Goal: Task Accomplishment & Management: Manage account settings

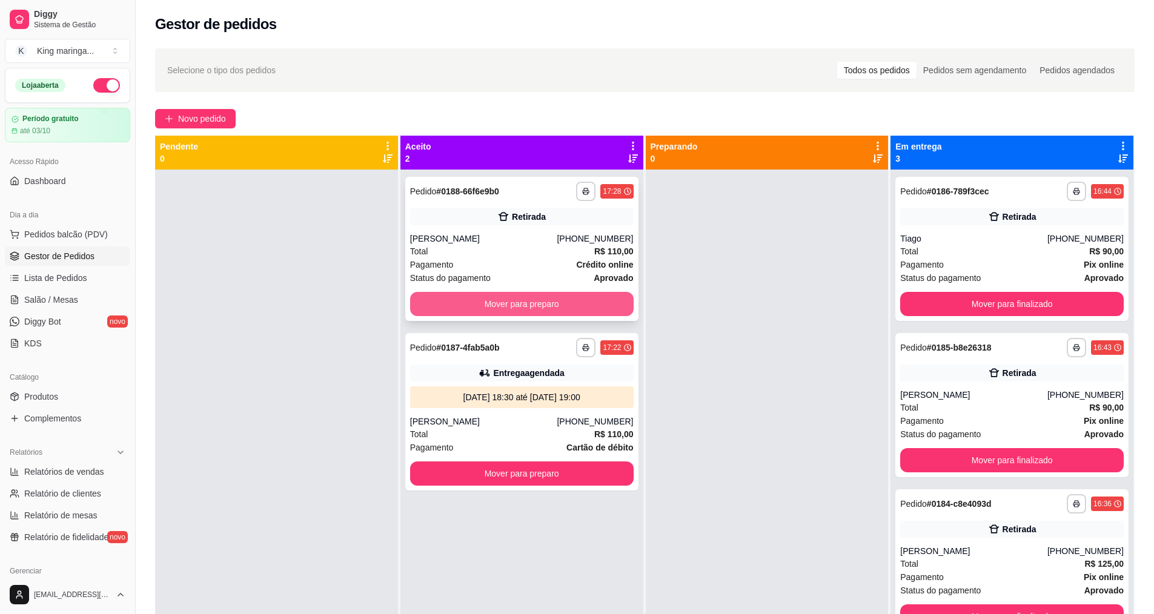
scroll to position [121, 0]
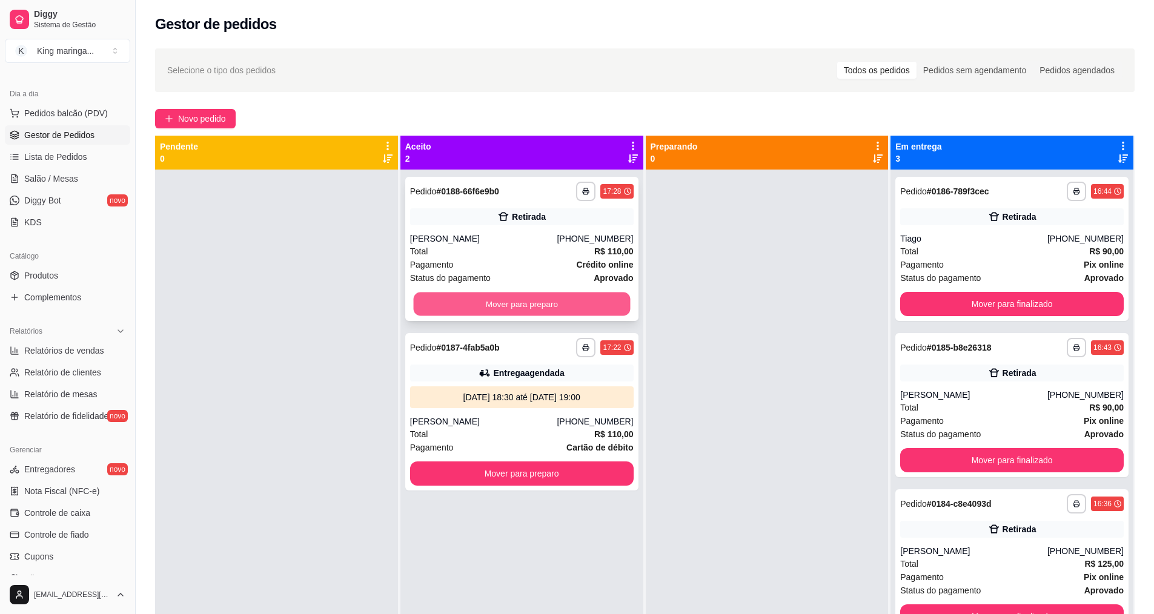
click at [523, 304] on button "Mover para preparo" at bounding box center [521, 305] width 217 height 24
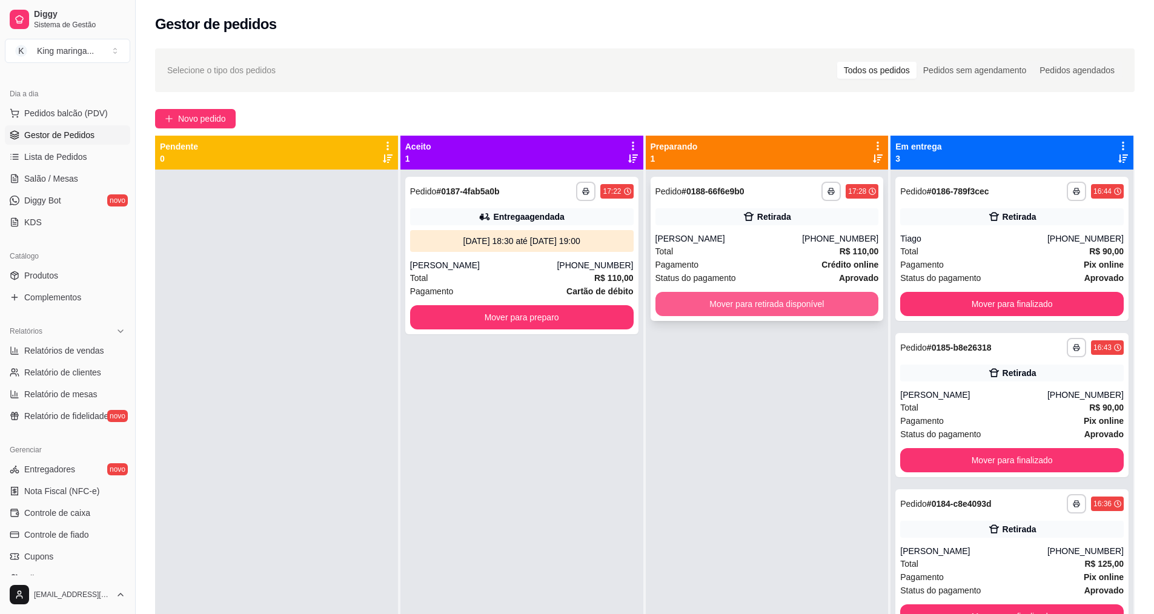
click at [768, 302] on button "Mover para retirada disponível" at bounding box center [768, 304] width 224 height 24
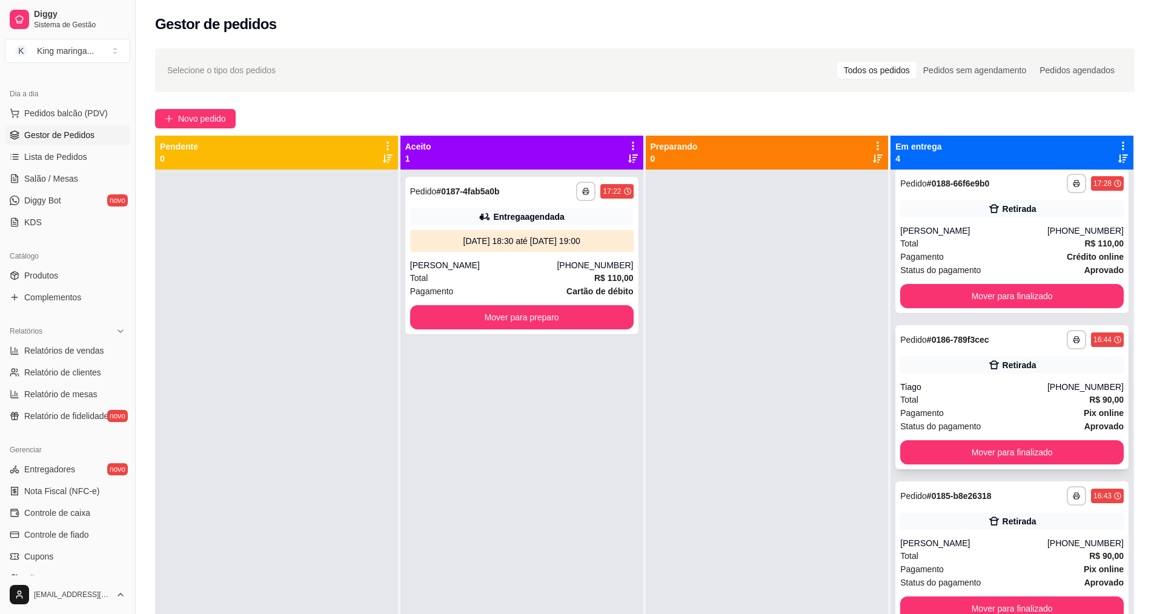
scroll to position [0, 0]
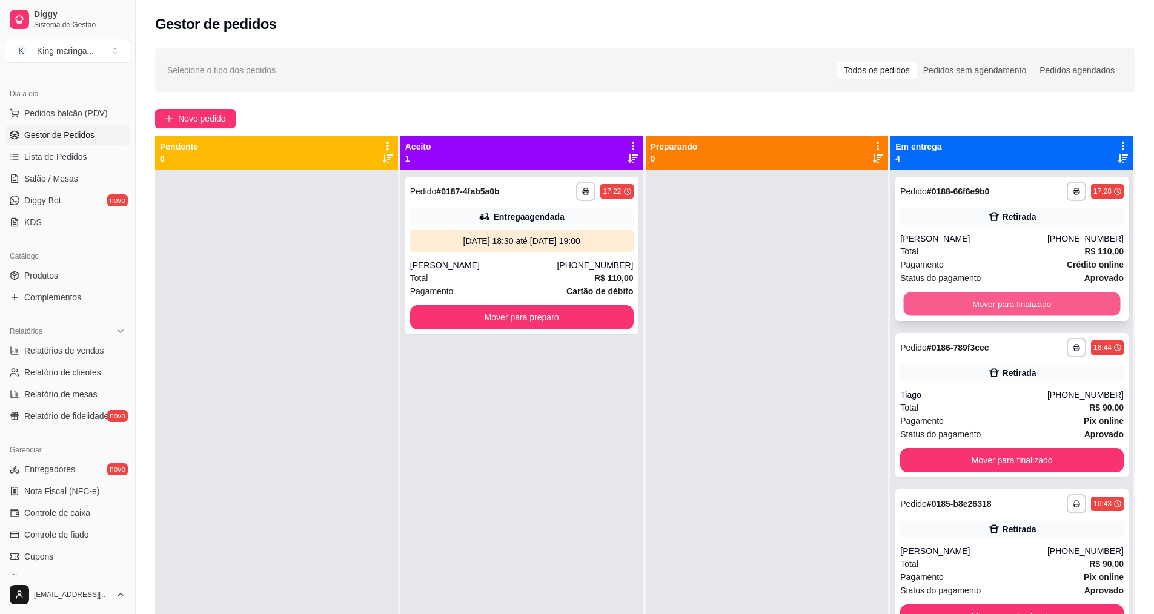
click at [973, 297] on button "Mover para finalizado" at bounding box center [1012, 305] width 217 height 24
click at [973, 298] on button "Mover para finalizado" at bounding box center [1012, 304] width 224 height 24
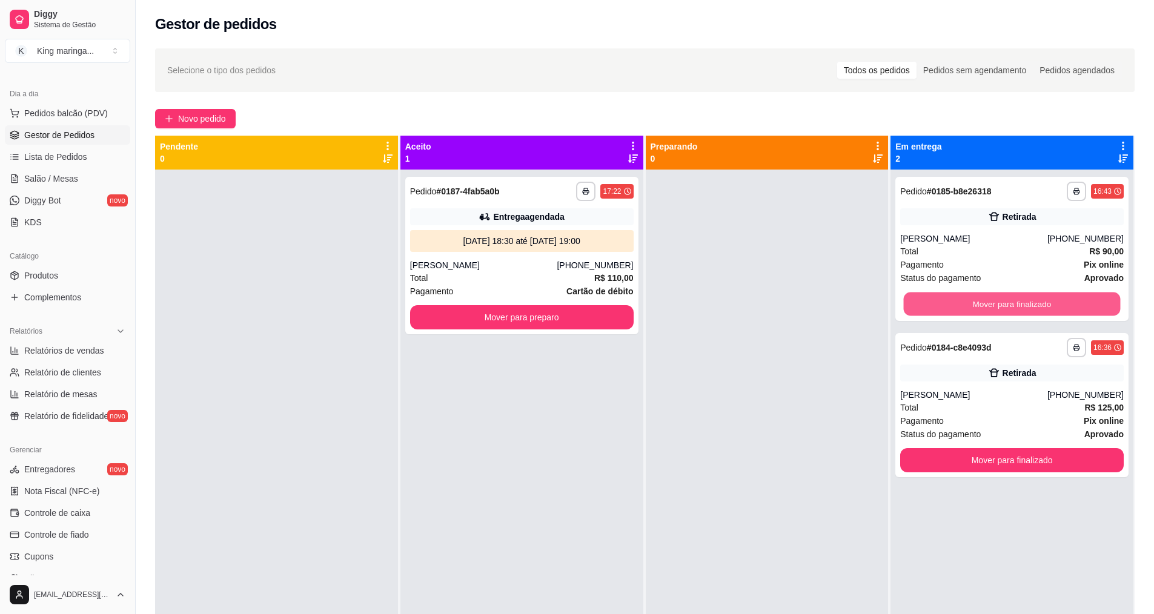
click at [973, 298] on button "Mover para finalizado" at bounding box center [1012, 305] width 217 height 24
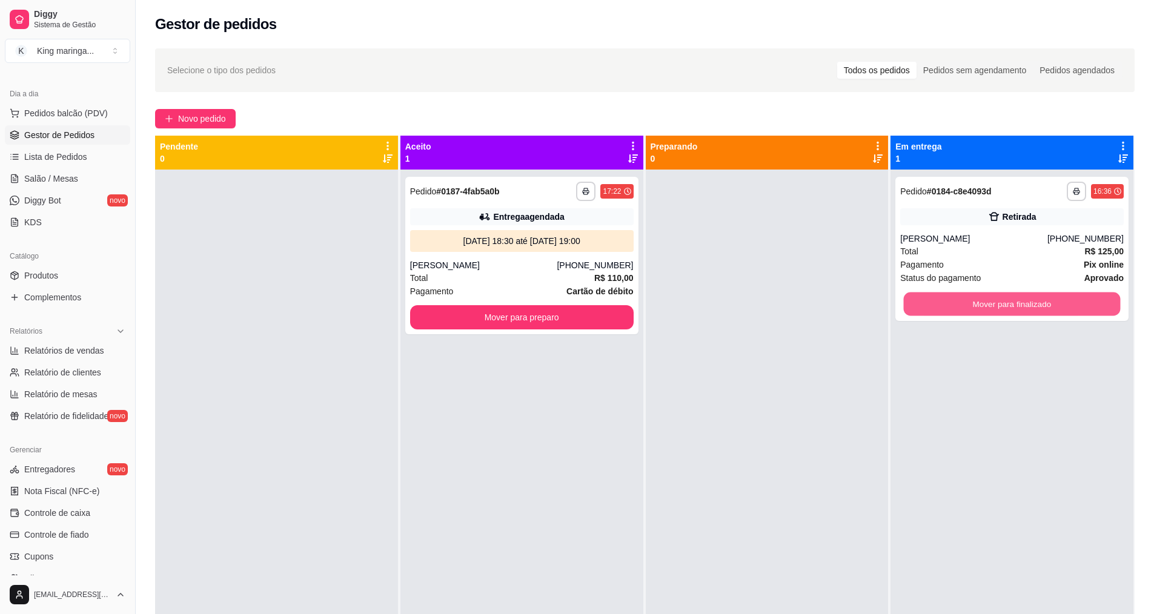
click at [973, 298] on button "Mover para finalizado" at bounding box center [1012, 305] width 217 height 24
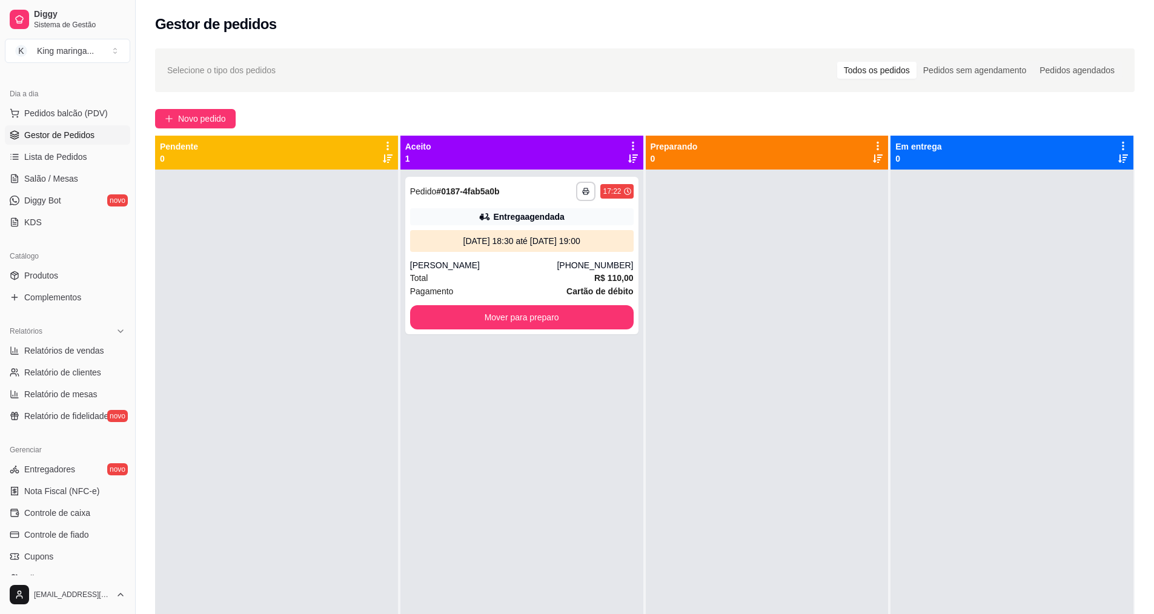
click at [748, 461] on div at bounding box center [767, 477] width 243 height 614
click at [753, 473] on div at bounding box center [767, 477] width 243 height 614
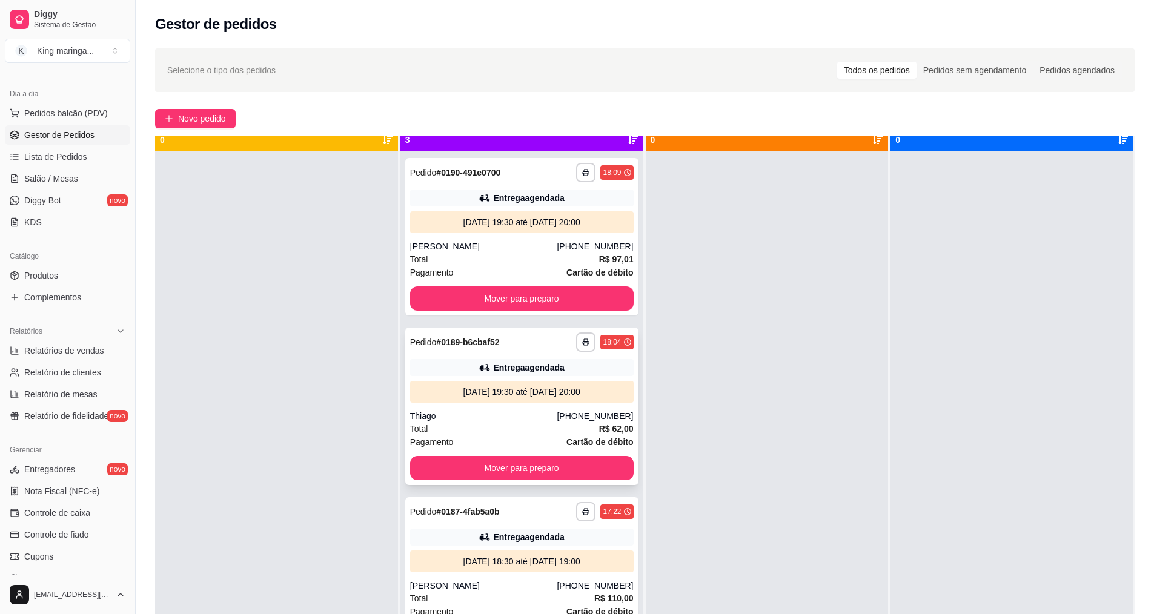
scroll to position [34, 0]
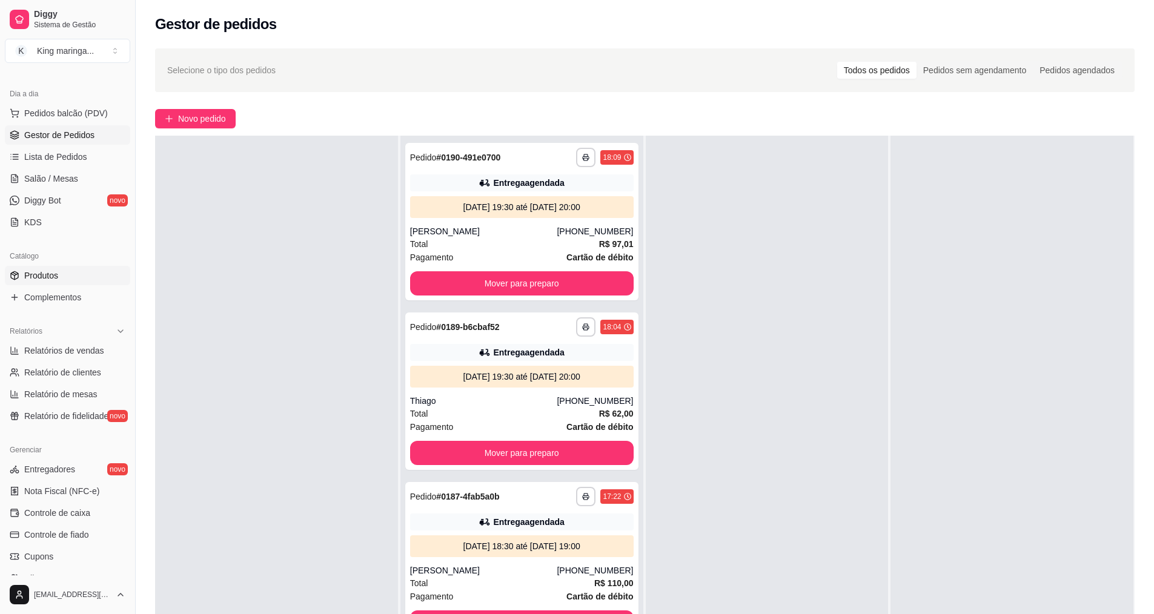
click at [76, 269] on link "Produtos" at bounding box center [67, 275] width 125 height 19
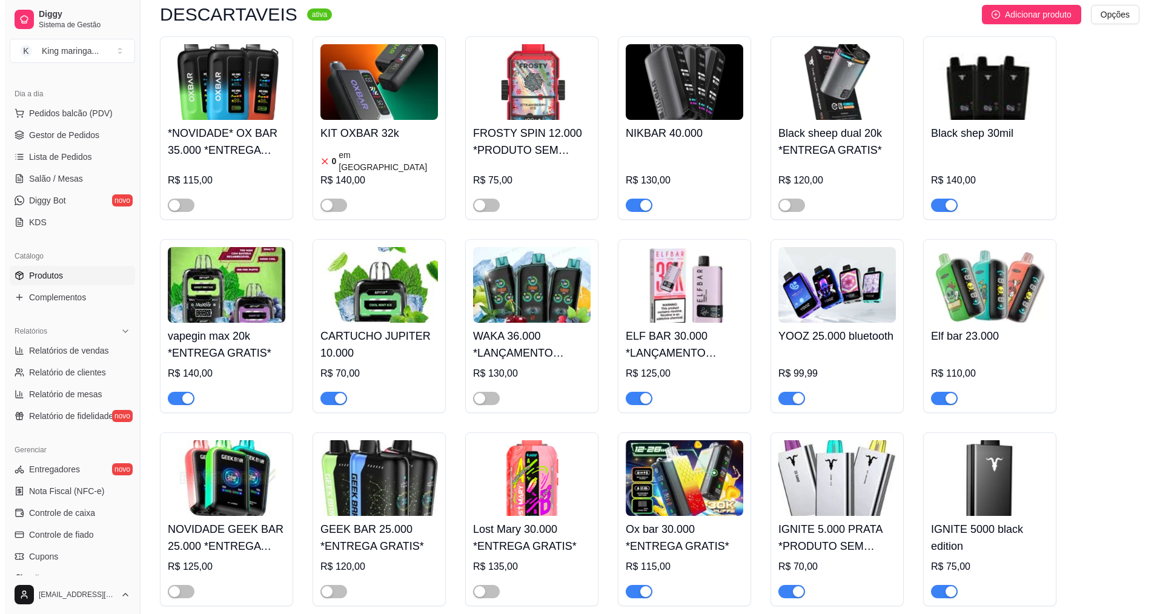
scroll to position [364, 0]
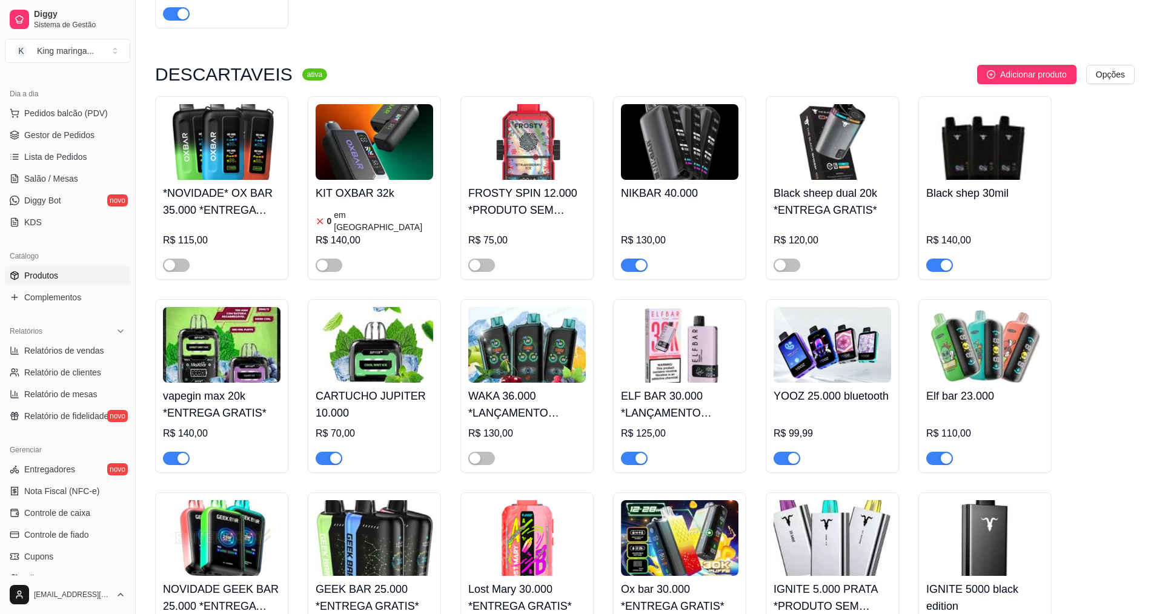
click at [687, 185] on div "NIKBAR 40.000 R$ 130,00" at bounding box center [680, 226] width 118 height 92
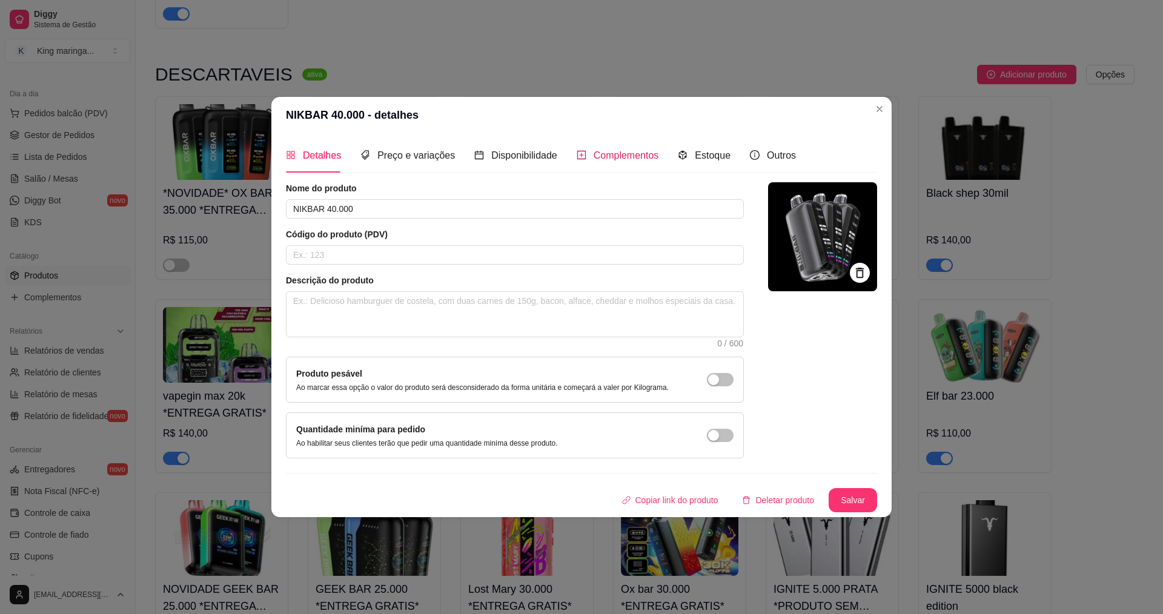
click at [610, 153] on span "Complementos" at bounding box center [626, 155] width 65 height 10
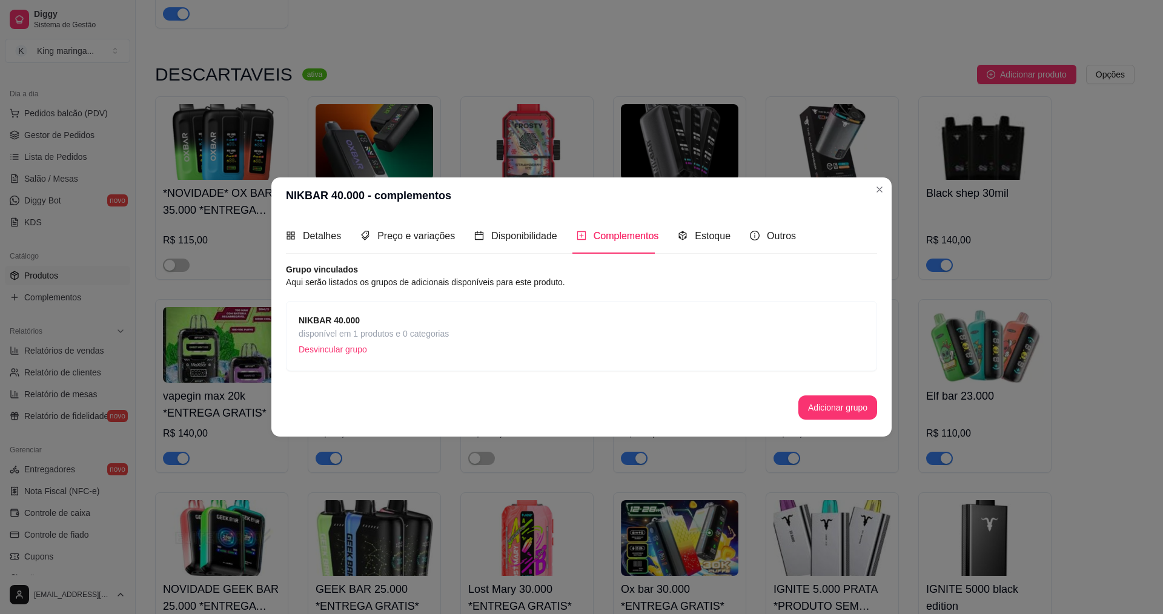
click at [317, 311] on div "NIKBAR 40.000 disponível em 1 produtos e 0 categorias Desvincular grupo" at bounding box center [581, 336] width 591 height 70
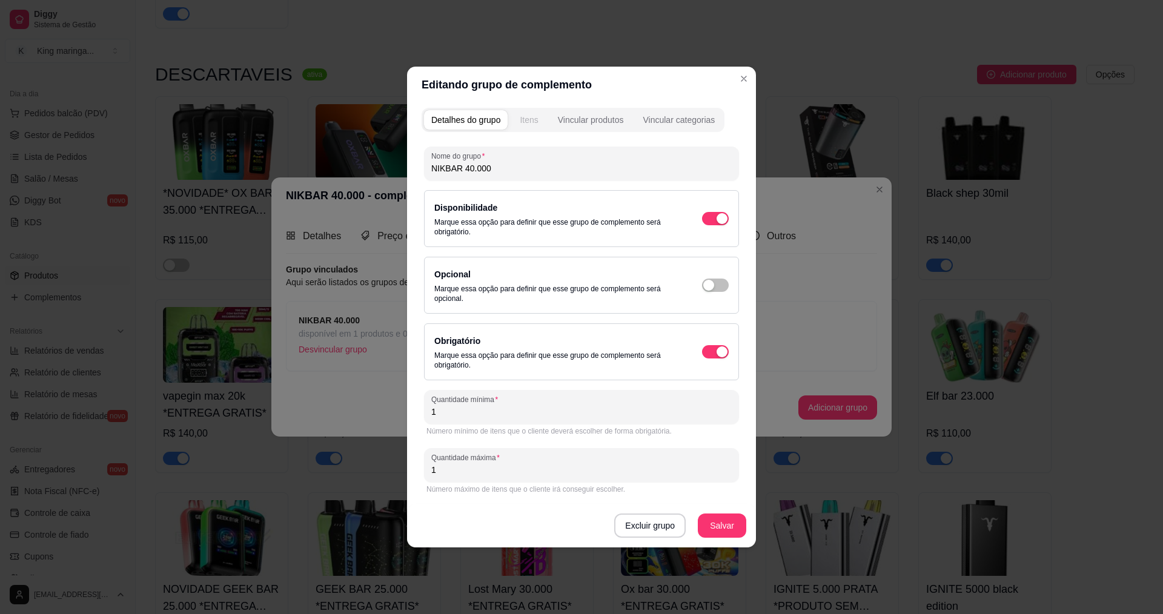
click at [524, 116] on div "Itens" at bounding box center [529, 120] width 18 height 12
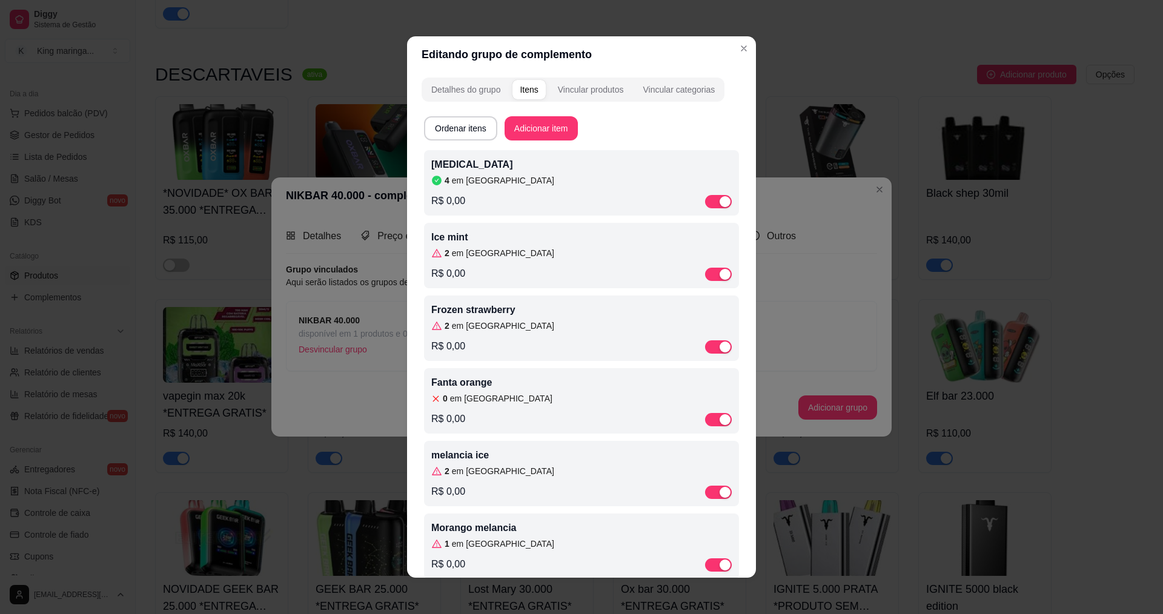
click at [481, 237] on p "Ice mint" at bounding box center [581, 237] width 301 height 15
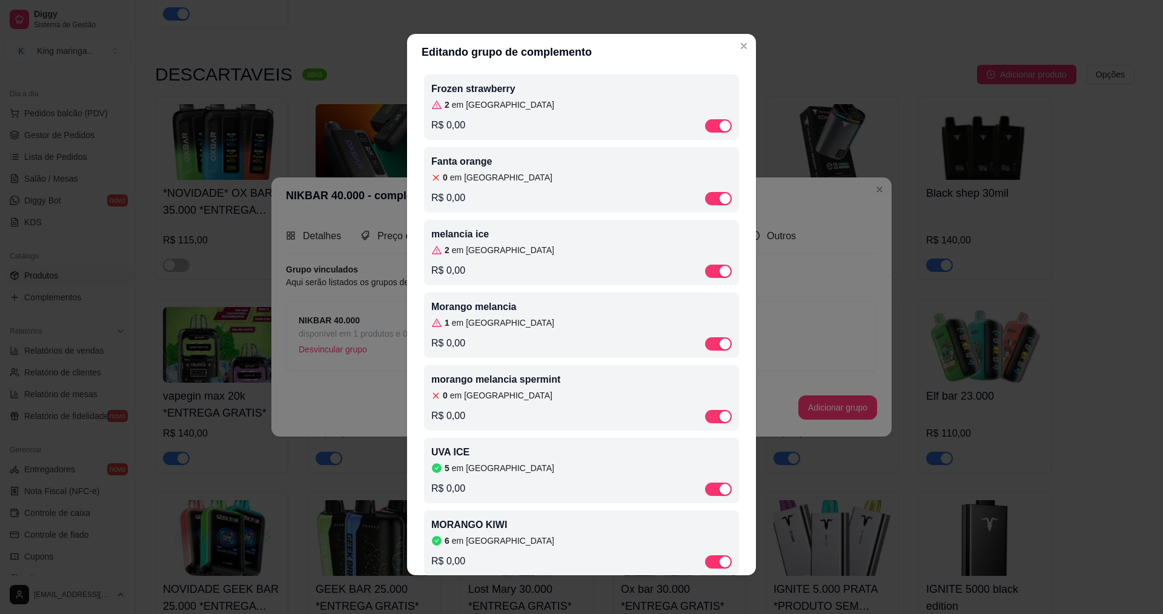
scroll to position [209, 0]
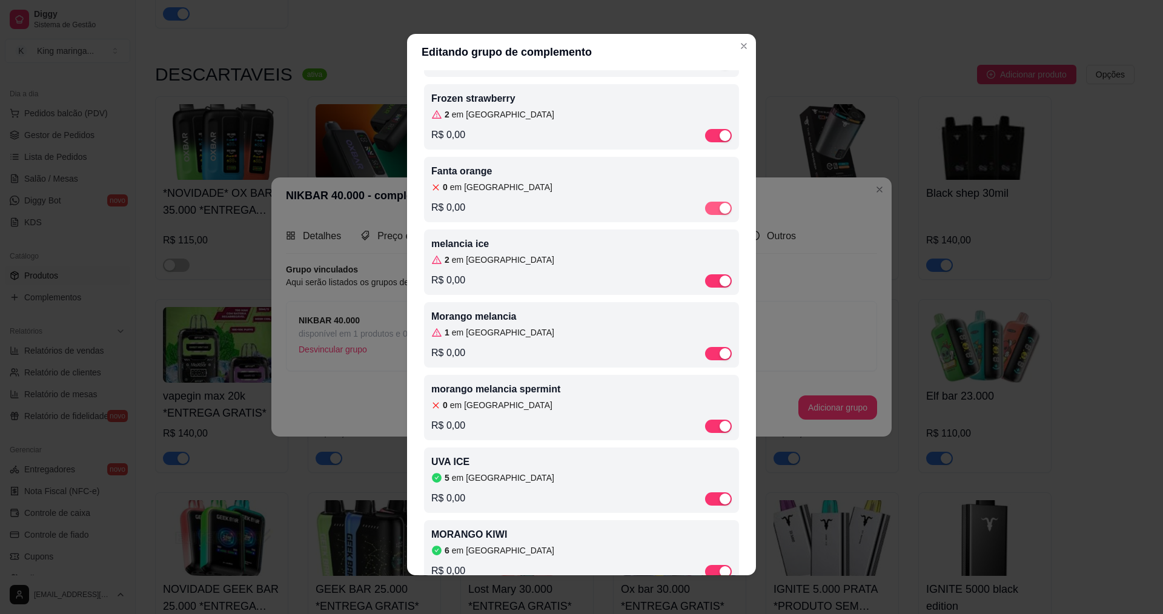
click at [705, 214] on button "button" at bounding box center [718, 208] width 27 height 13
click at [494, 196] on div "Fanta orange 0 em estoque R$ 0,00" at bounding box center [581, 190] width 301 height 53
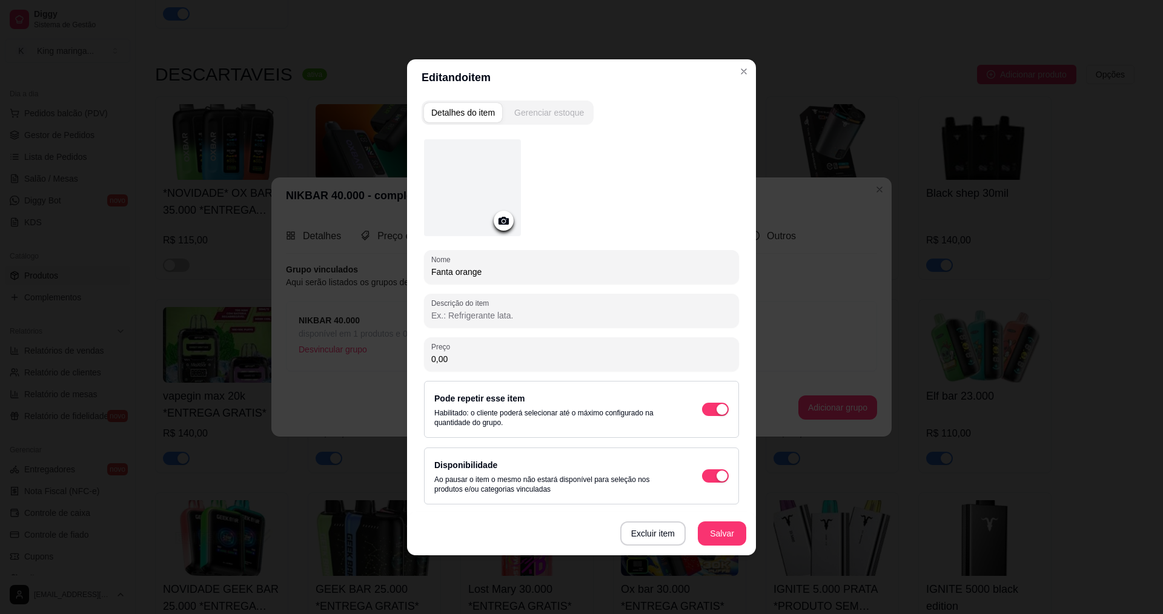
click at [546, 111] on div "Gerenciar estoque" at bounding box center [549, 113] width 70 height 12
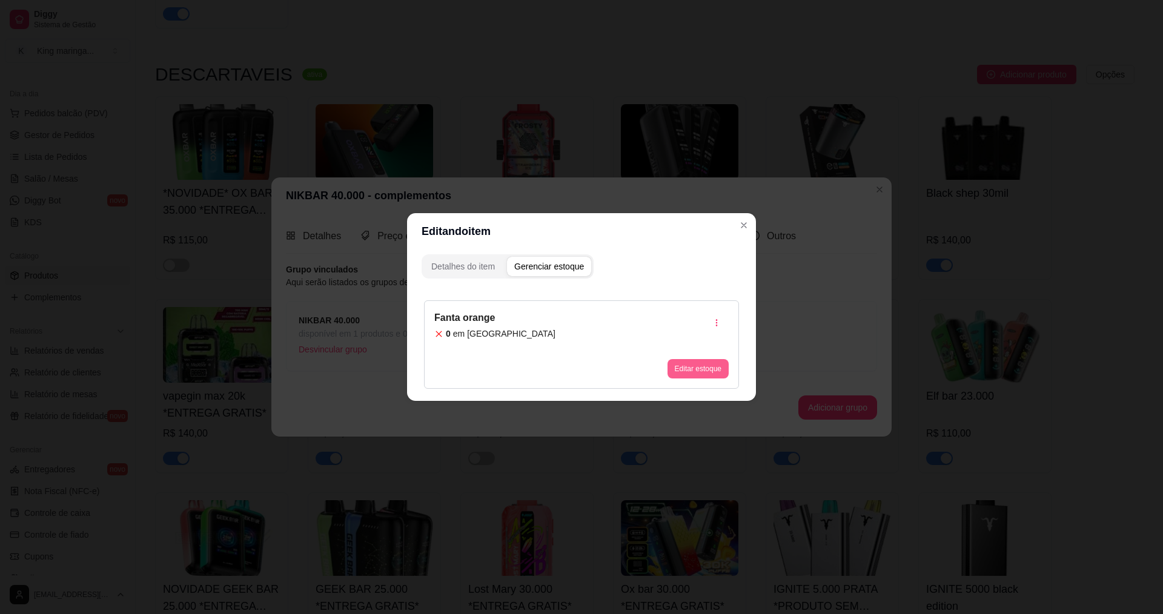
click at [677, 367] on button "Editar estoque" at bounding box center [698, 368] width 61 height 19
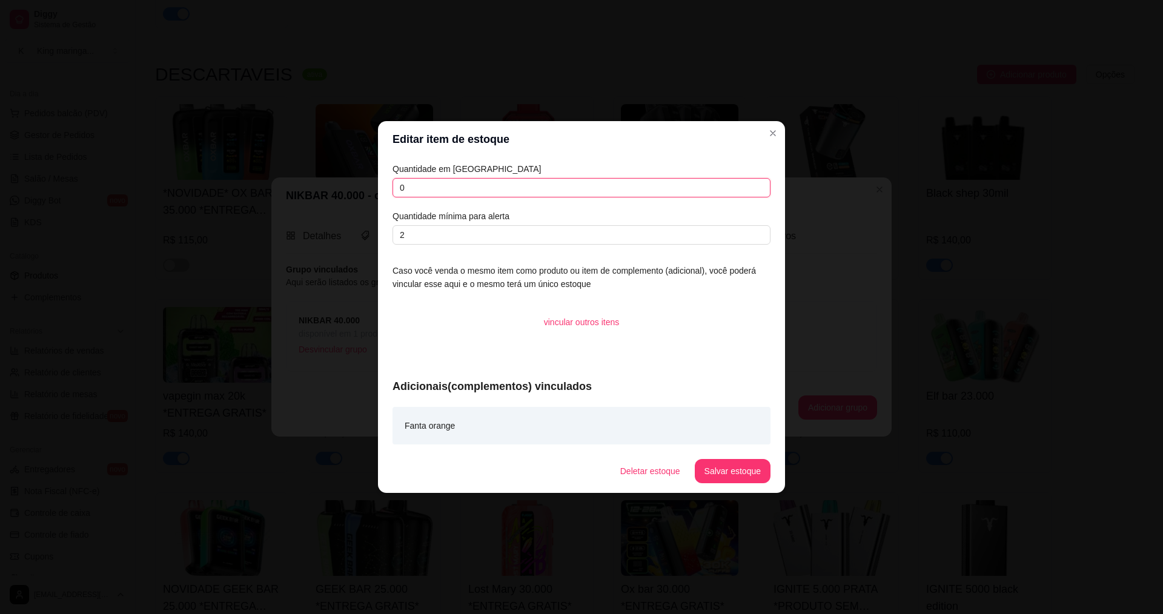
click at [434, 188] on input "0" at bounding box center [582, 187] width 378 height 19
type input "1"
click at [747, 474] on button "Salvar estoque" at bounding box center [733, 472] width 74 height 24
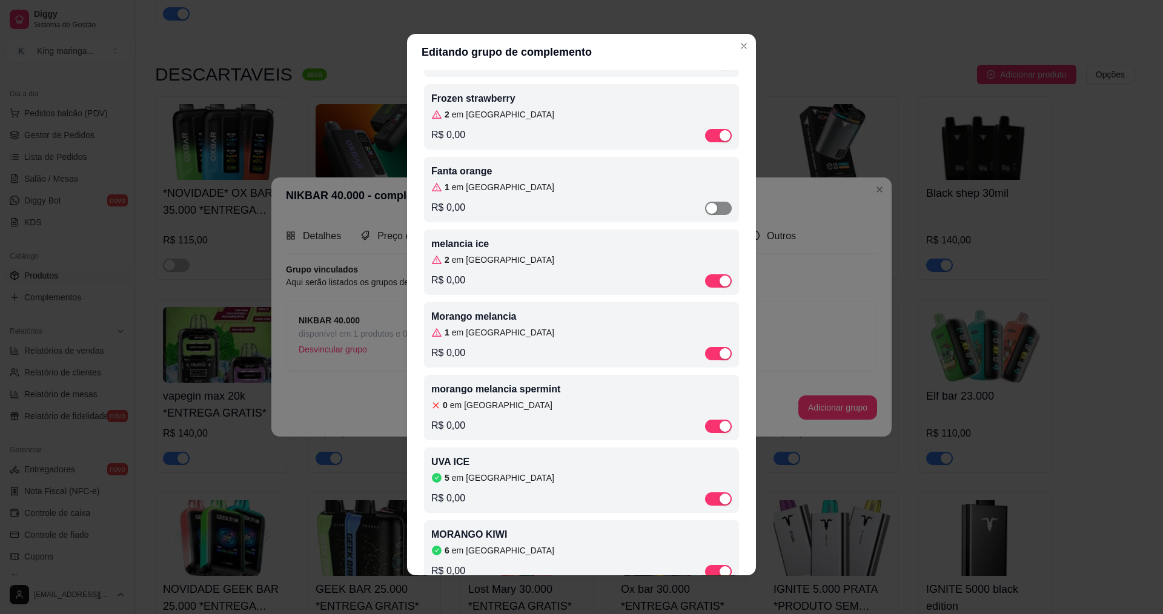
click at [707, 207] on div "button" at bounding box center [712, 208] width 11 height 11
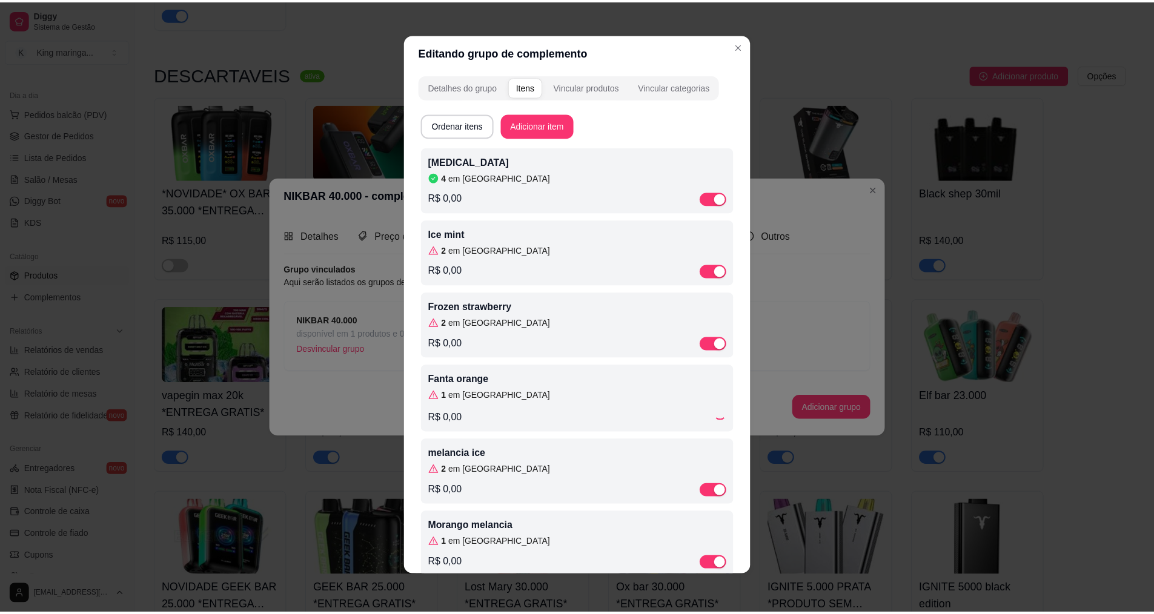
scroll to position [0, 0]
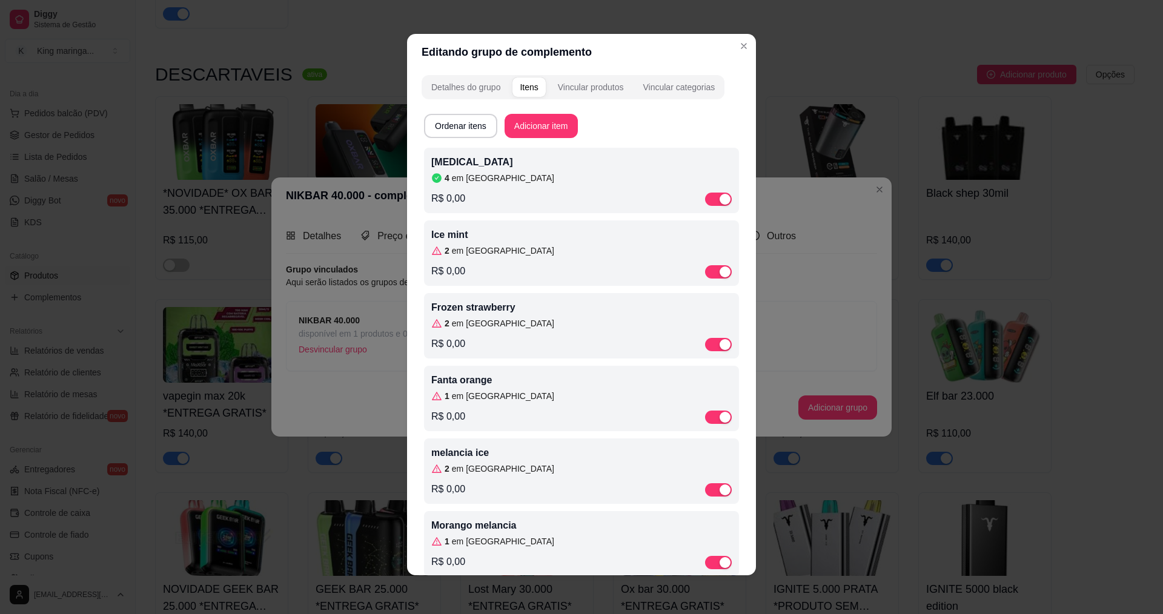
click at [477, 257] on article "em [GEOGRAPHIC_DATA]" at bounding box center [503, 251] width 102 height 12
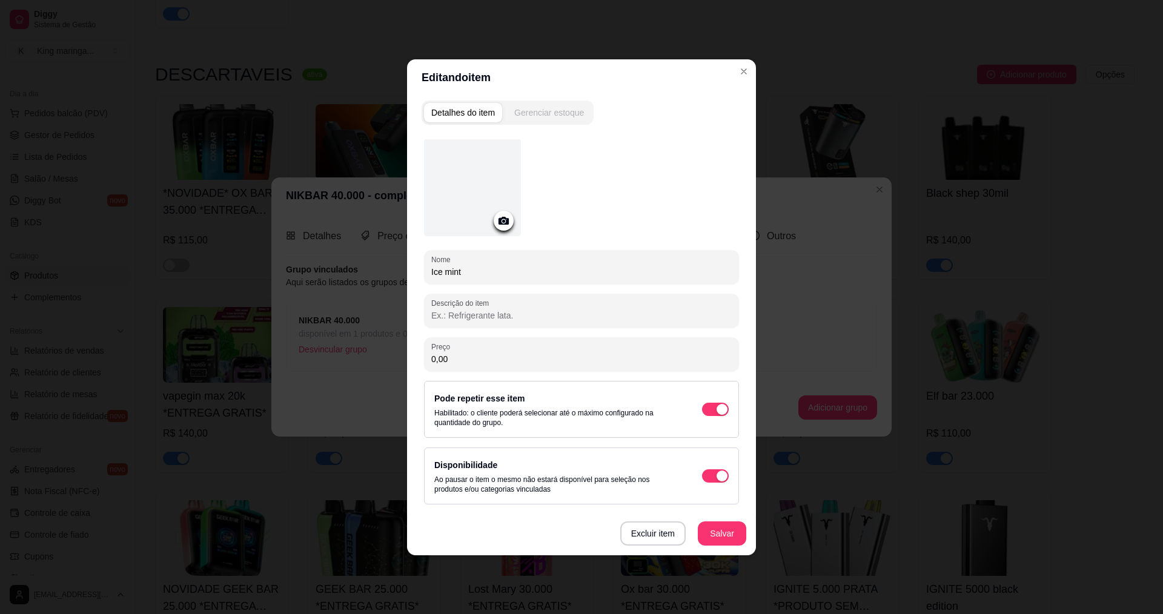
click at [567, 115] on div "Gerenciar estoque" at bounding box center [549, 113] width 70 height 12
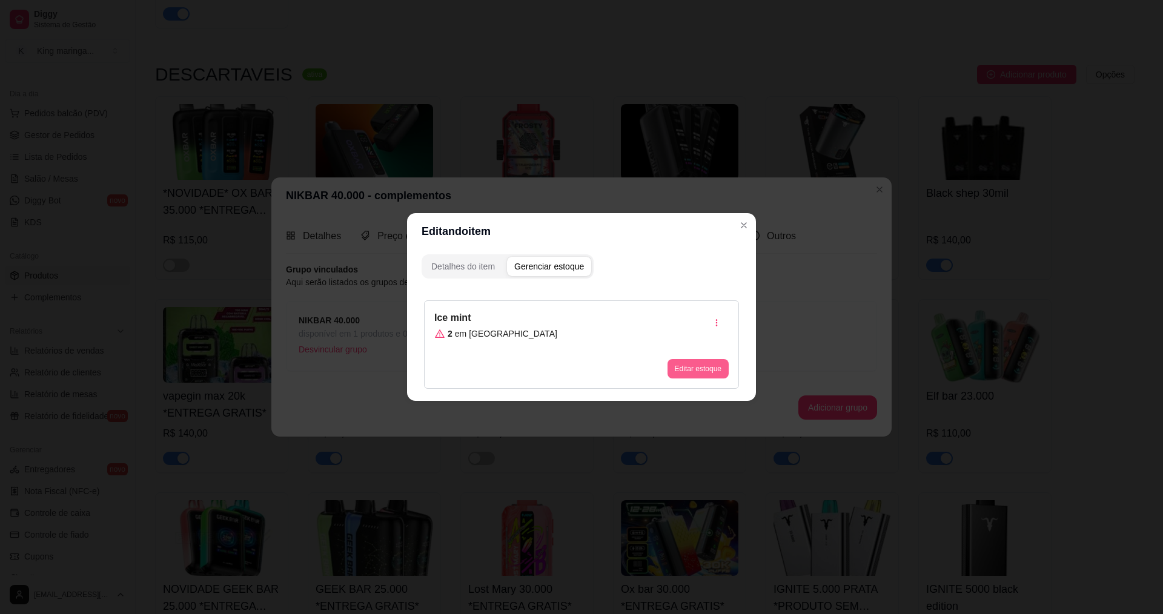
click at [689, 370] on button "Editar estoque" at bounding box center [698, 368] width 61 height 19
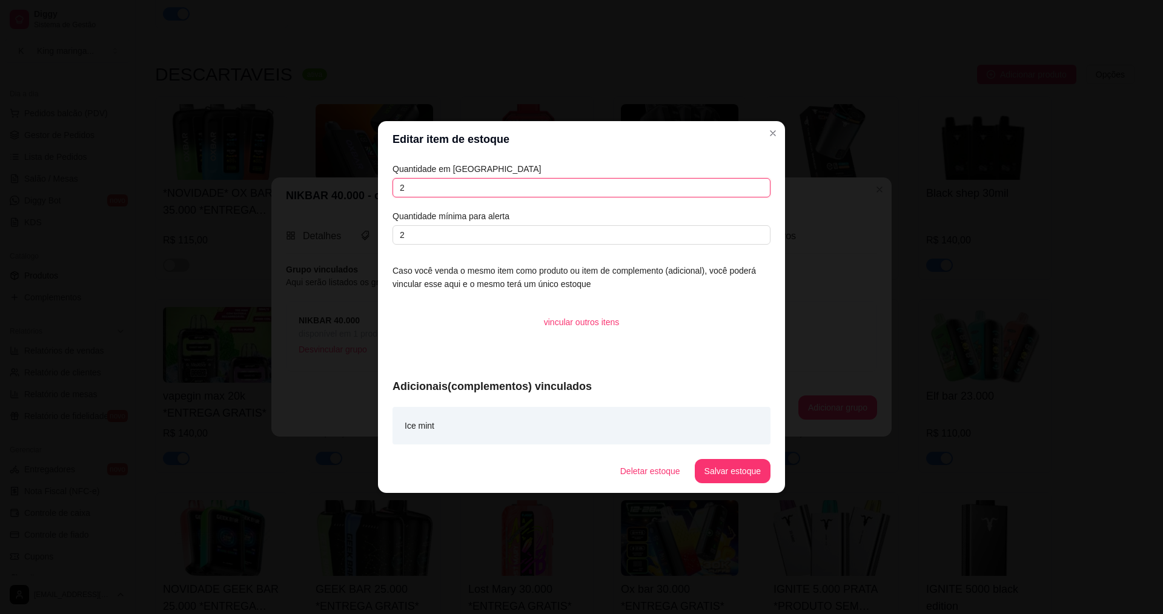
click at [445, 184] on input "2" at bounding box center [582, 187] width 378 height 19
type input "4"
click at [719, 459] on footer "Deletar estoque Salvar estoque" at bounding box center [581, 472] width 407 height 44
click at [728, 465] on button "Salvar estoque" at bounding box center [733, 472] width 74 height 24
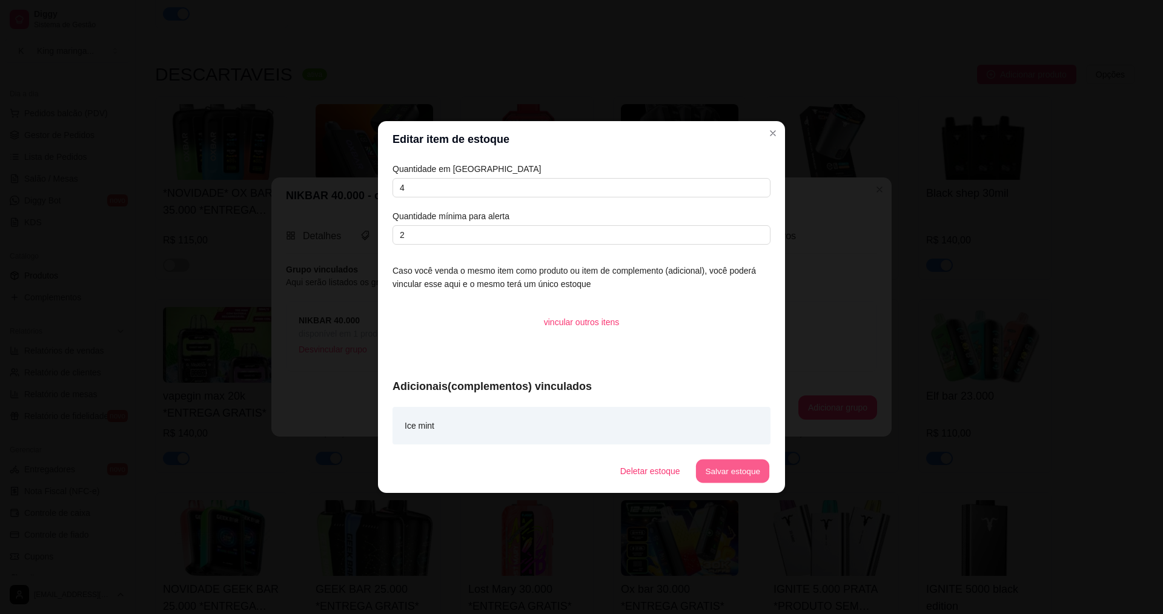
click at [736, 476] on button "Salvar estoque" at bounding box center [733, 472] width 74 height 24
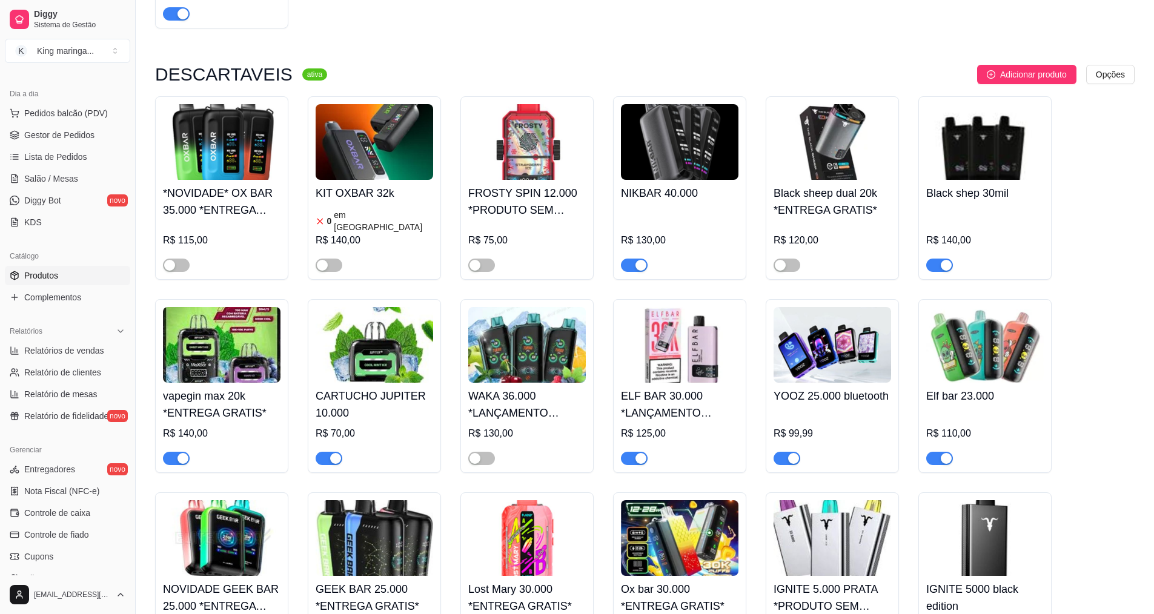
click at [76, 124] on ul "Pedidos balcão (PDV) Gestor de Pedidos Lista de Pedidos Salão / Mesas Diggy Bot…" at bounding box center [67, 168] width 125 height 128
click at [78, 130] on span "Gestor de Pedidos" at bounding box center [59, 135] width 70 height 12
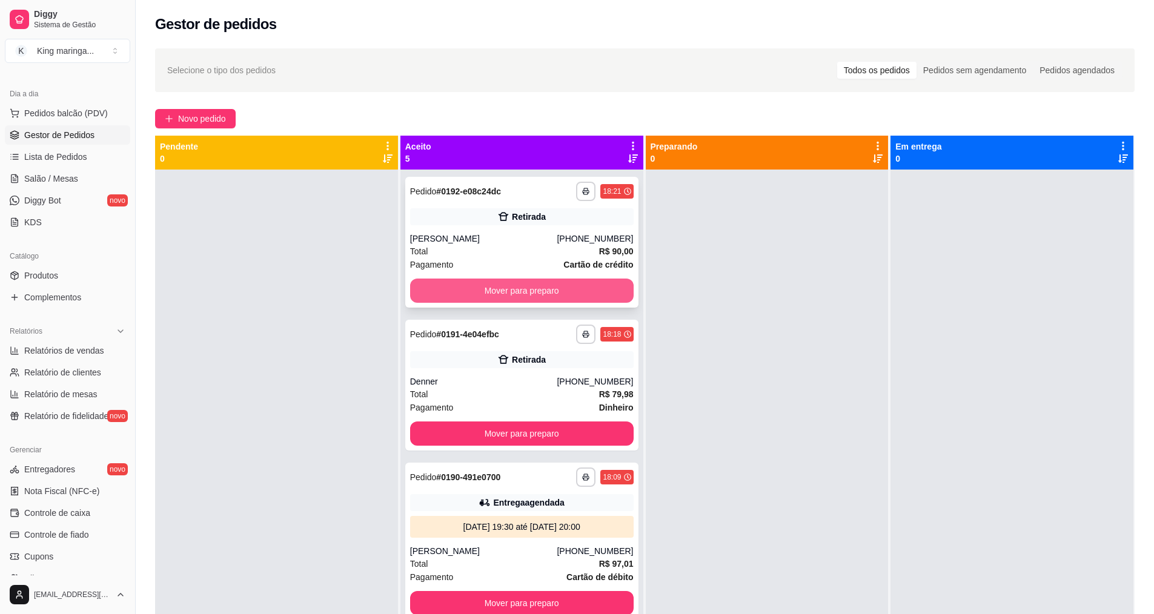
click at [503, 287] on button "Mover para preparo" at bounding box center [522, 291] width 224 height 24
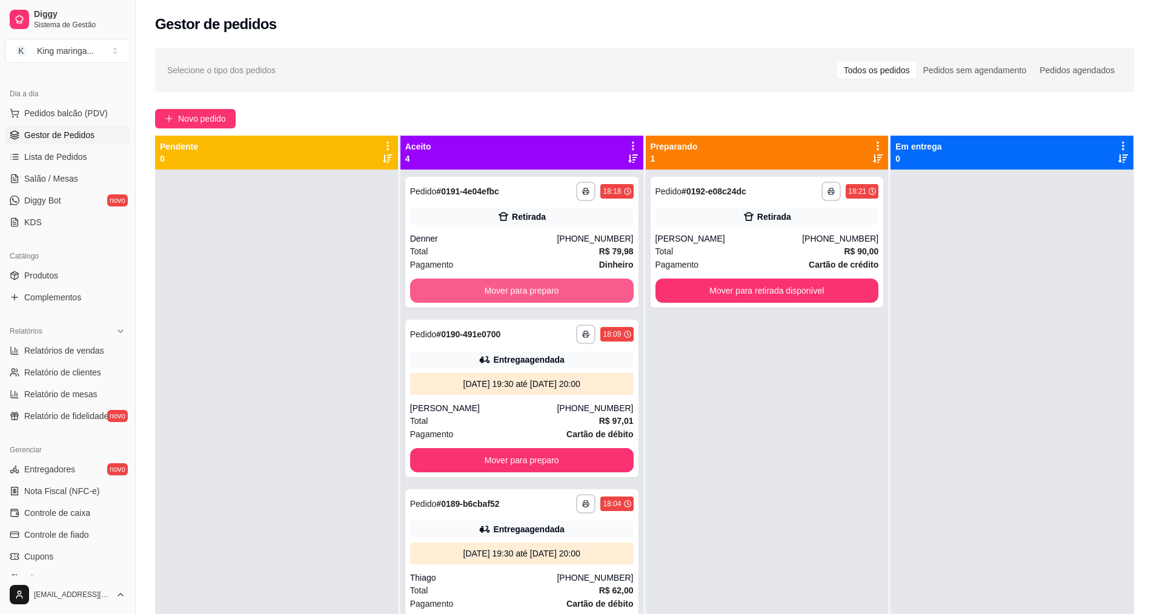
click at [503, 287] on button "Mover para preparo" at bounding box center [522, 291] width 224 height 24
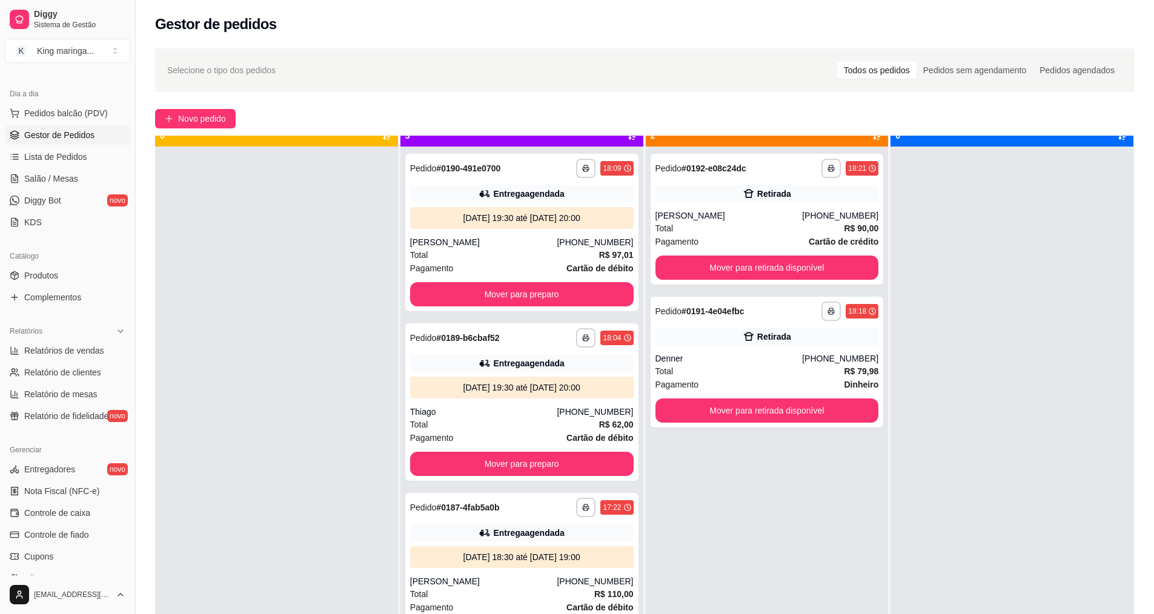
scroll to position [34, 0]
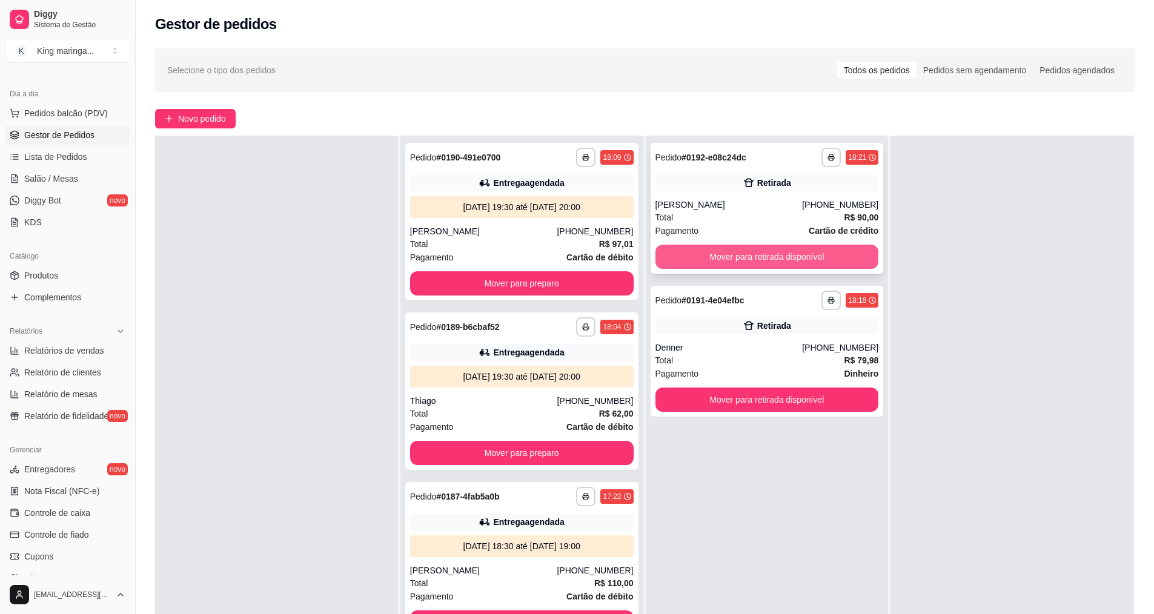
click at [742, 254] on button "Mover para retirada disponível" at bounding box center [768, 257] width 224 height 24
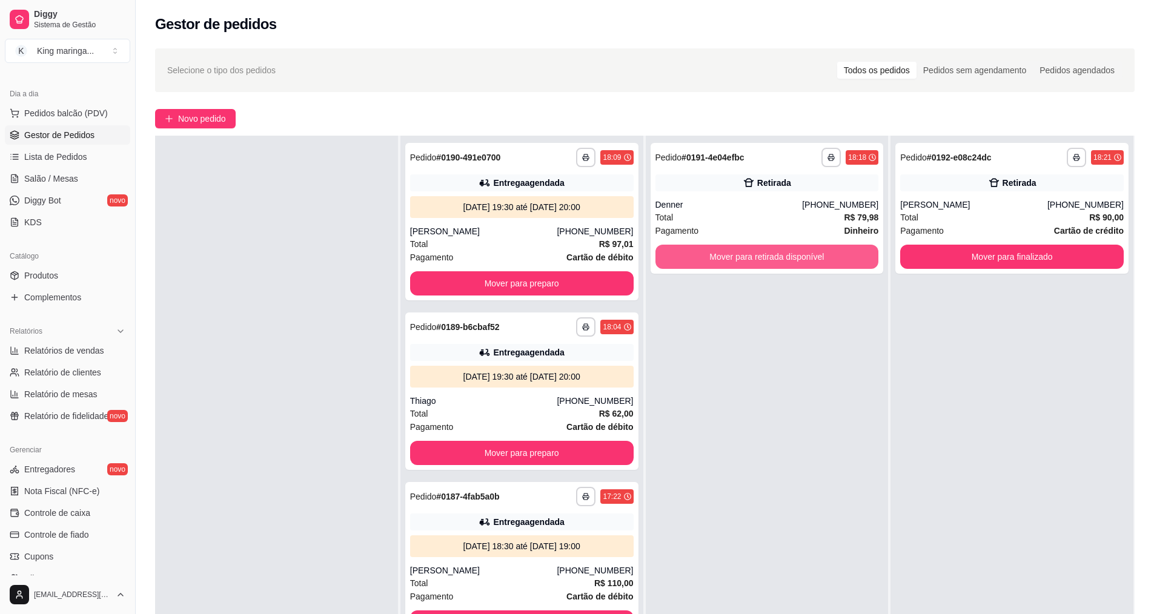
click at [742, 254] on button "Mover para retirada disponível" at bounding box center [768, 257] width 224 height 24
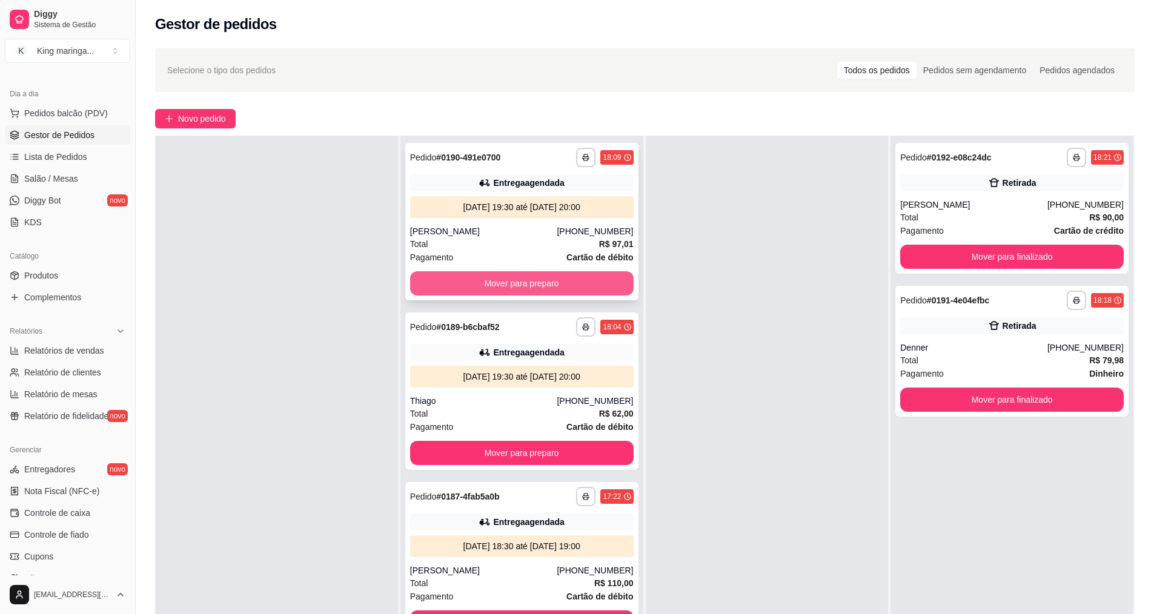
click at [533, 288] on button "Mover para preparo" at bounding box center [522, 283] width 224 height 24
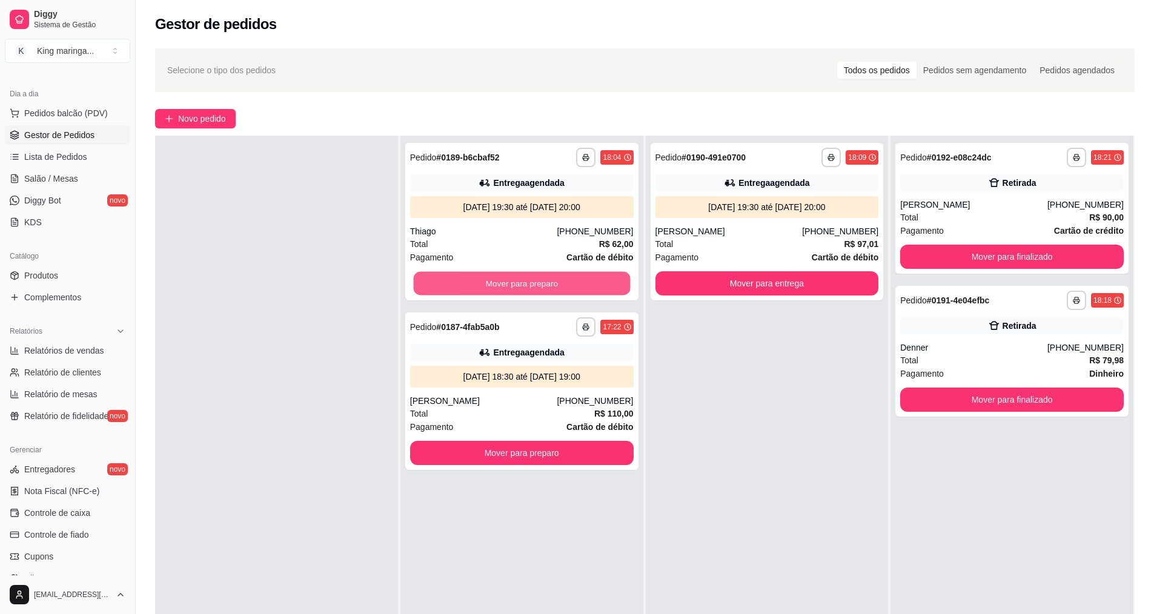
click at [533, 288] on button "Mover para preparo" at bounding box center [521, 284] width 217 height 24
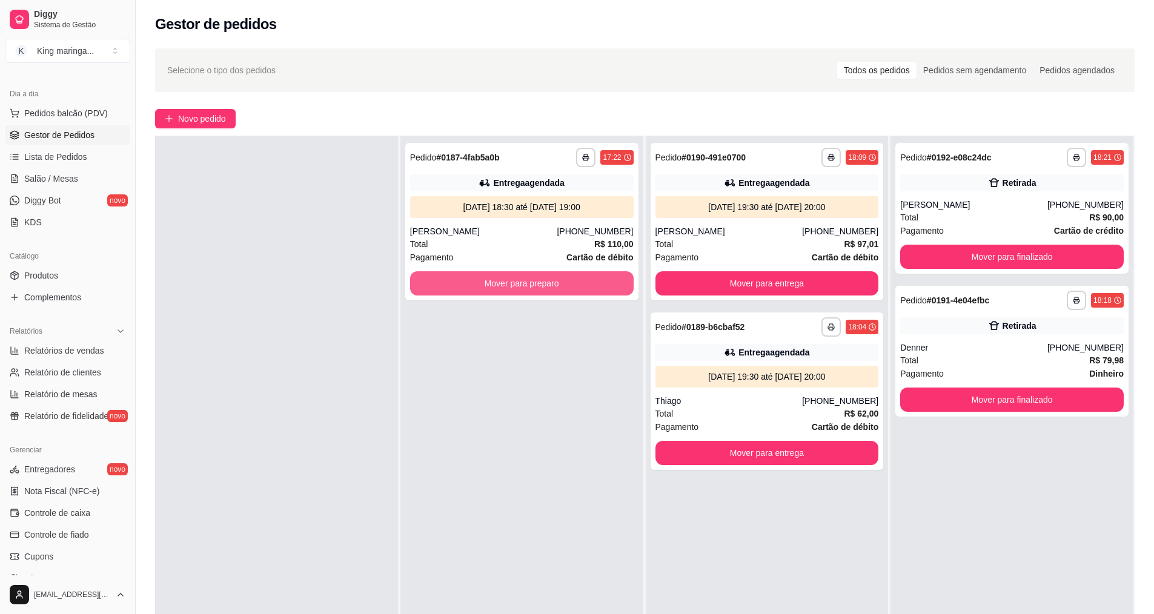
click at [533, 288] on button "Mover para preparo" at bounding box center [522, 283] width 224 height 24
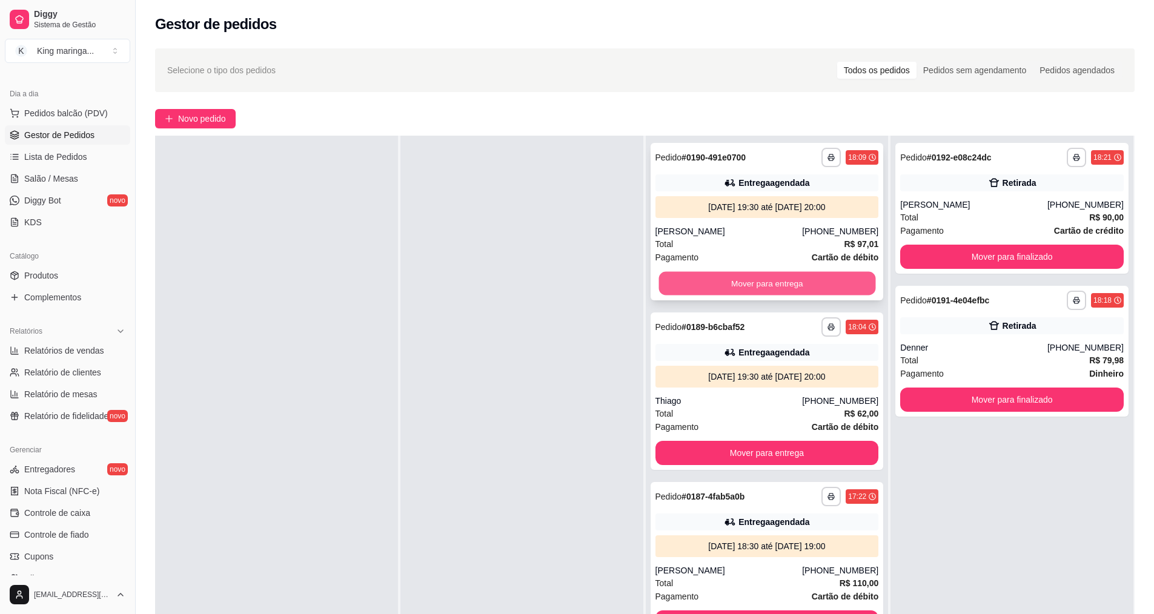
click at [773, 281] on button "Mover para entrega" at bounding box center [767, 284] width 217 height 24
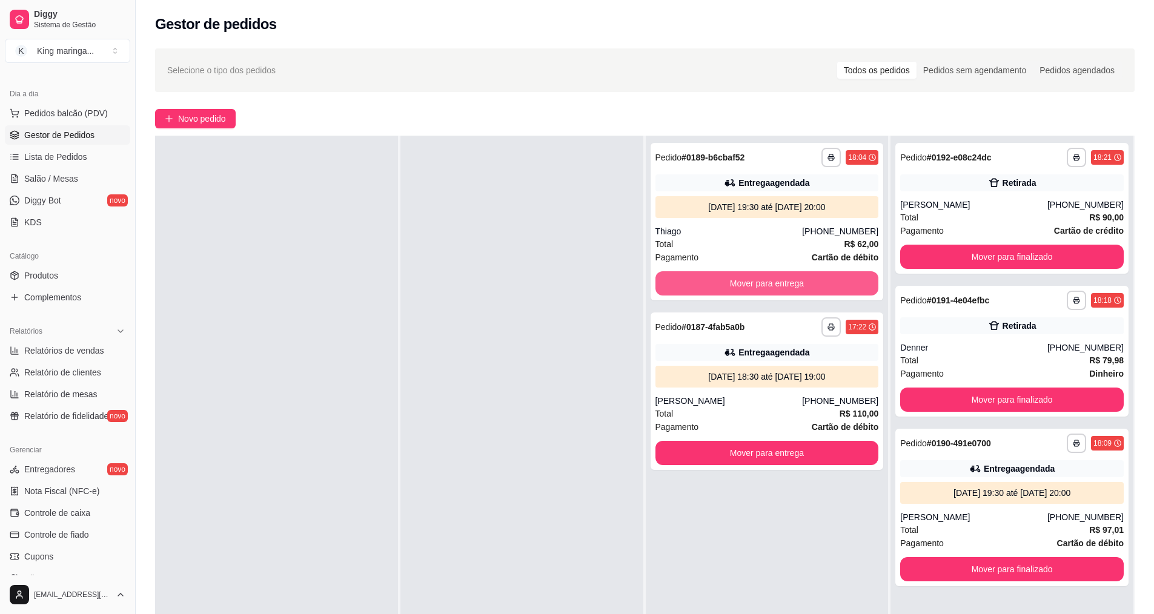
click at [773, 281] on button "Mover para entrega" at bounding box center [768, 283] width 224 height 24
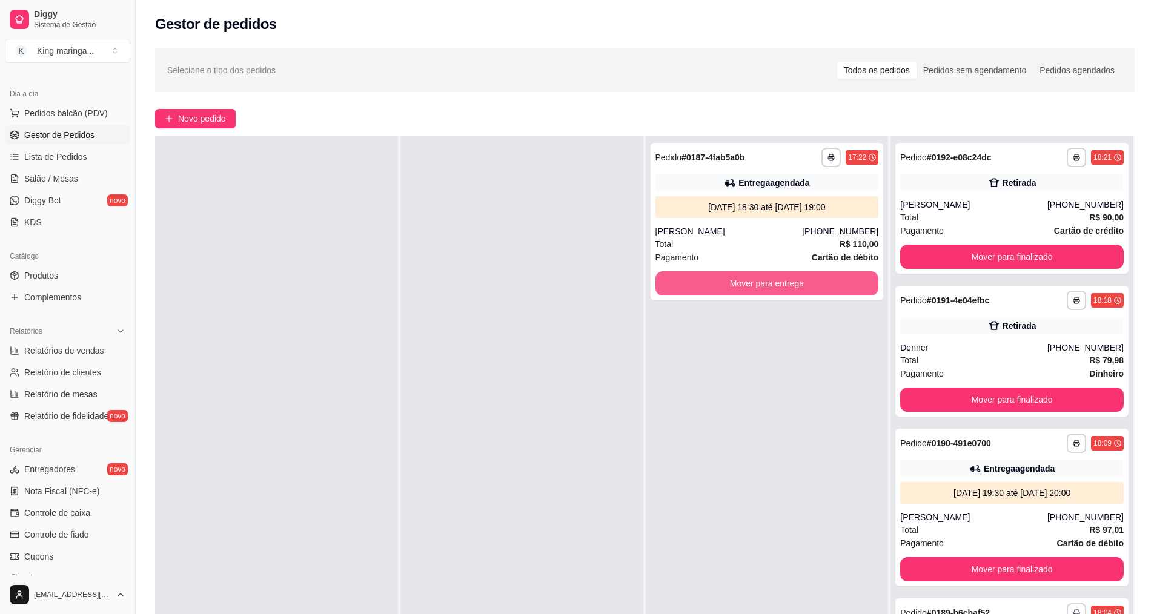
click at [773, 281] on button "Mover para entrega" at bounding box center [768, 283] width 224 height 24
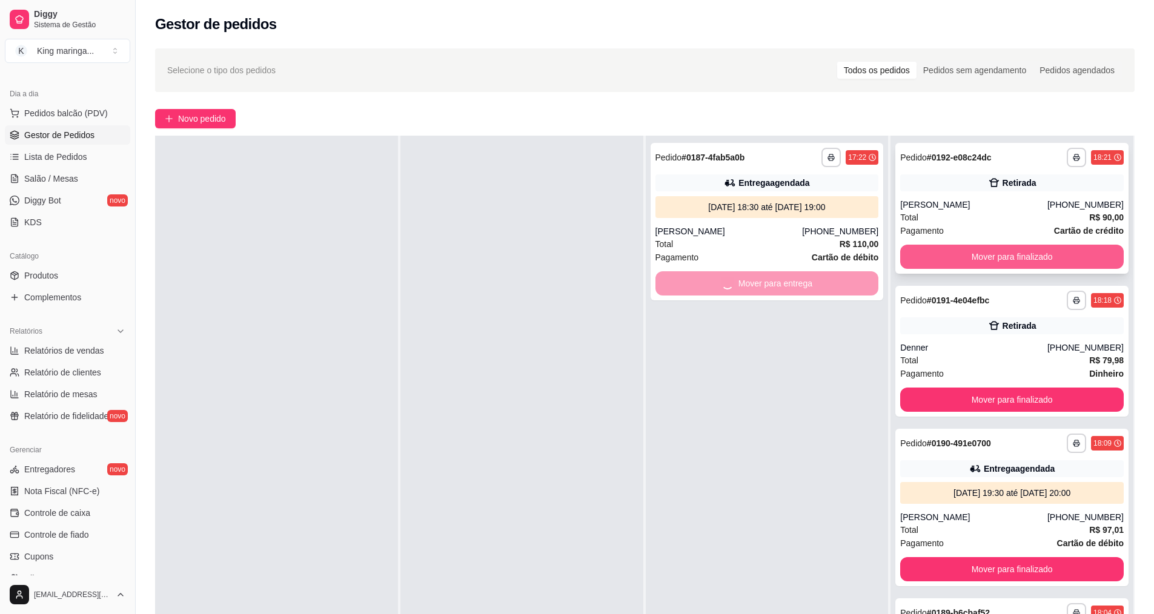
click at [989, 254] on button "Mover para finalizado" at bounding box center [1012, 257] width 224 height 24
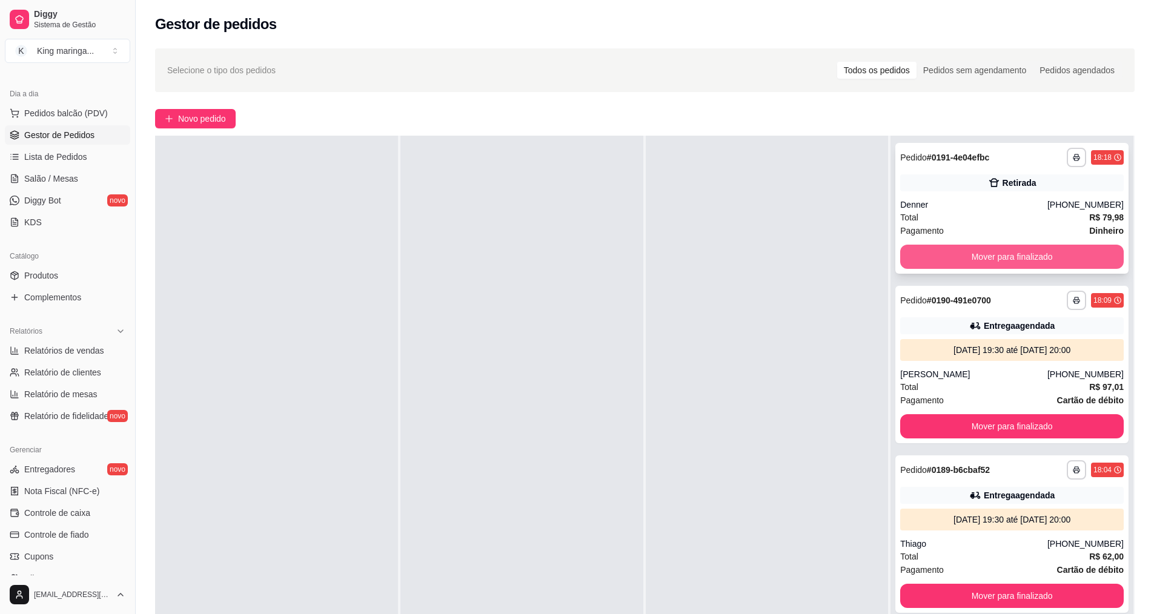
click at [986, 255] on button "Mover para finalizado" at bounding box center [1012, 257] width 224 height 24
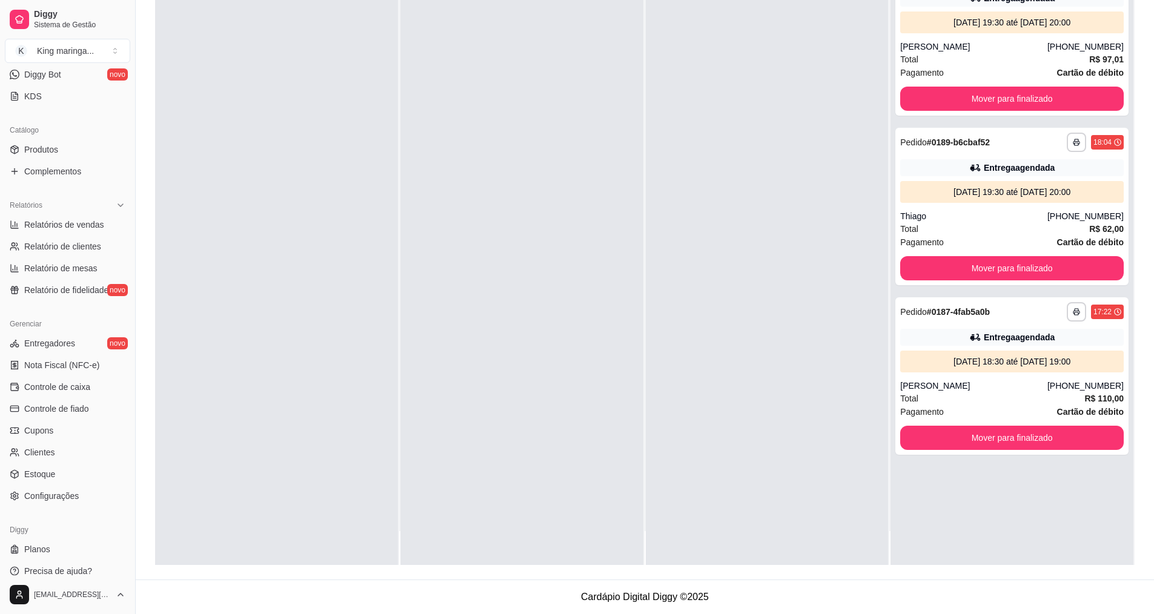
scroll to position [258, 0]
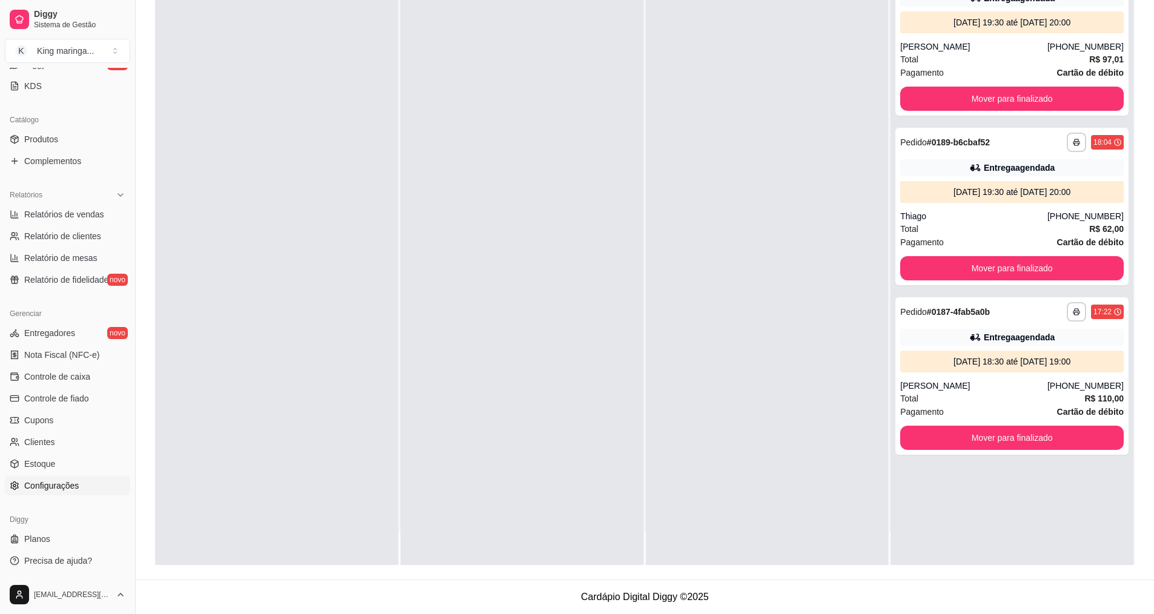
click at [67, 485] on span "Configurações" at bounding box center [51, 486] width 55 height 12
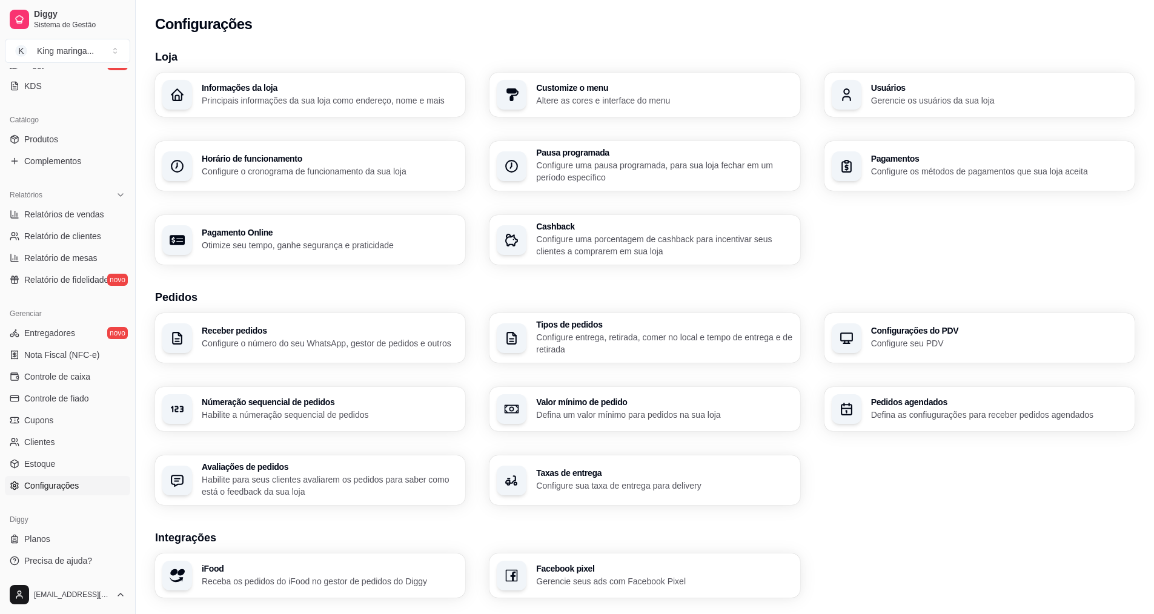
click at [397, 243] on p "Otimize seu tempo, ganhe segurança e praticidade" at bounding box center [330, 245] width 256 height 12
select select "4.98"
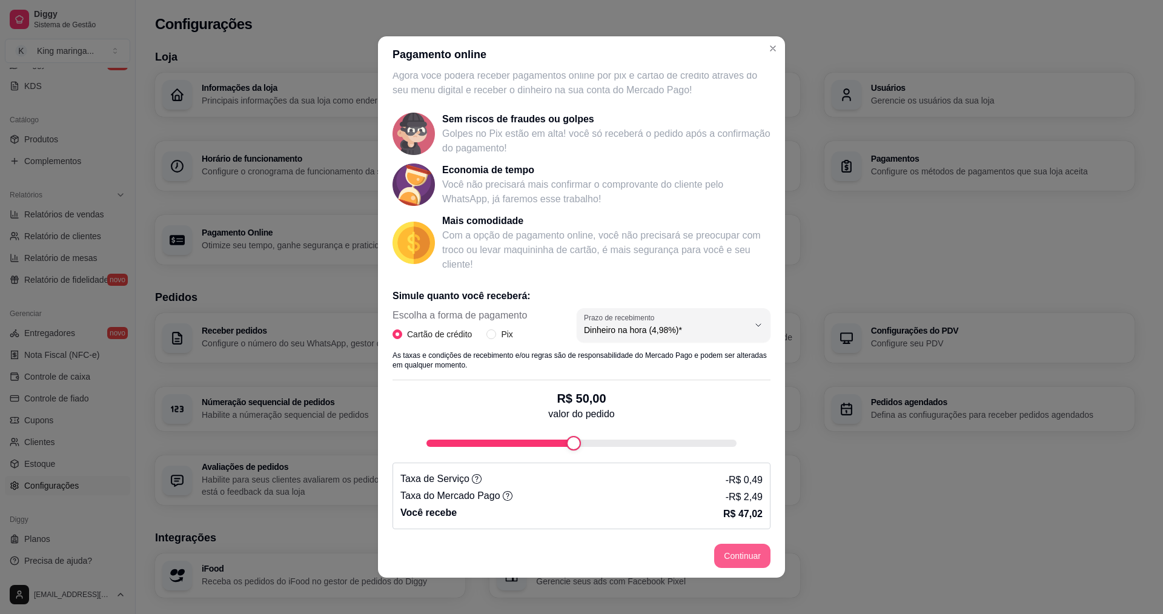
scroll to position [2, 0]
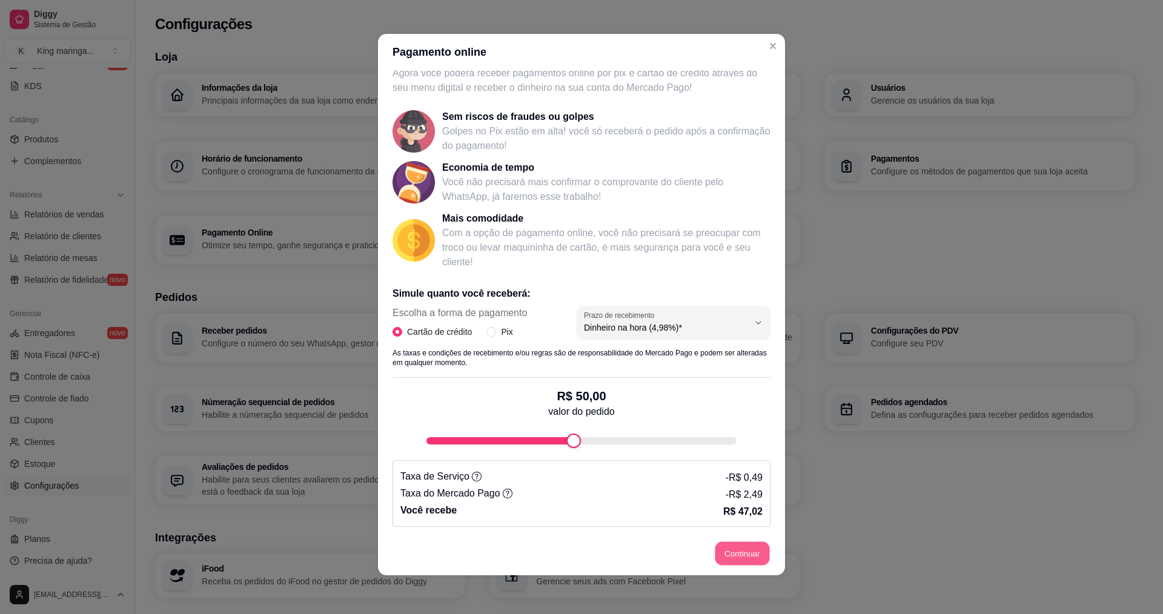
click at [719, 549] on button "Continuar" at bounding box center [743, 554] width 55 height 24
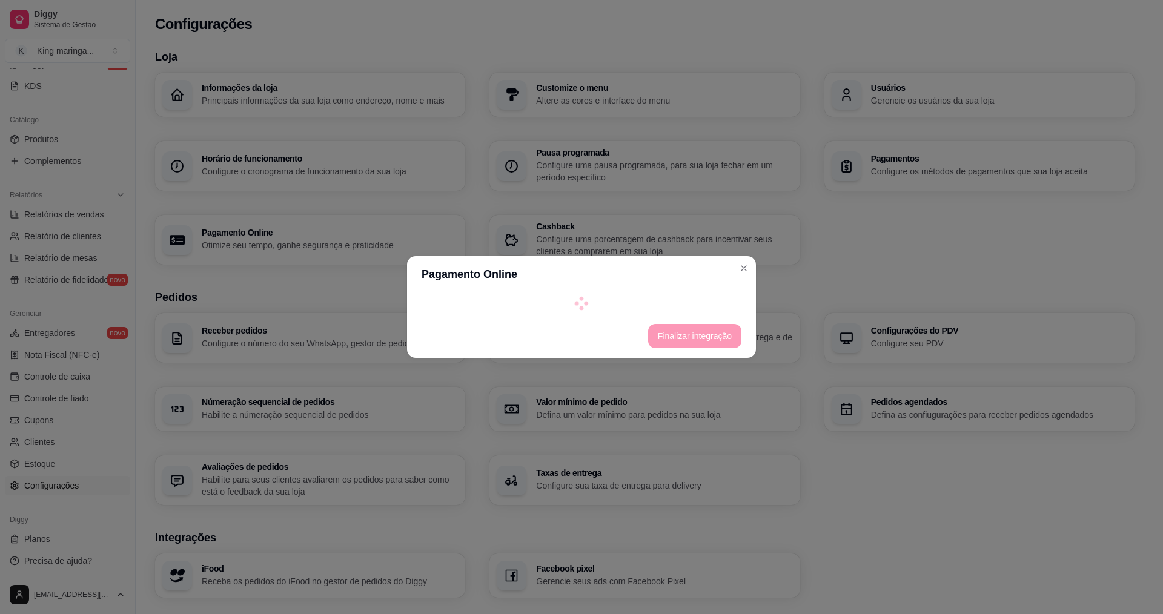
select select "4.98"
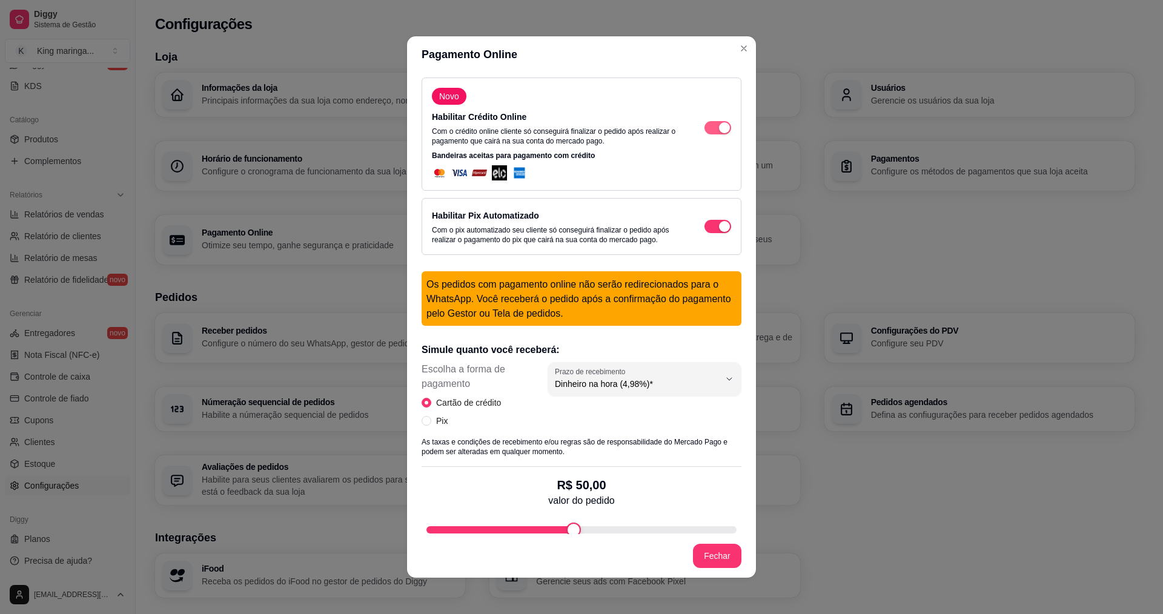
click at [705, 130] on span "button" at bounding box center [718, 127] width 27 height 13
click at [719, 230] on div "button" at bounding box center [724, 226] width 11 height 11
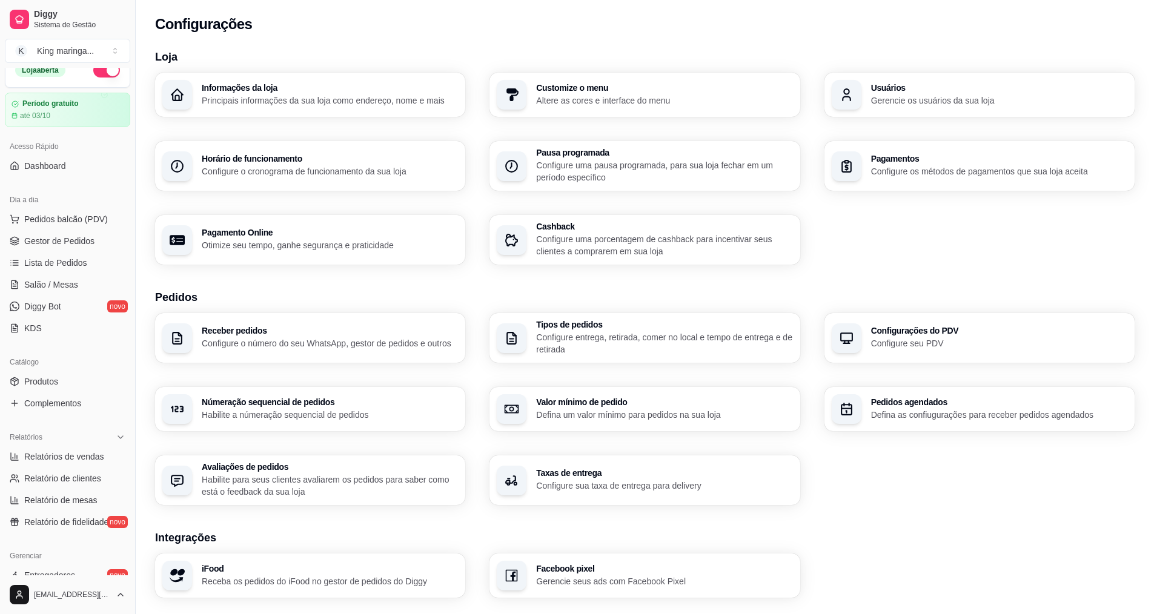
scroll to position [0, 0]
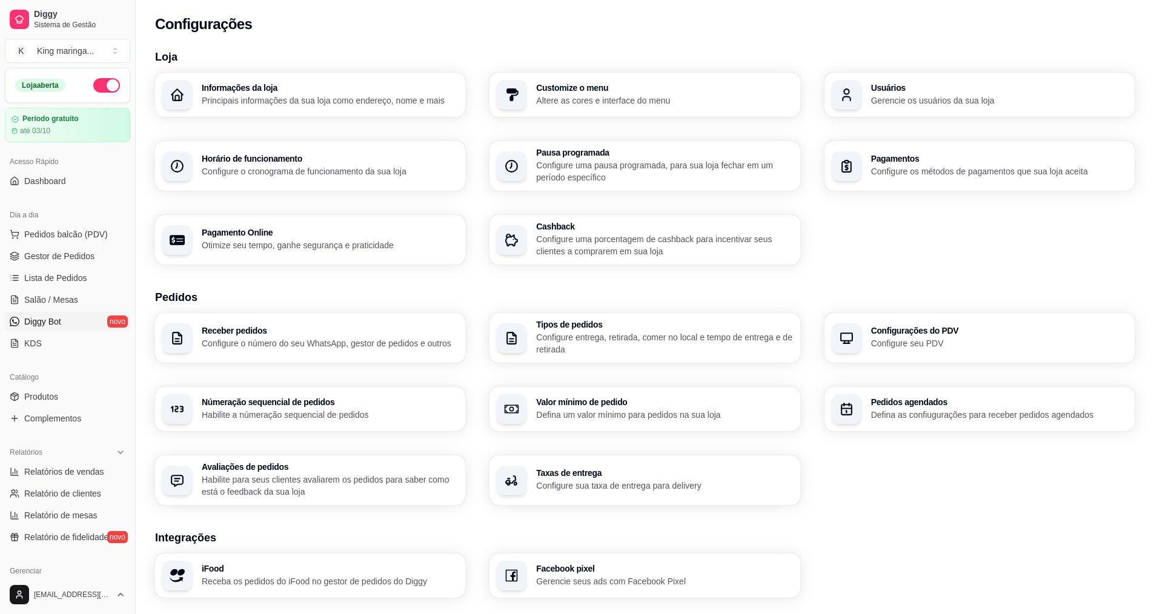
click at [91, 323] on link "Diggy Bot novo" at bounding box center [67, 321] width 125 height 19
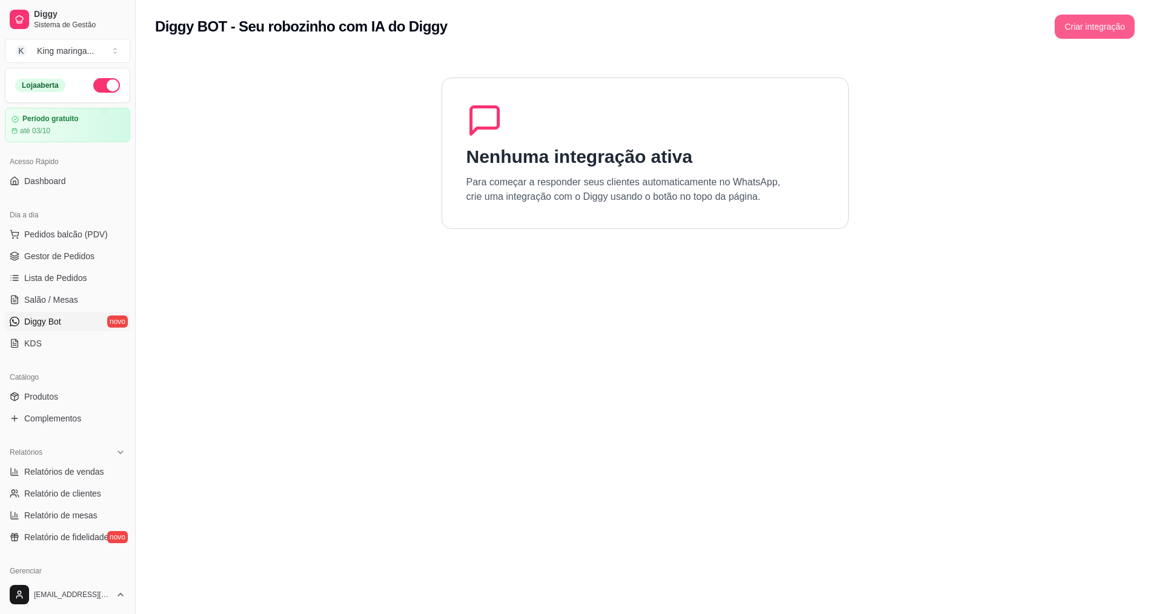
click at [1109, 33] on button "Criar integração" at bounding box center [1095, 27] width 80 height 24
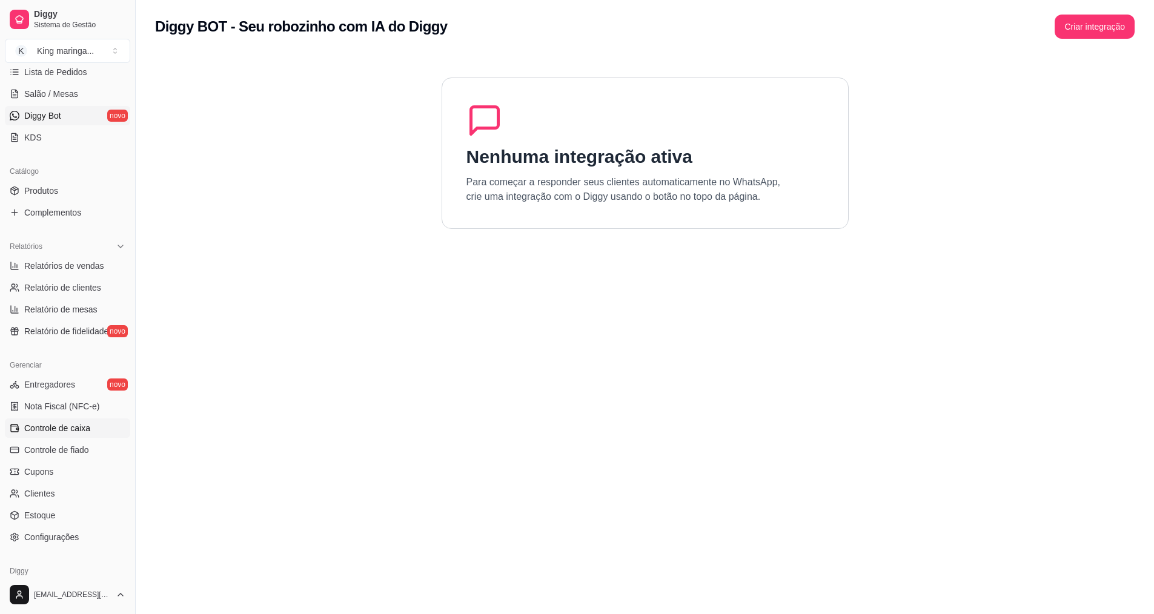
scroll to position [258, 0]
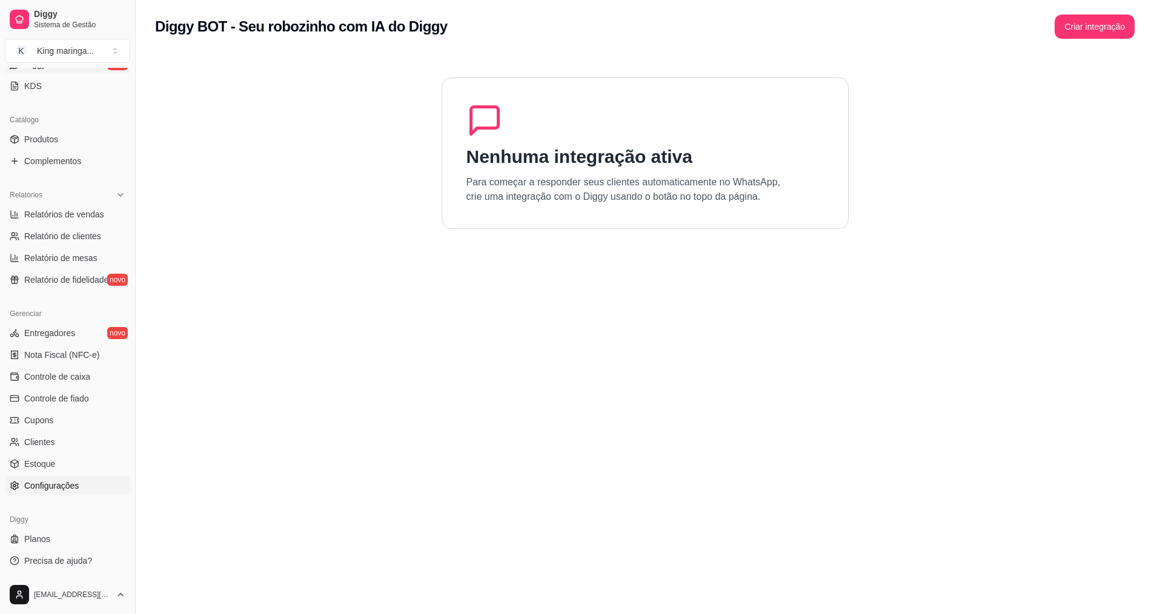
click at [65, 493] on link "Configurações" at bounding box center [67, 485] width 125 height 19
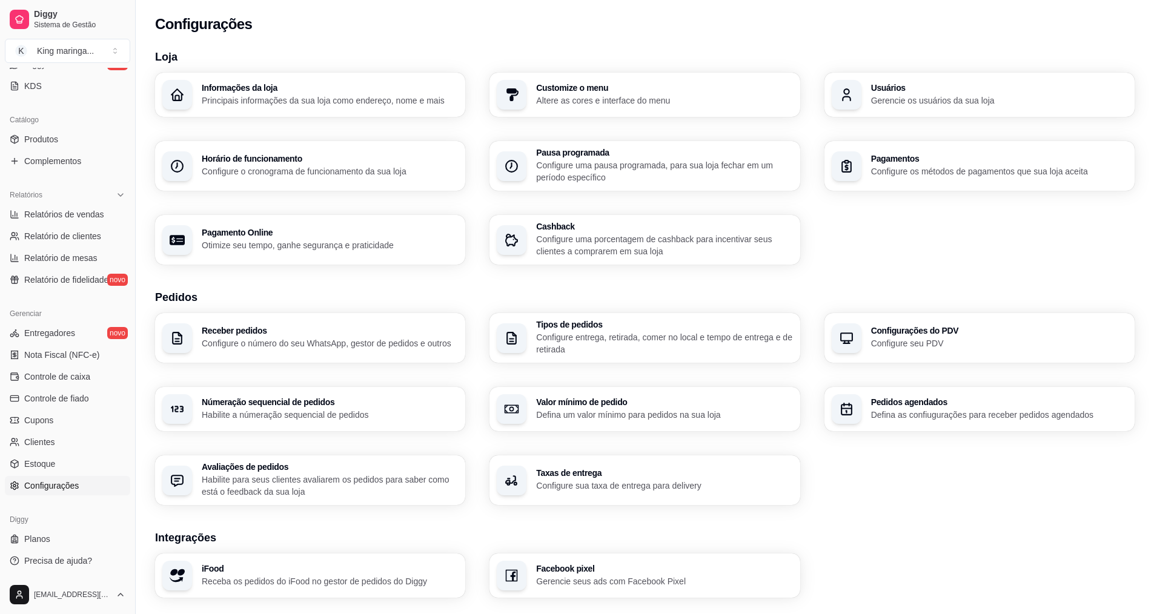
click at [568, 330] on div "Tipos de pedidos Configure entrega, retirada, comer no local e tempo de entrega…" at bounding box center [664, 338] width 256 height 35
click at [636, 343] on p "Configure entrega, retirada, comer no local e tempo de entrega e de retirada" at bounding box center [664, 343] width 256 height 24
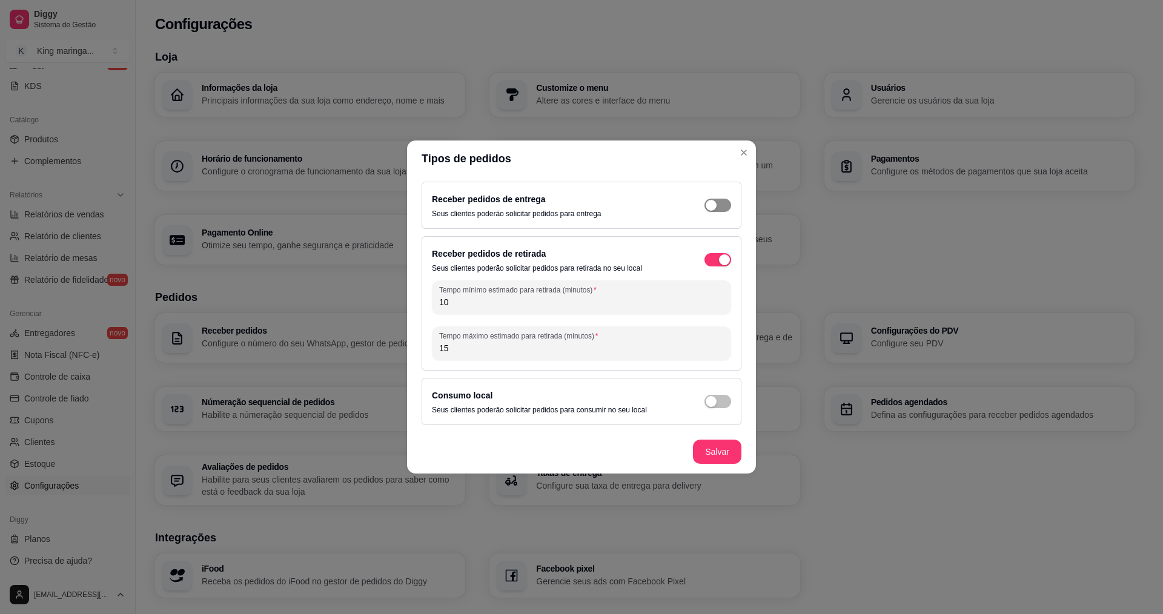
click at [712, 204] on div "button" at bounding box center [711, 205] width 11 height 11
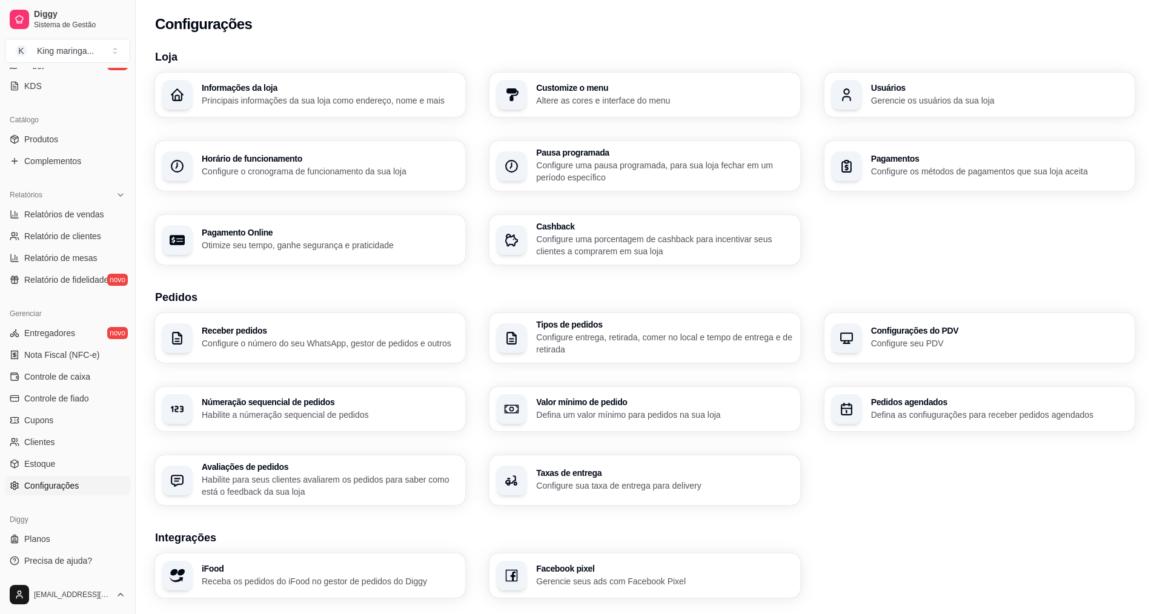
click at [330, 331] on h3 "Receber pedidos" at bounding box center [330, 331] width 256 height 8
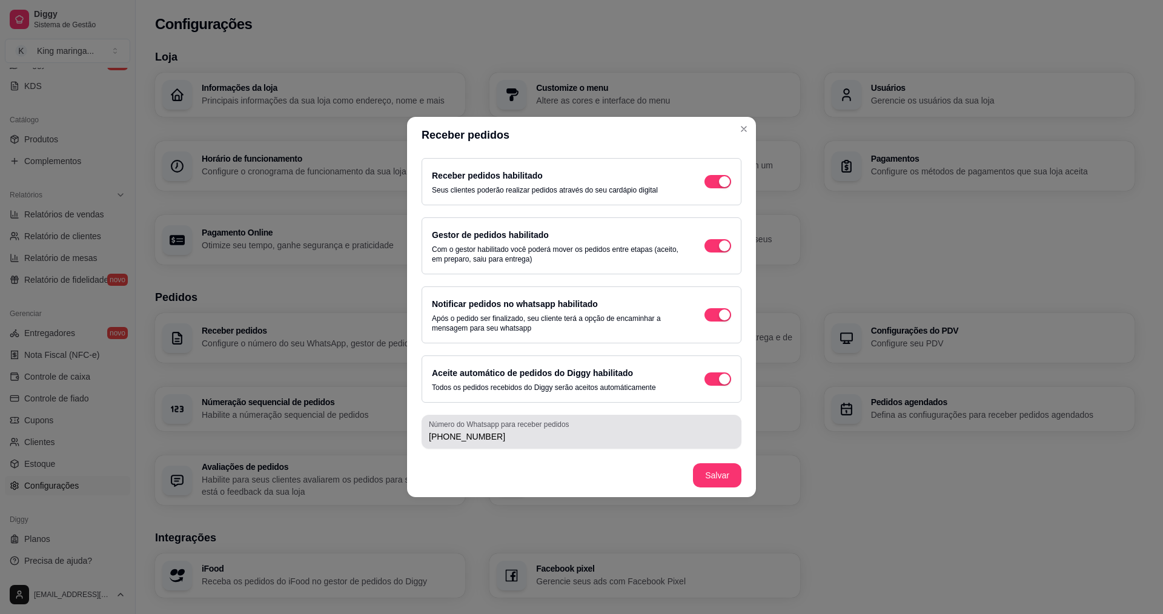
click at [481, 429] on label "Número do Whatsapp para receber pedidos" at bounding box center [501, 424] width 144 height 10
click at [481, 431] on input "[PHONE_NUMBER]" at bounding box center [581, 437] width 305 height 12
click at [481, 429] on label "Número do Whatsapp para receber pedidos" at bounding box center [501, 424] width 144 height 10
click at [481, 431] on input "[PHONE_NUMBER]" at bounding box center [581, 437] width 305 height 12
click at [481, 429] on label "Número do Whatsapp para receber pedidos" at bounding box center [501, 424] width 144 height 10
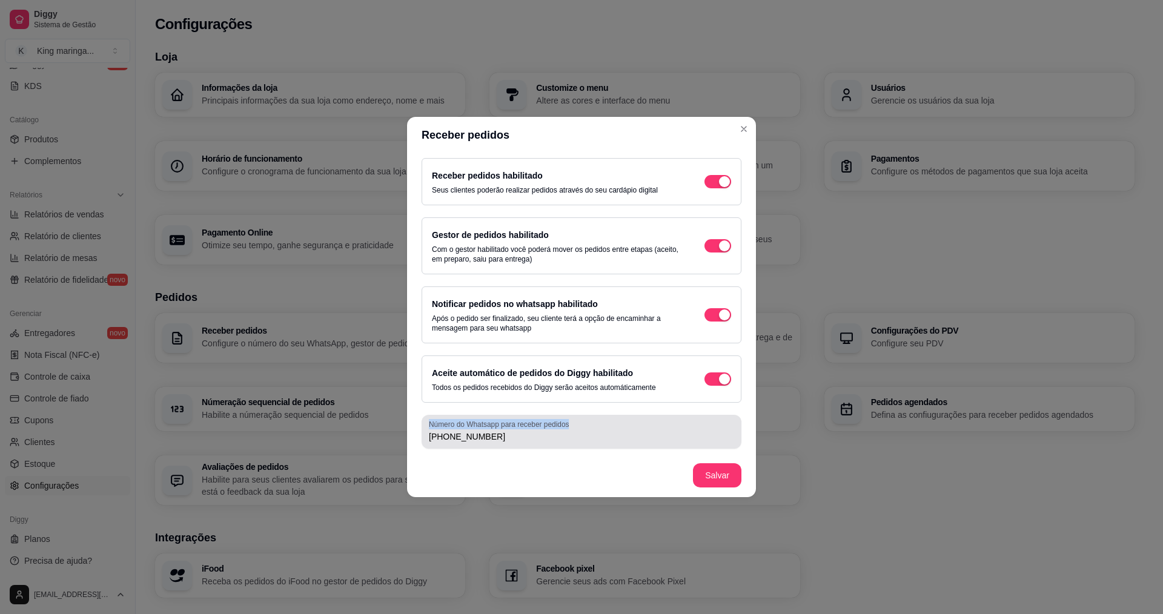
click at [481, 431] on input "[PHONE_NUMBER]" at bounding box center [581, 437] width 305 height 12
click at [479, 436] on input "[PHONE_NUMBER]" at bounding box center [581, 437] width 305 height 12
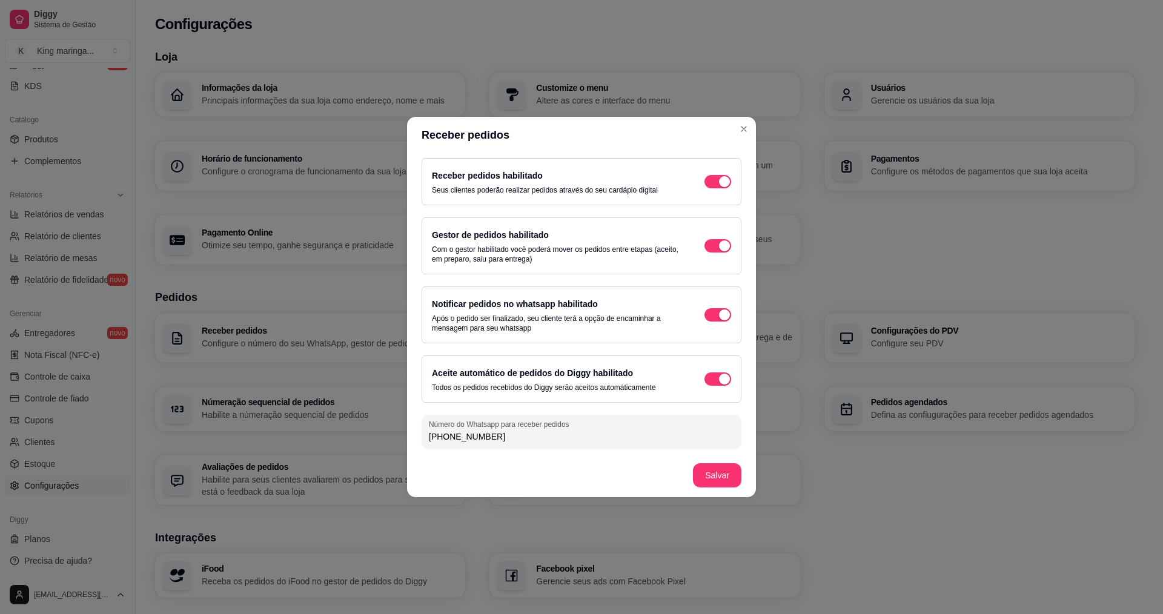
click at [479, 436] on input "[PHONE_NUMBER]" at bounding box center [581, 437] width 305 height 12
type input "[PHONE_NUMBER]"
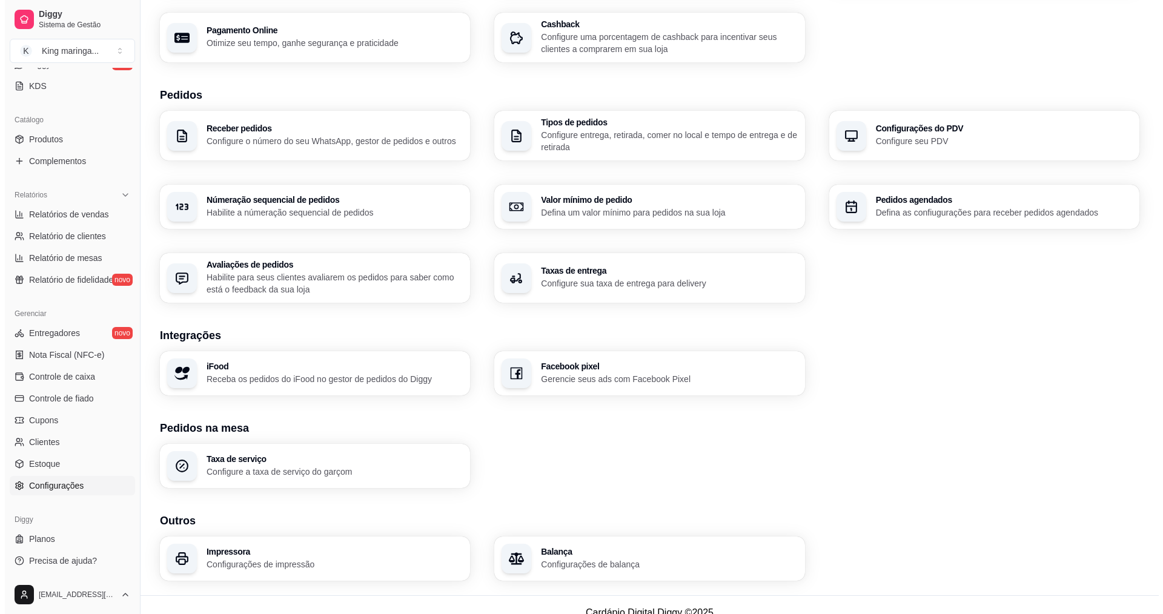
scroll to position [218, 0]
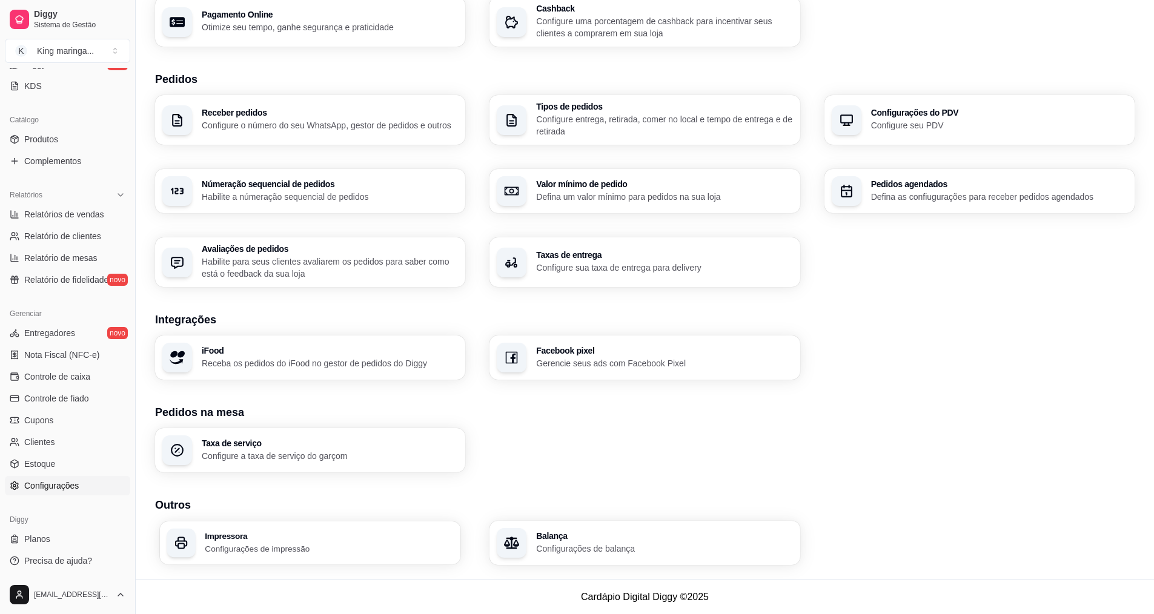
click at [349, 527] on div "Impressora Configurações de impressão" at bounding box center [310, 543] width 301 height 43
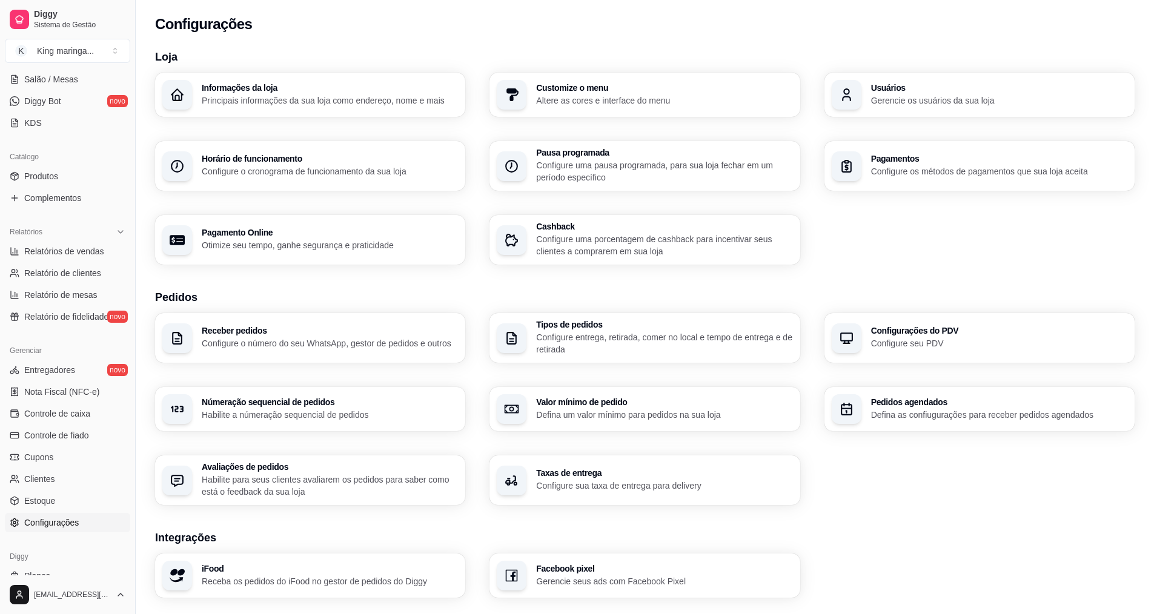
scroll to position [0, 0]
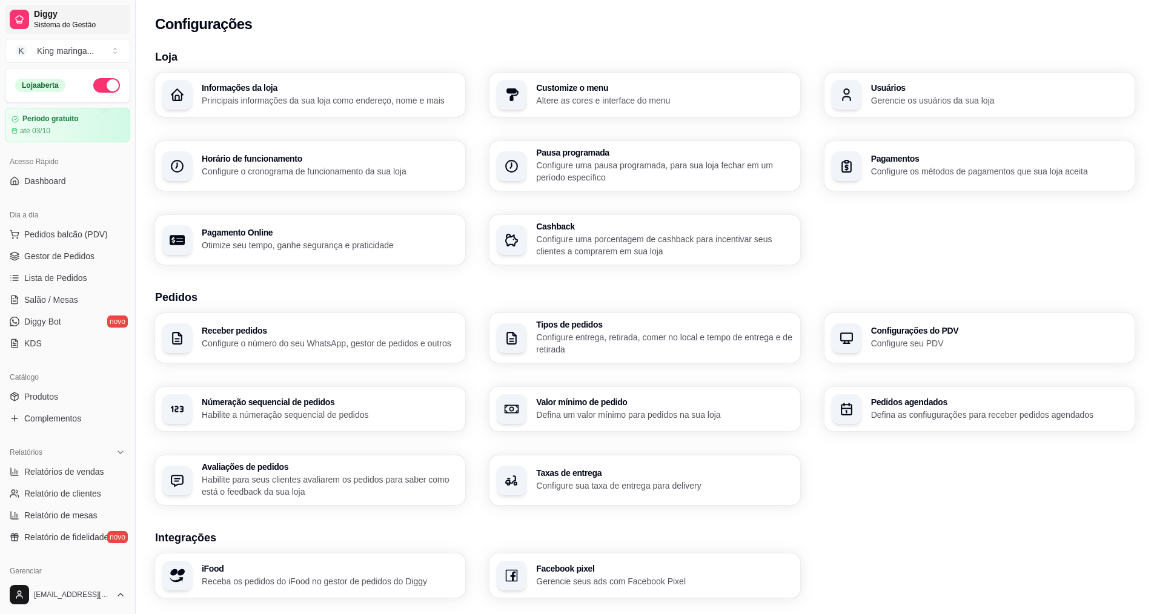
click at [87, 27] on span "Sistema de Gestão" at bounding box center [79, 25] width 91 height 10
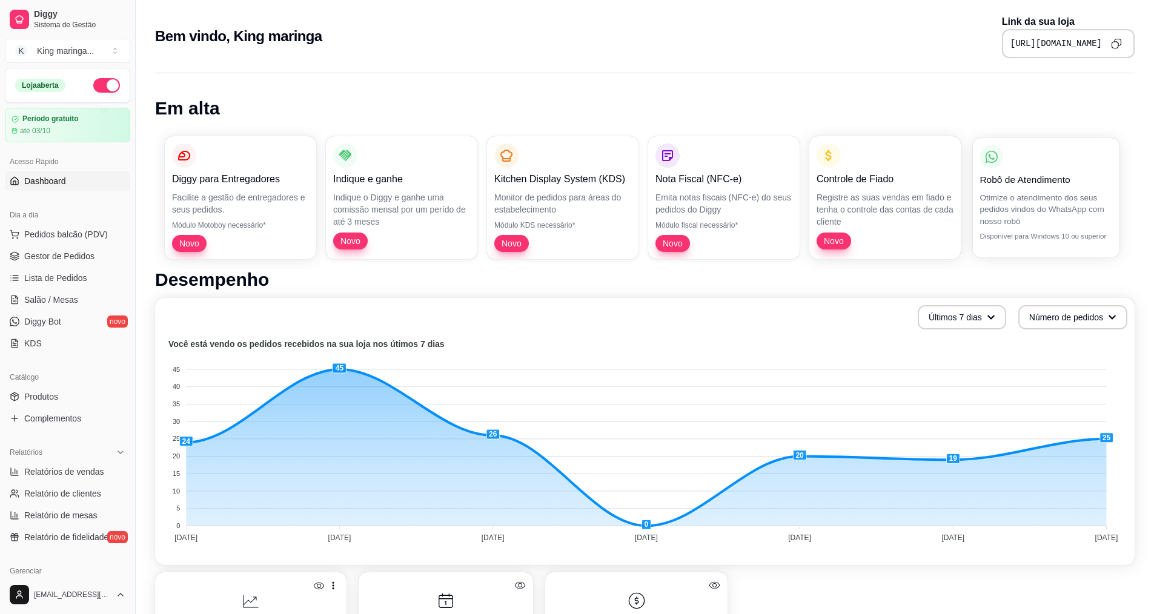
click at [1016, 191] on p "Otimize o atendimento dos seus pedidos vindos do WhatsApp com nosso robô" at bounding box center [1046, 208] width 133 height 35
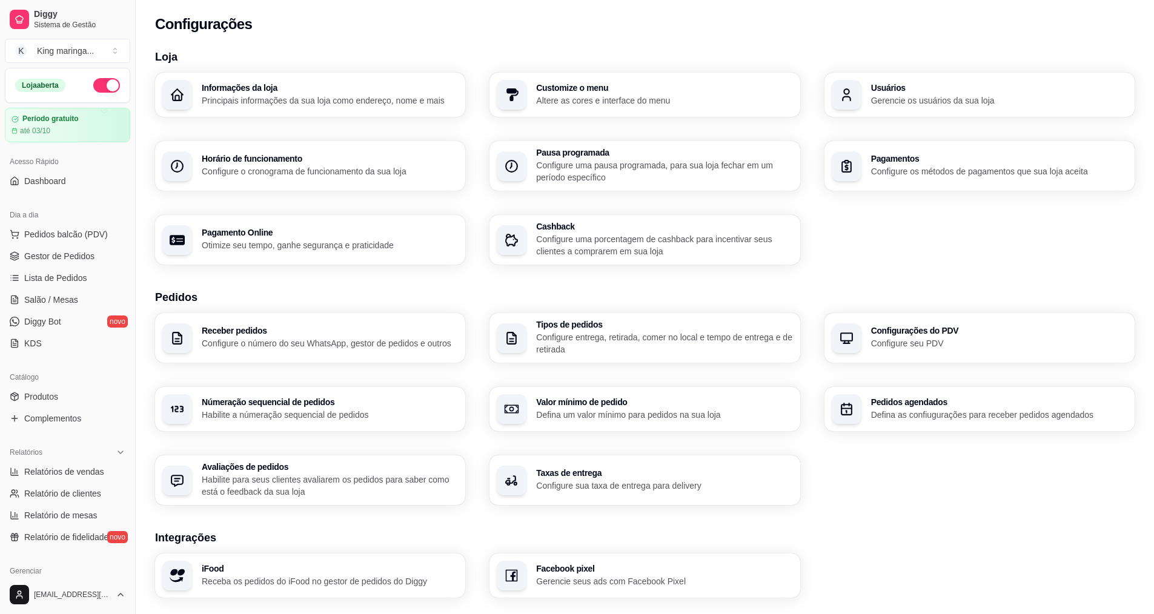
click at [231, 334] on h3 "Receber pedidos" at bounding box center [330, 331] width 256 height 8
click at [63, 250] on span "Gestor de Pedidos" at bounding box center [59, 256] width 70 height 12
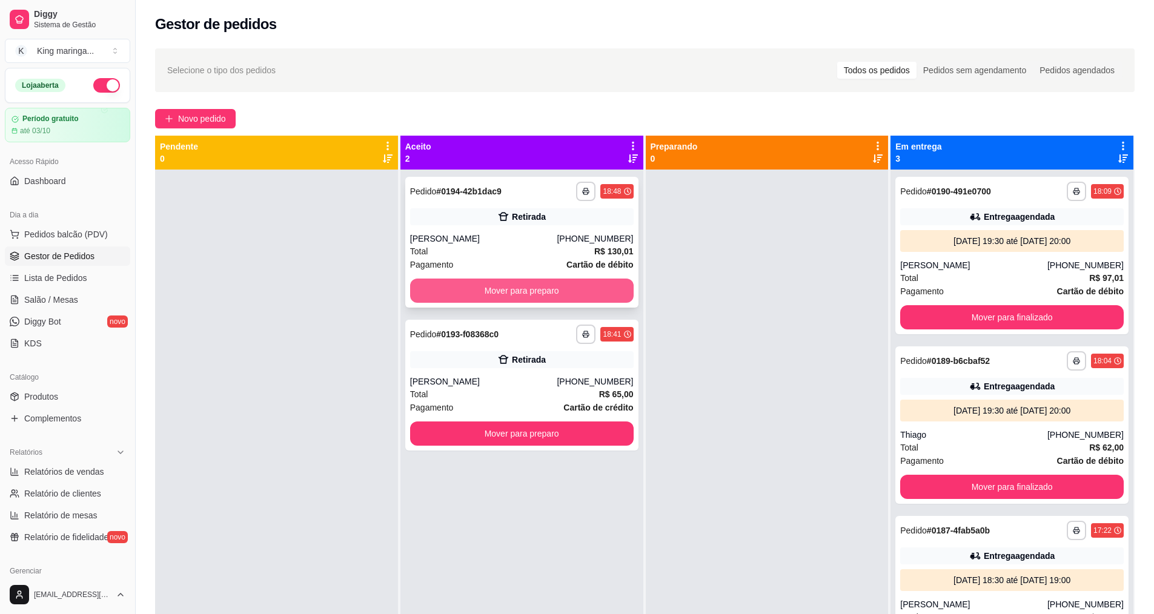
click at [550, 287] on button "Mover para preparo" at bounding box center [522, 291] width 224 height 24
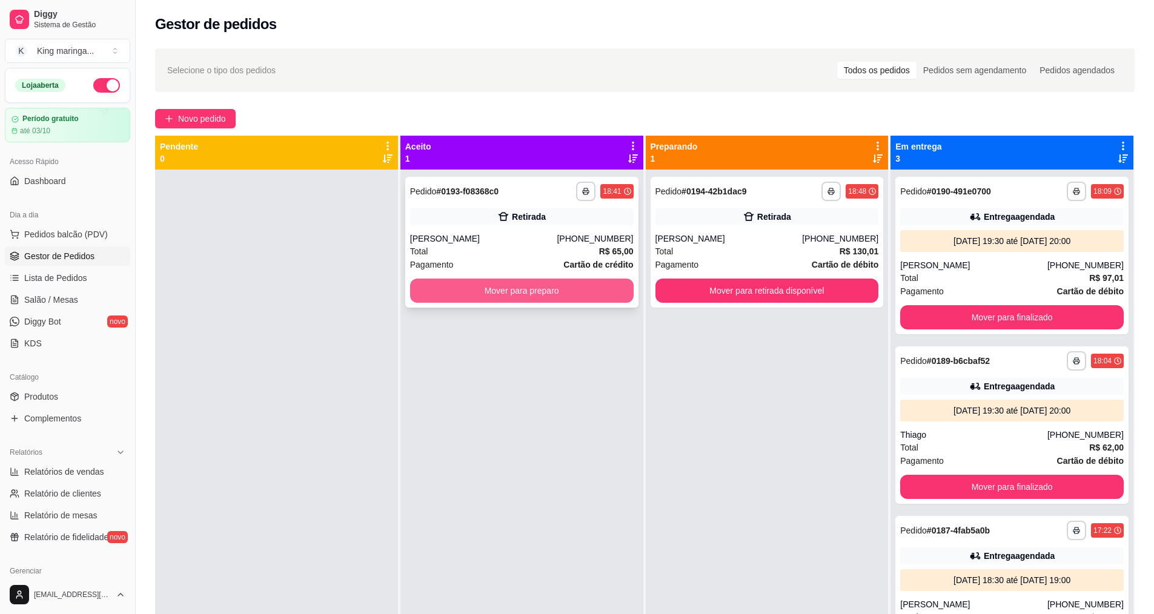
click at [550, 285] on button "Mover para preparo" at bounding box center [522, 291] width 224 height 24
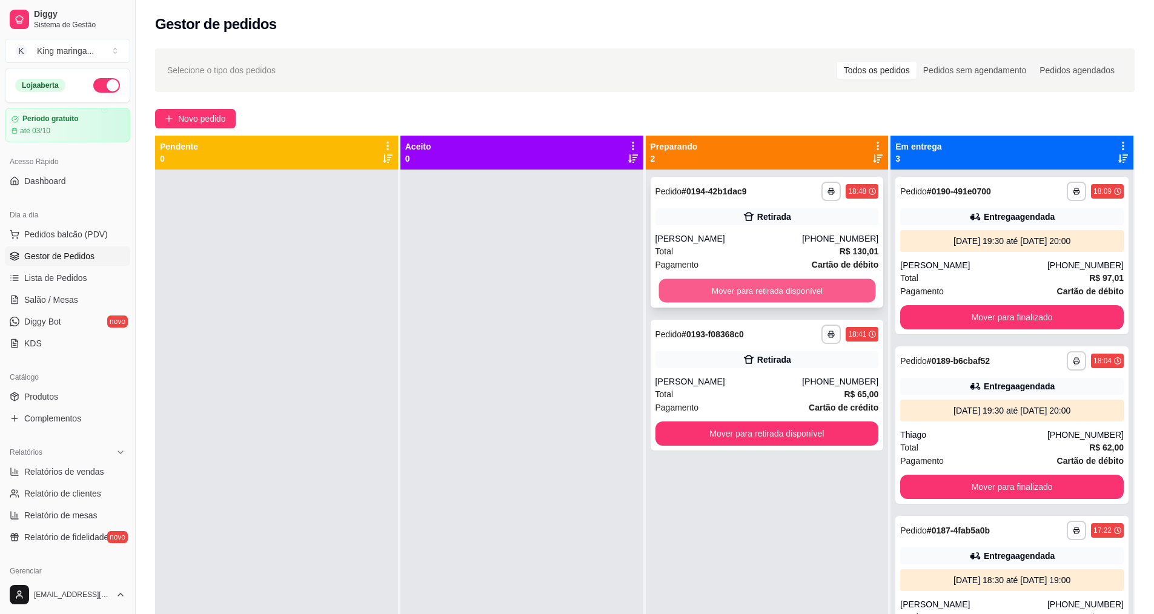
click at [736, 287] on button "Mover para retirada disponível" at bounding box center [767, 291] width 217 height 24
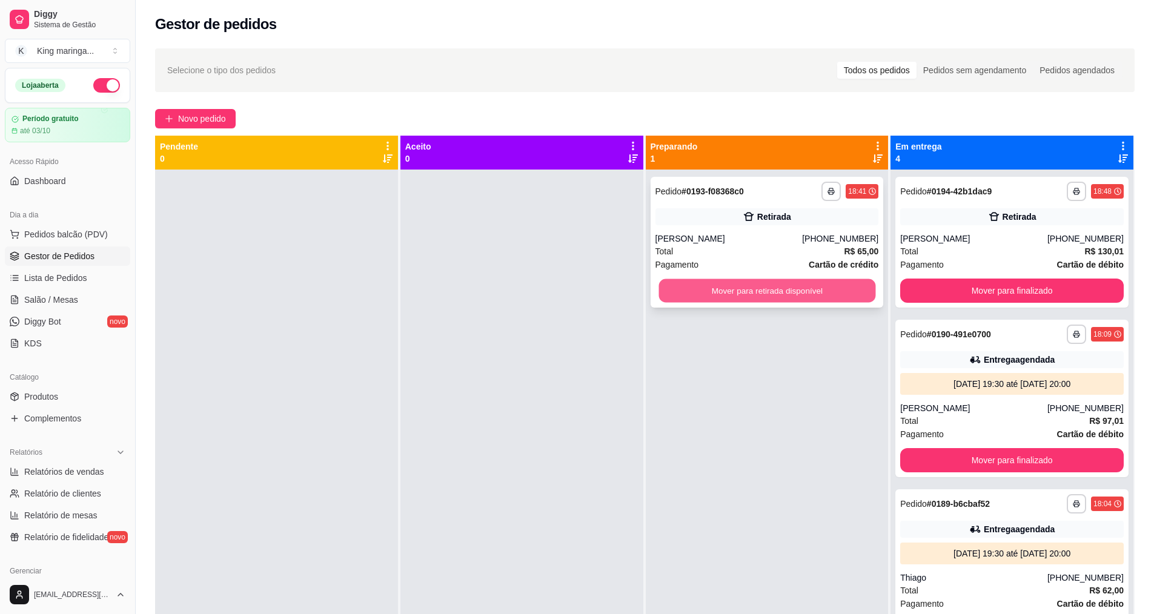
click at [735, 291] on button "Mover para retirada disponível" at bounding box center [767, 291] width 217 height 24
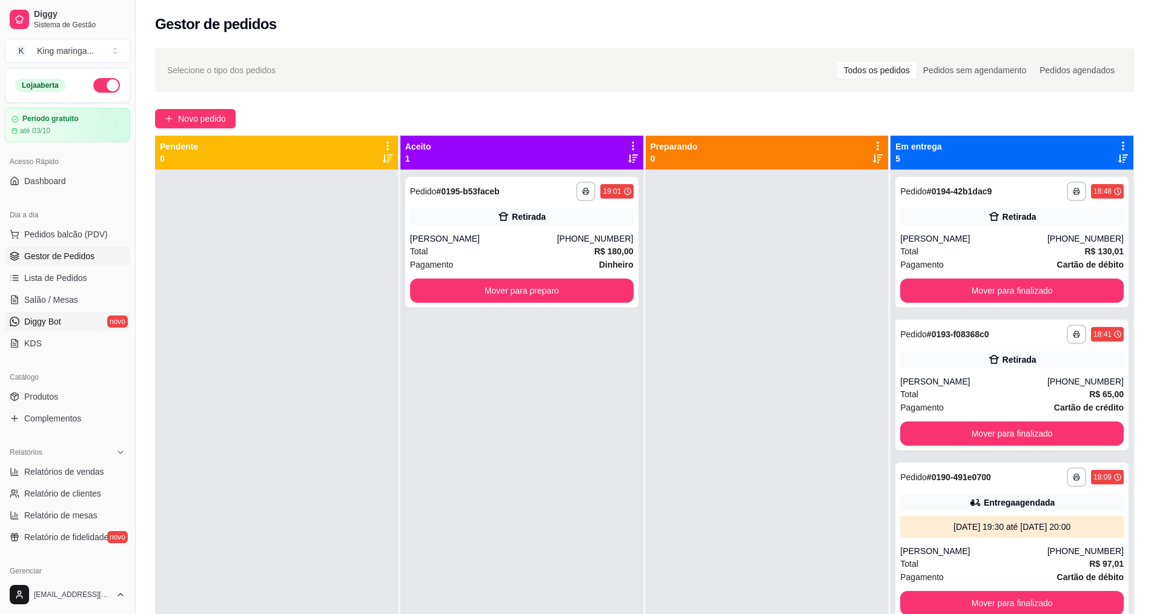
click at [47, 324] on span "Diggy Bot" at bounding box center [42, 322] width 37 height 12
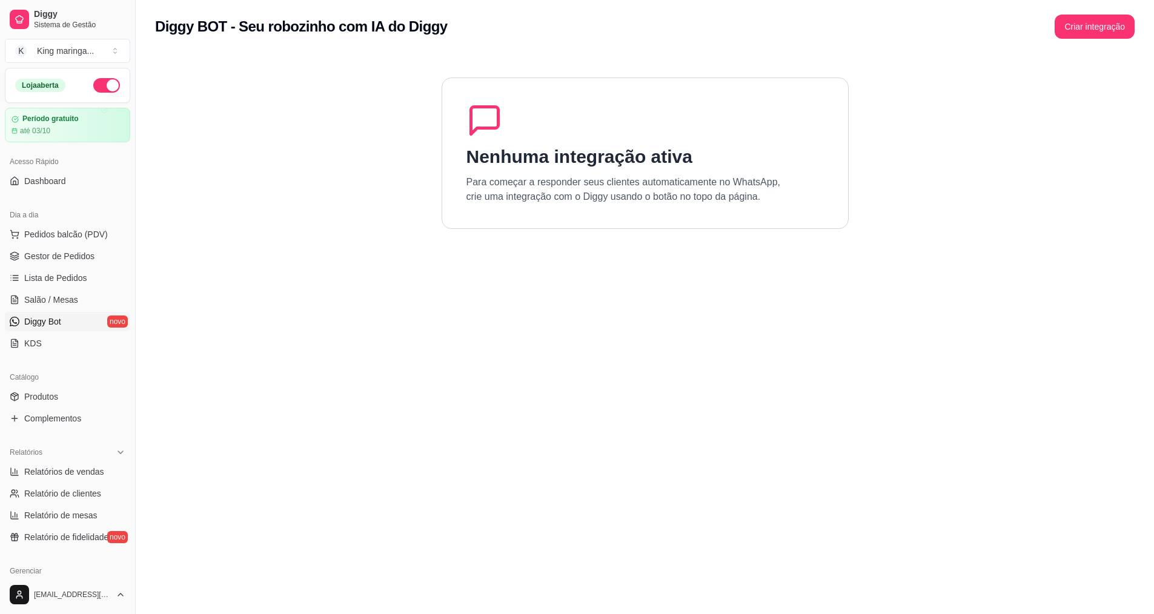
drag, startPoint x: 754, startPoint y: 131, endPoint x: 992, endPoint y: 88, distance: 242.0
click at [757, 131] on div "Nenhuma integração ativa Para começar a responder seus clientes automaticamente…" at bounding box center [645, 153] width 407 height 151
click at [1121, 26] on button "Criar integração" at bounding box center [1095, 27] width 78 height 24
click at [1108, 26] on button "Criar integração" at bounding box center [1095, 27] width 80 height 24
click at [1101, 27] on button "Criar integração" at bounding box center [1095, 27] width 80 height 24
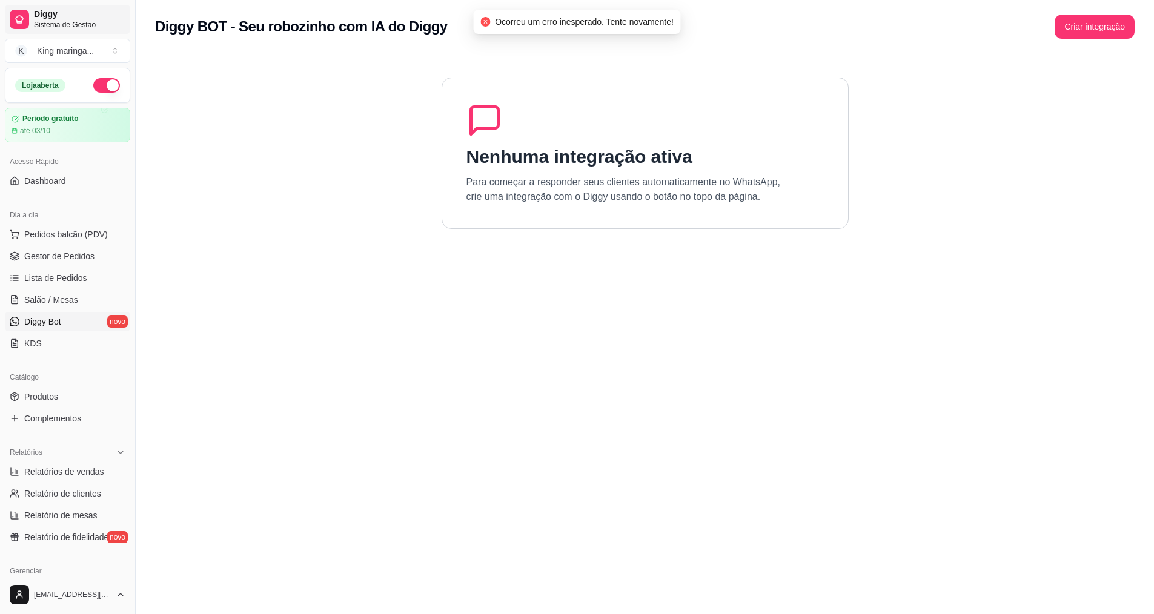
click at [85, 23] on span "Sistema de Gestão" at bounding box center [79, 25] width 91 height 10
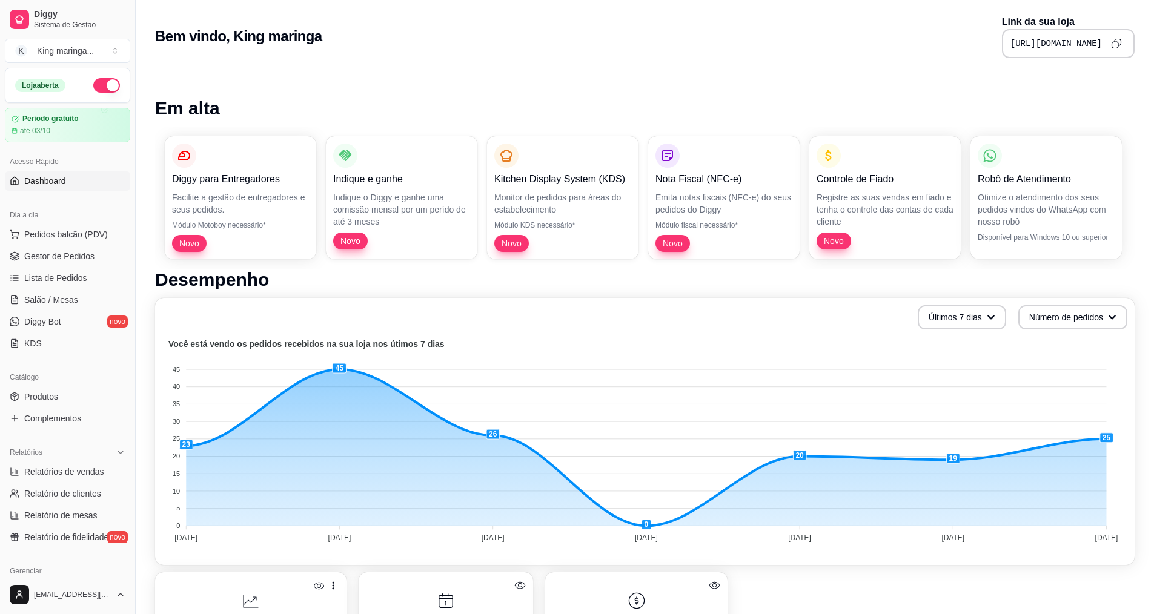
click at [1038, 193] on p "Otimize o atendimento dos seus pedidos vindos do WhatsApp com nosso robô" at bounding box center [1046, 209] width 137 height 36
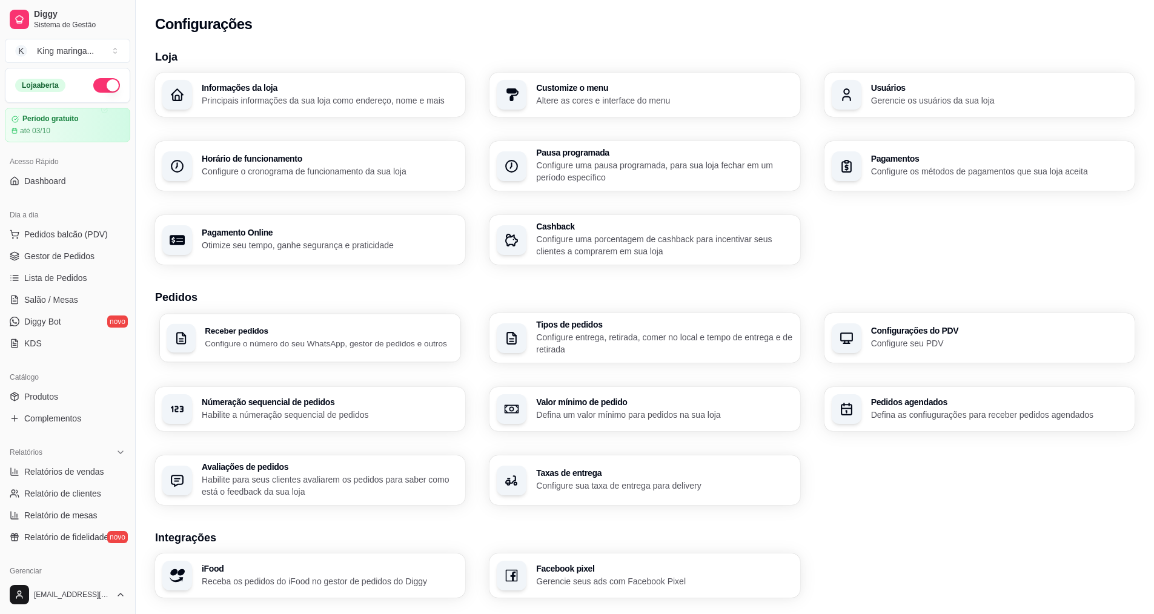
click at [310, 339] on p "Configure o número do seu WhatsApp, gestor de pedidos e outros" at bounding box center [329, 344] width 249 height 12
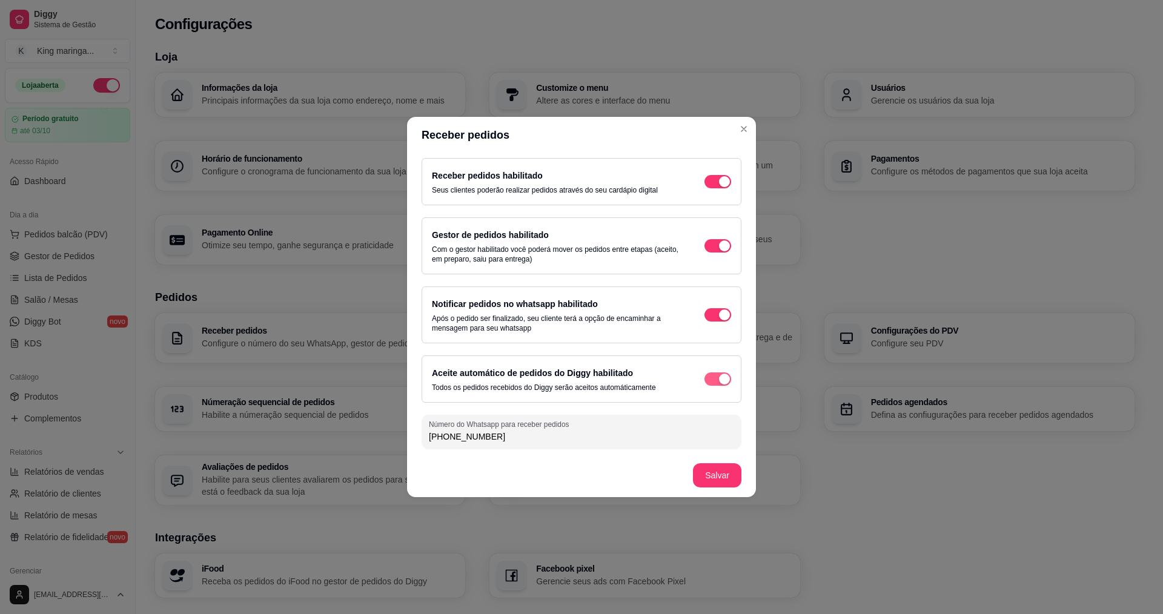
click at [728, 378] on div "button" at bounding box center [724, 379] width 11 height 11
click at [720, 321] on div "Notificar pedidos no whatsapp habilitado Após o pedido ser finalizado, seu clie…" at bounding box center [581, 315] width 299 height 36
click at [717, 253] on div "Gestor de pedidos habilitado Com o gestor habilitado você poderá mover os pedid…" at bounding box center [581, 246] width 299 height 36
click at [719, 248] on button "button" at bounding box center [718, 245] width 27 height 13
click at [722, 182] on div "button" at bounding box center [724, 181] width 11 height 11
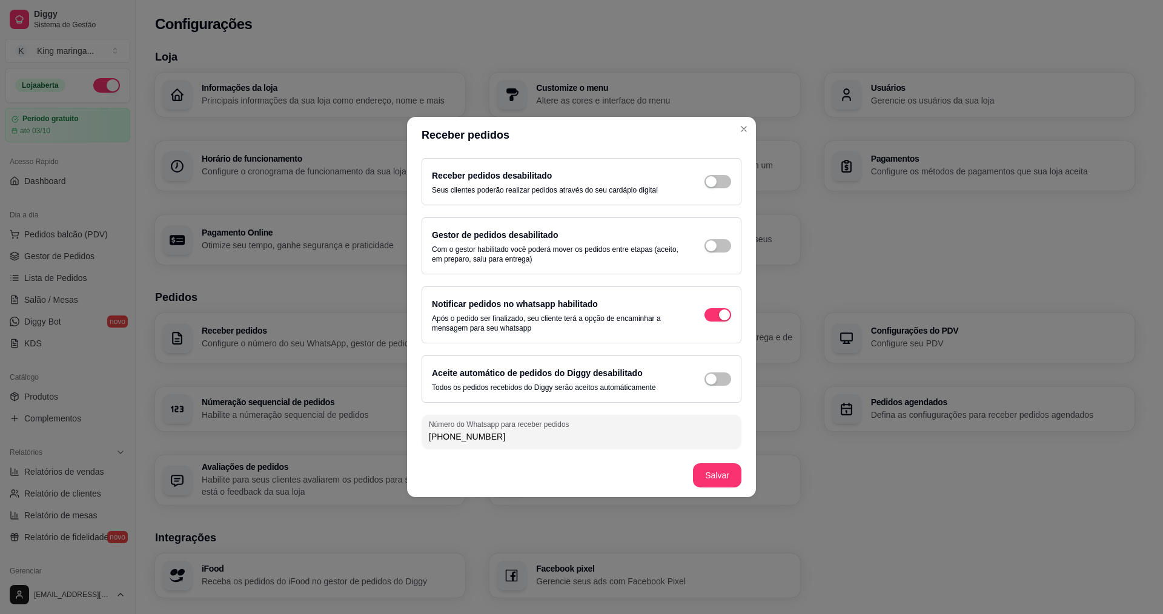
click at [732, 314] on div "Notificar pedidos no whatsapp habilitado Após o pedido ser finalizado, seu clie…" at bounding box center [582, 315] width 320 height 57
click at [723, 322] on div "Notificar pedidos no whatsapp habilitado Após o pedido ser finalizado, seu clie…" at bounding box center [581, 315] width 299 height 36
click at [725, 316] on div "button" at bounding box center [724, 315] width 11 height 11
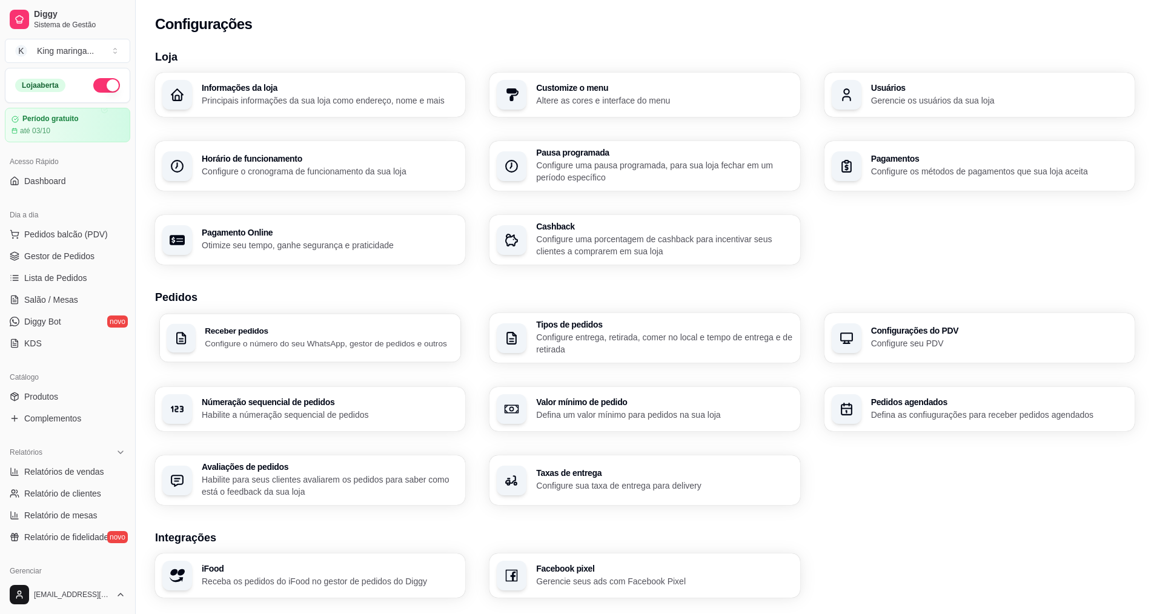
click at [295, 348] on p "Configure o número do seu WhatsApp, gestor de pedidos e outros" at bounding box center [329, 344] width 249 height 12
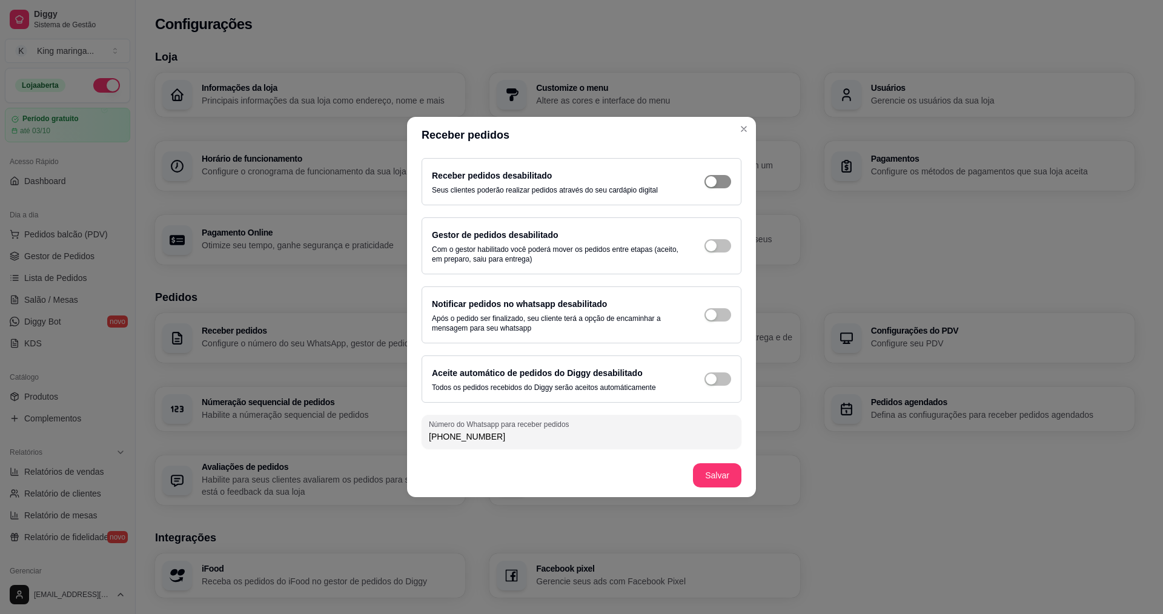
click at [719, 184] on button "button" at bounding box center [718, 181] width 27 height 13
click at [724, 248] on span "button" at bounding box center [718, 245] width 27 height 13
drag, startPoint x: 733, startPoint y: 310, endPoint x: 723, endPoint y: 324, distance: 16.6
click at [733, 311] on div "Notificar pedidos no whatsapp desabilitado Após o pedido ser finalizado, seu cl…" at bounding box center [582, 315] width 320 height 57
click at [723, 322] on div "Notificar pedidos no whatsapp desabilitado Após o pedido ser finalizado, seu cl…" at bounding box center [581, 315] width 299 height 36
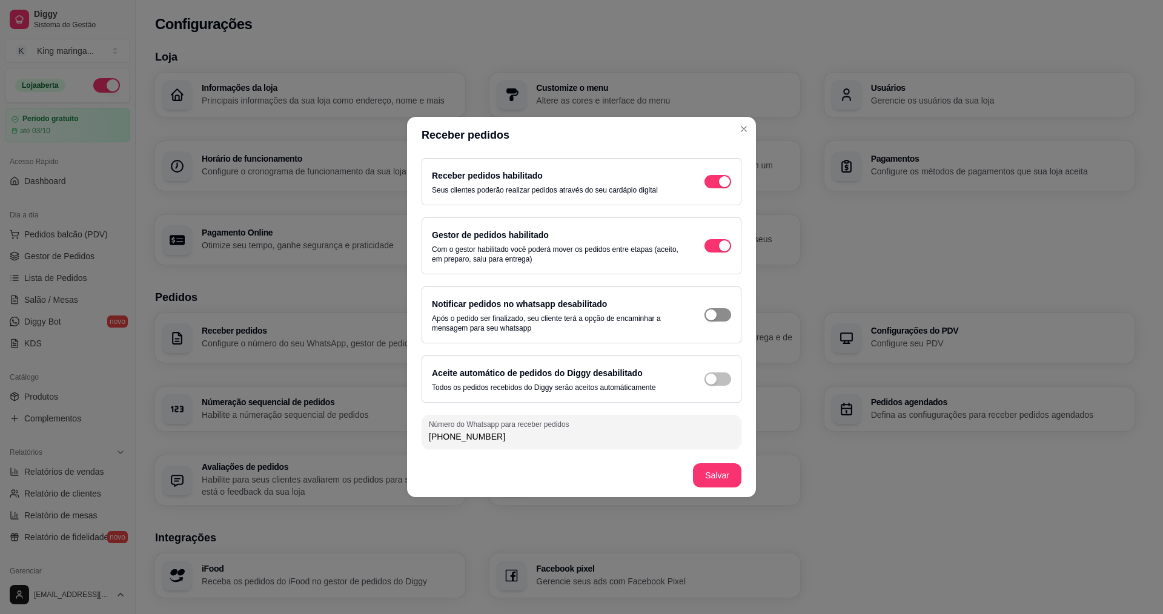
click at [714, 317] on div "button" at bounding box center [711, 315] width 11 height 11
click at [705, 378] on span "button" at bounding box center [718, 379] width 27 height 13
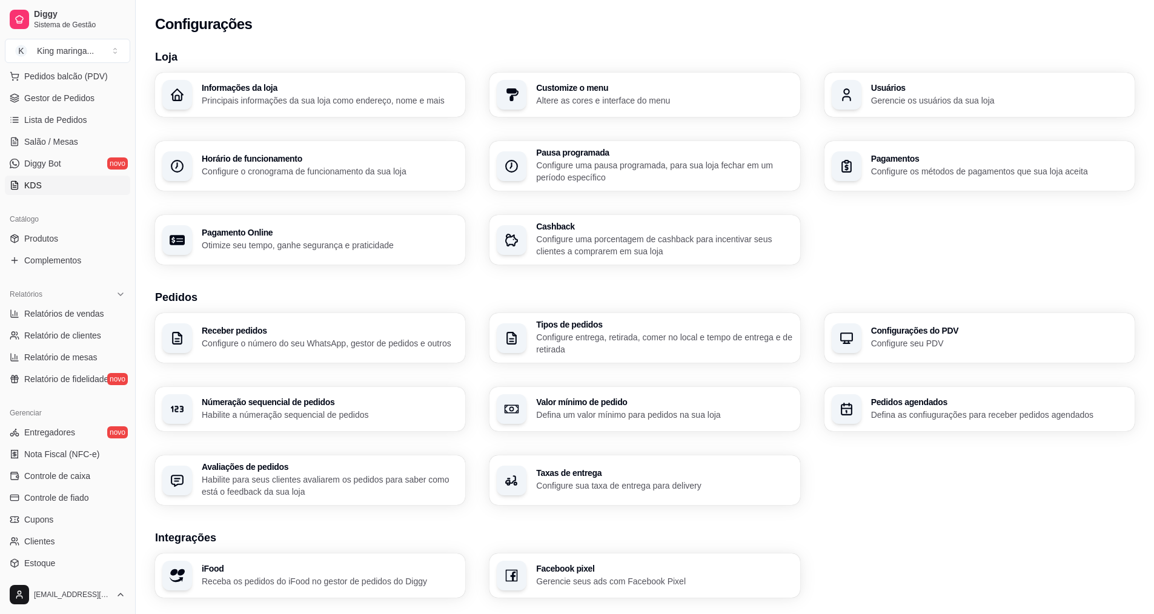
scroll to position [136, 0]
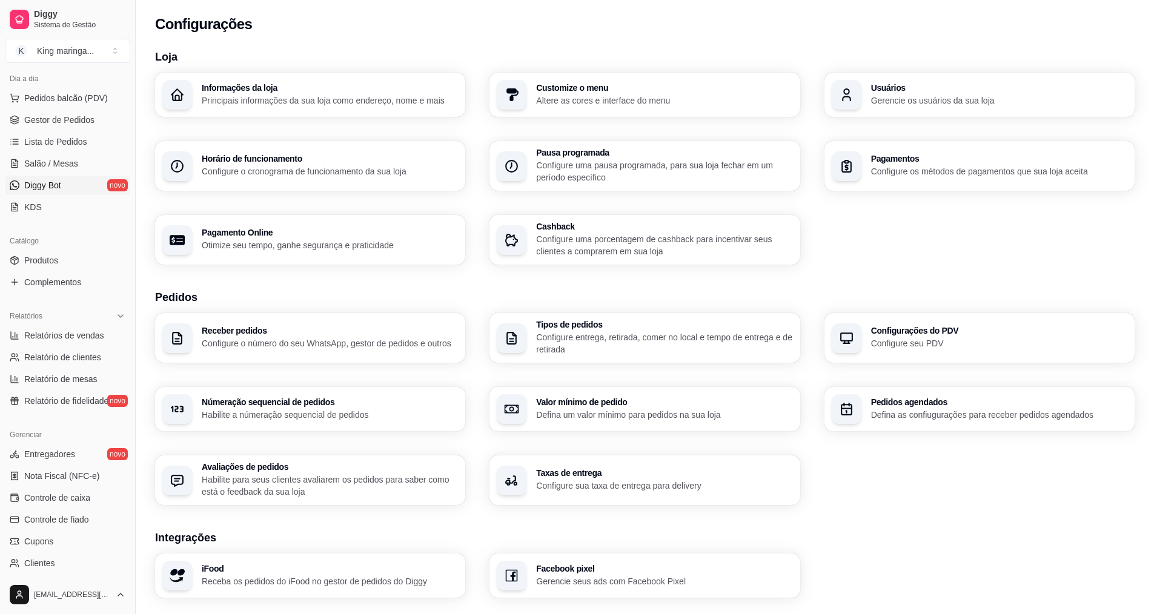
click at [56, 184] on span "Diggy Bot" at bounding box center [42, 185] width 37 height 12
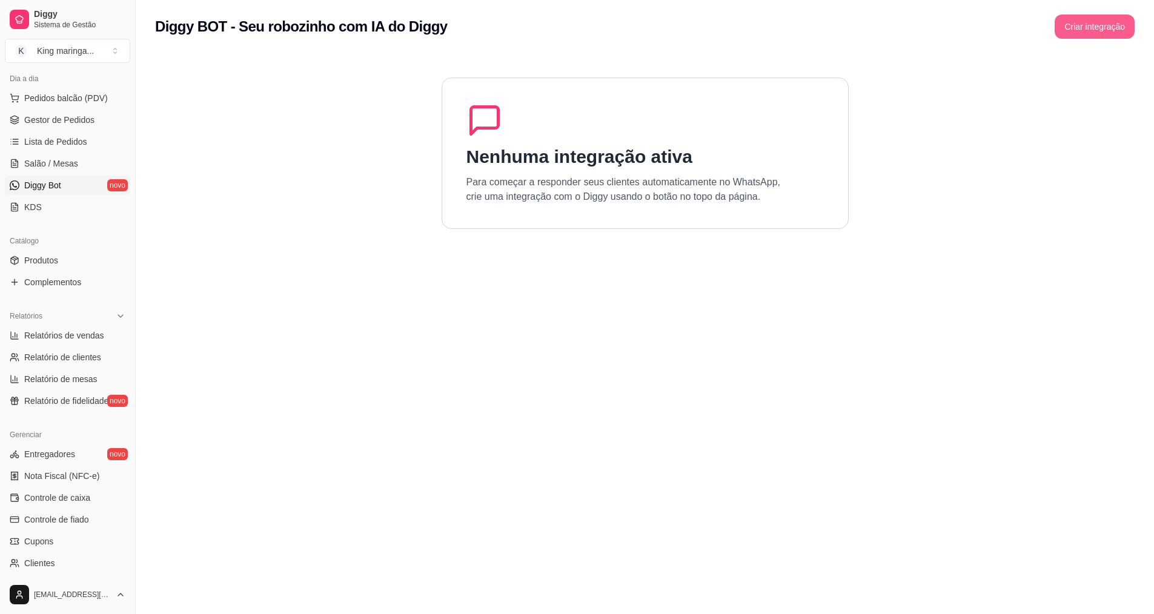
click at [1095, 25] on button "Criar integração" at bounding box center [1095, 27] width 80 height 24
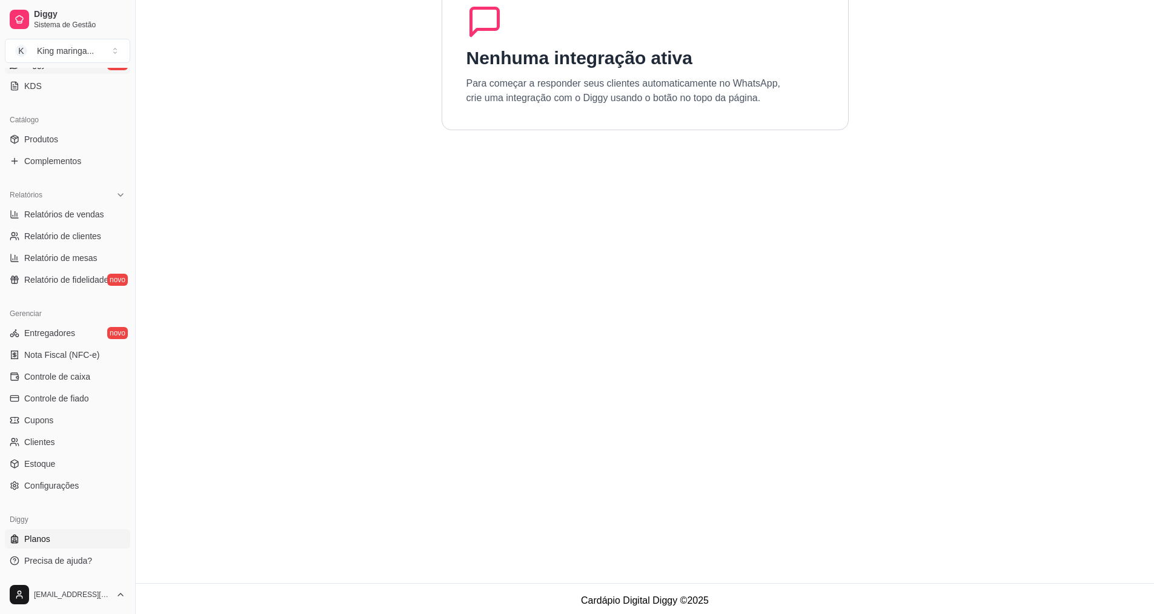
scroll to position [102, 0]
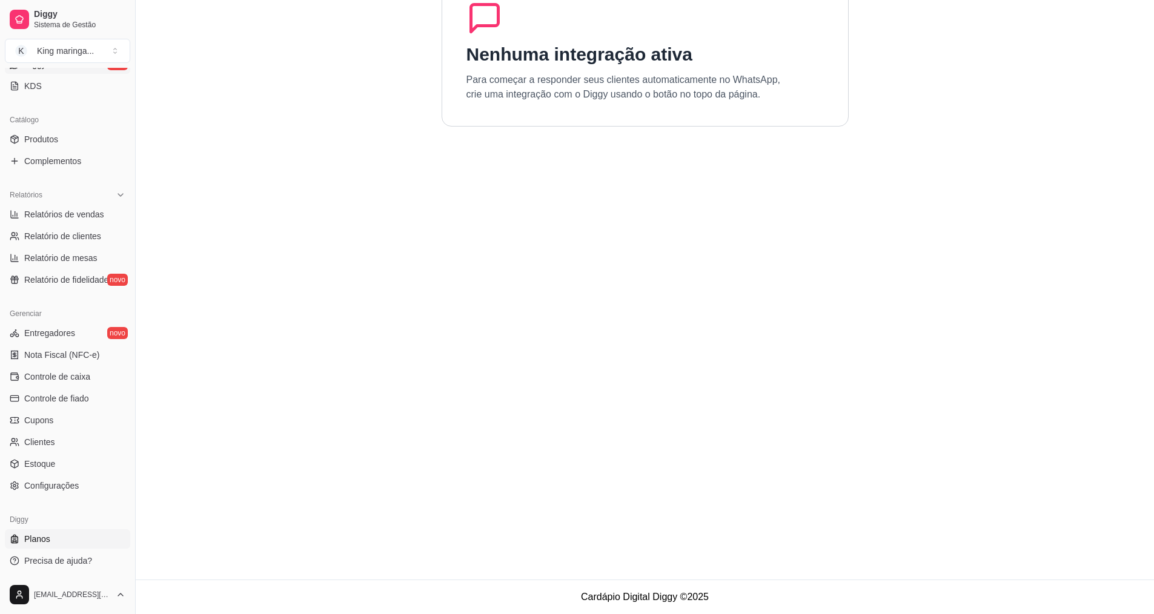
click at [78, 537] on link "Planos" at bounding box center [67, 539] width 125 height 19
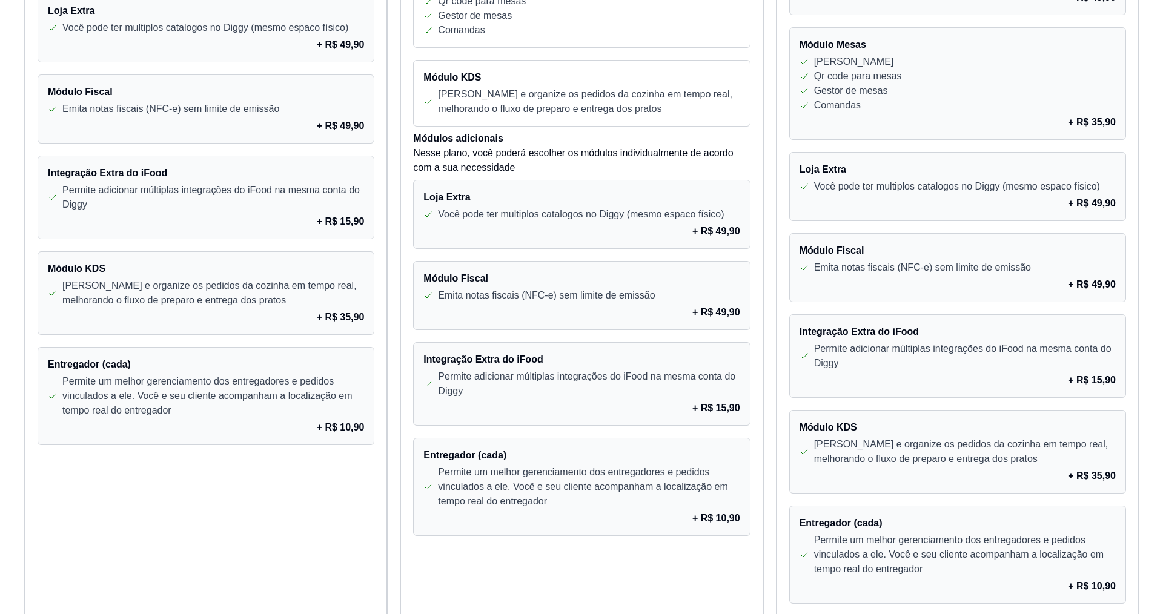
scroll to position [843, 0]
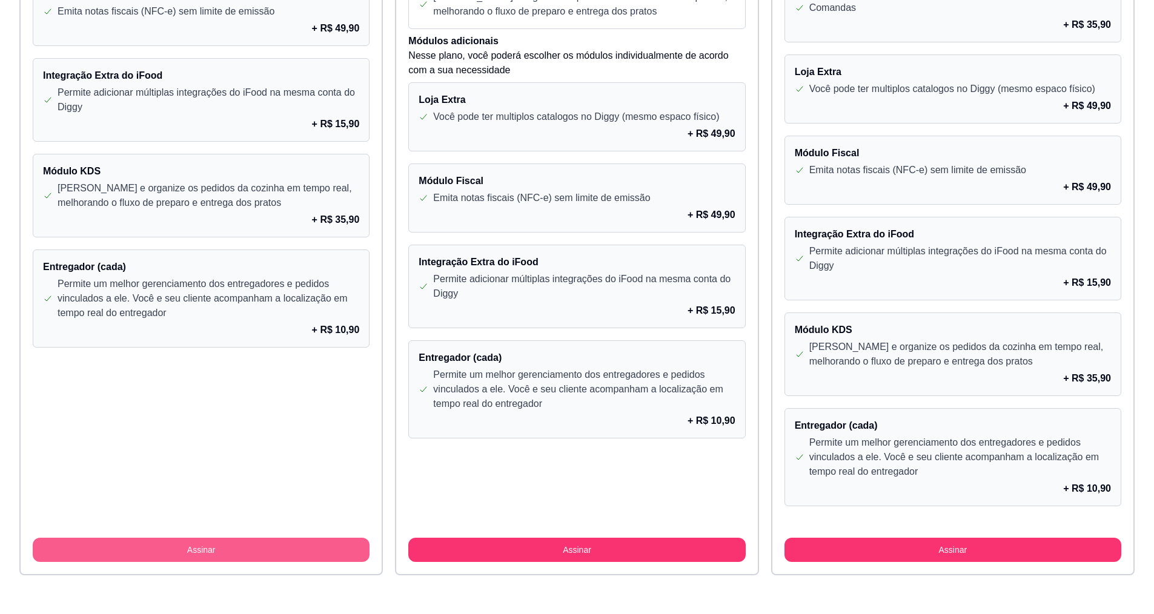
click at [258, 556] on button "Assinar" at bounding box center [201, 550] width 337 height 24
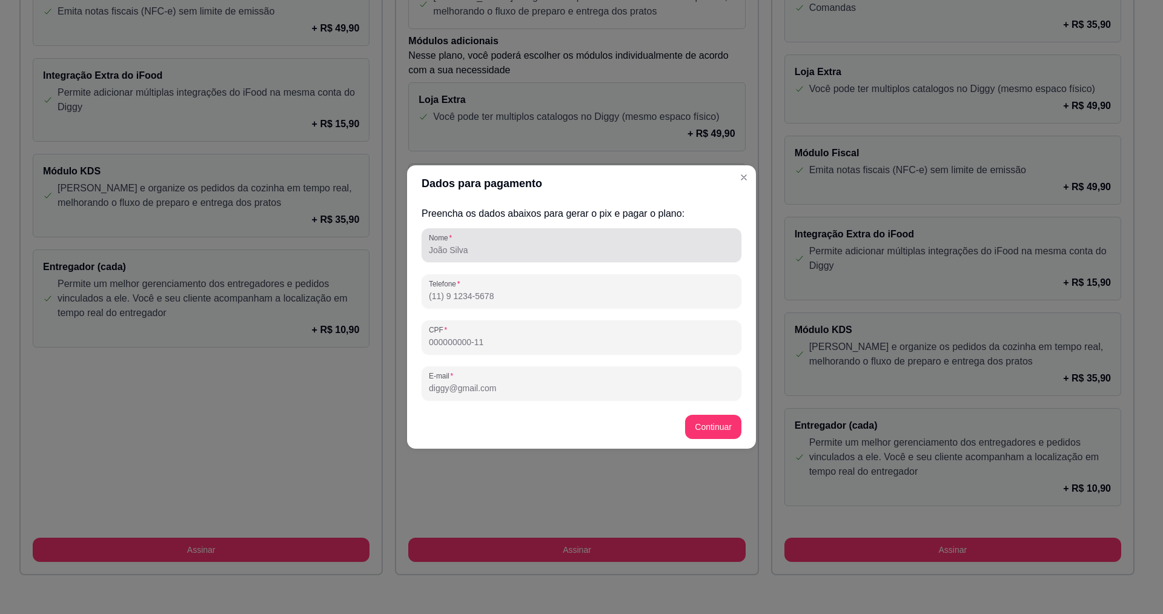
click at [531, 256] on div at bounding box center [581, 245] width 305 height 24
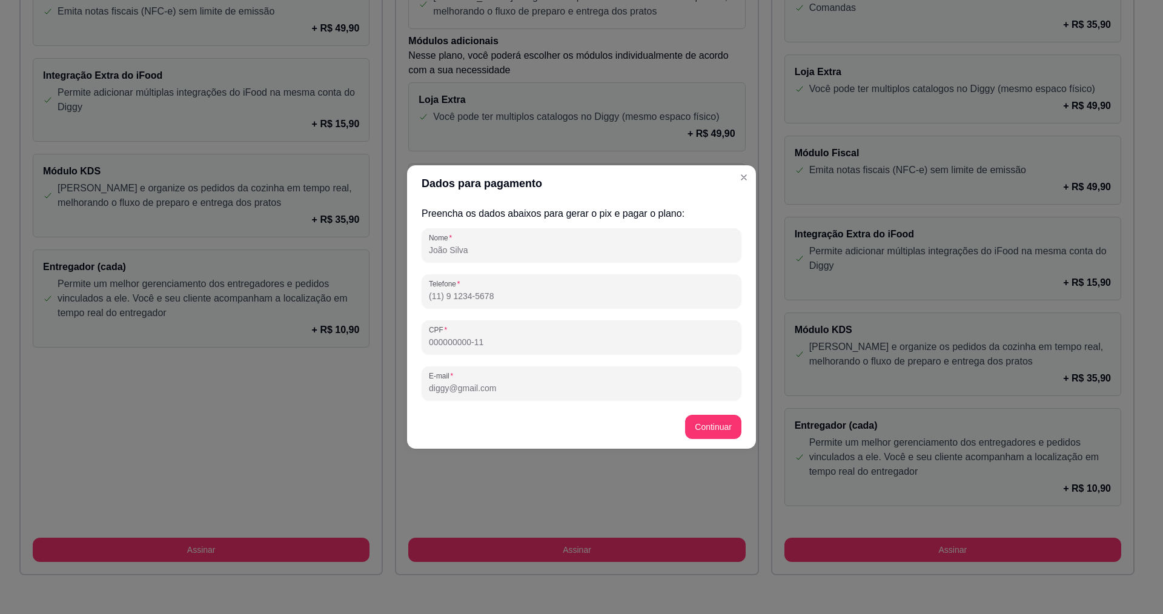
click at [553, 256] on input "Nome" at bounding box center [581, 250] width 305 height 12
type input "[PERSON_NAME]"
type input "[PHONE_NUMBER]"
type input "[EMAIL_ADDRESS][DOMAIN_NAME]"
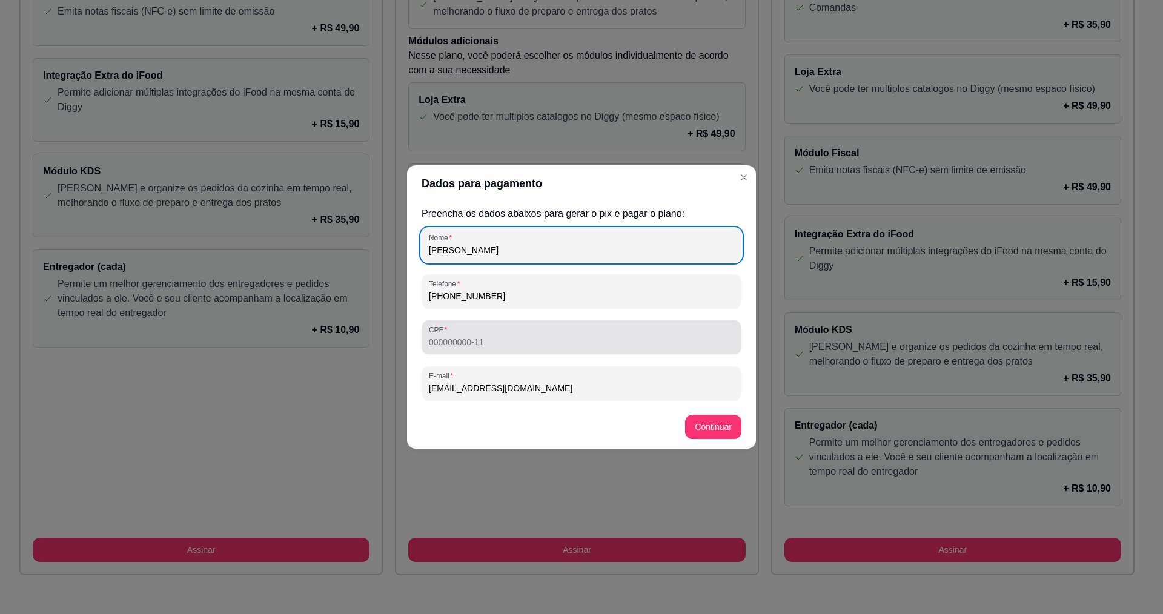
click at [518, 339] on input "CPF" at bounding box center [581, 342] width 305 height 12
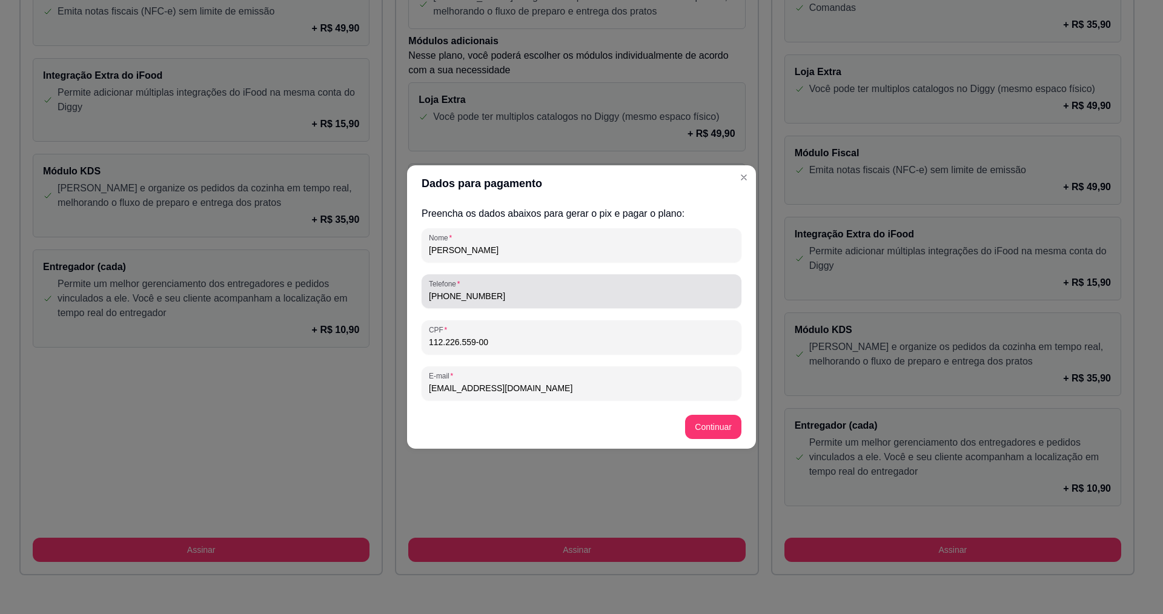
type input "112.226.559-00"
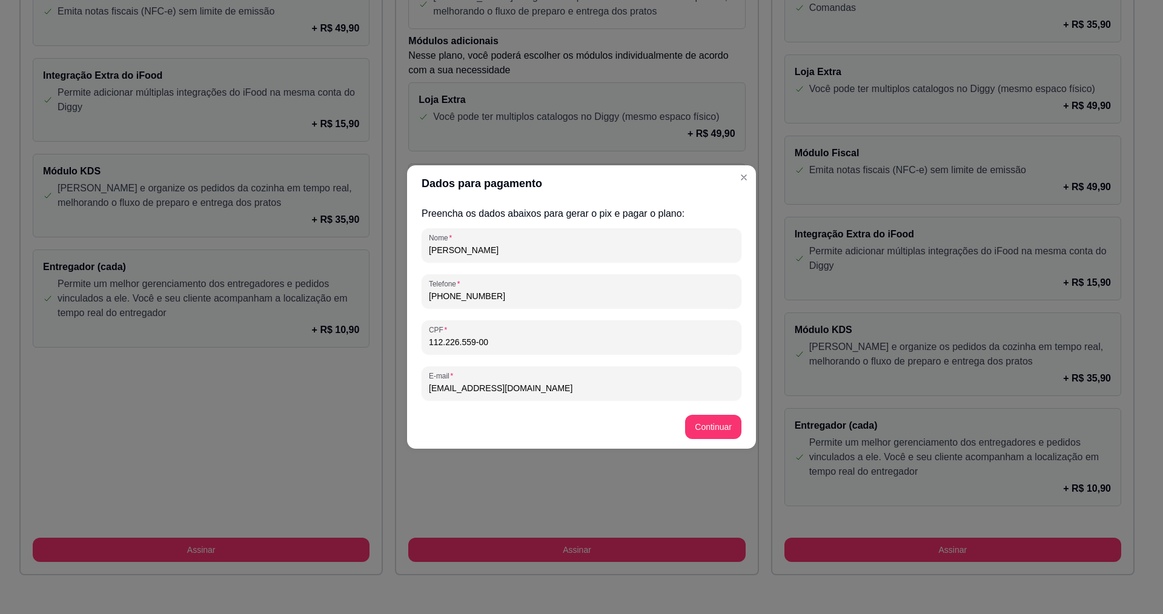
drag, startPoint x: 443, startPoint y: 293, endPoint x: 553, endPoint y: 290, distance: 110.3
click at [553, 291] on input "[PHONE_NUMBER]" at bounding box center [581, 296] width 305 height 12
type input "[PHONE_NUMBER]"
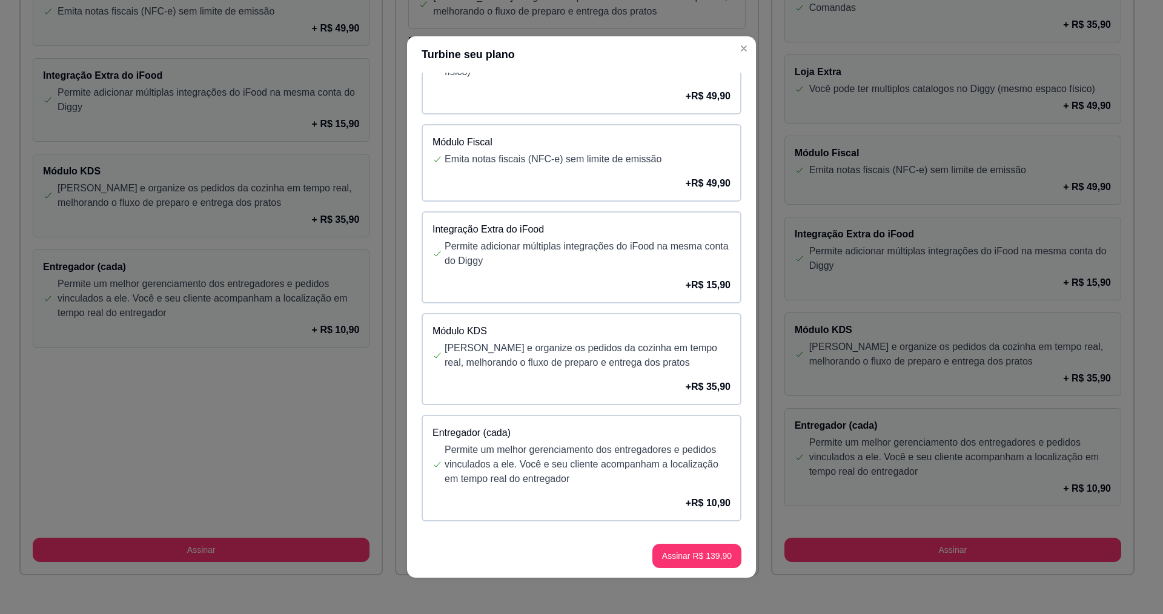
scroll to position [78, 0]
click at [696, 554] on button "Assinar R$ 139,90" at bounding box center [697, 556] width 89 height 24
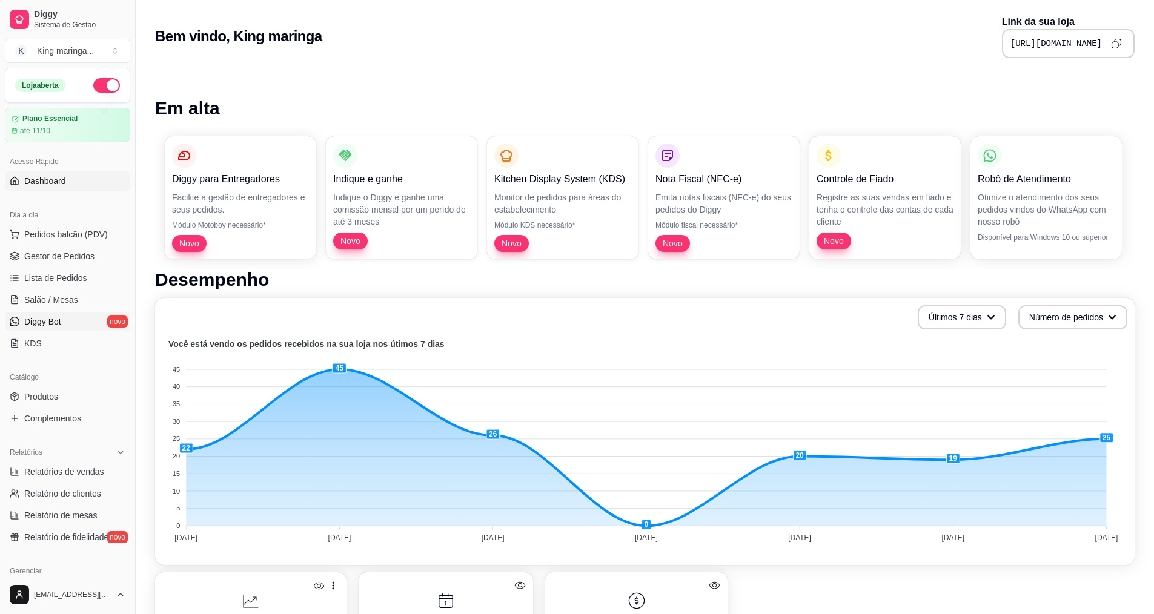
click at [43, 314] on link "Diggy Bot novo" at bounding box center [67, 321] width 125 height 19
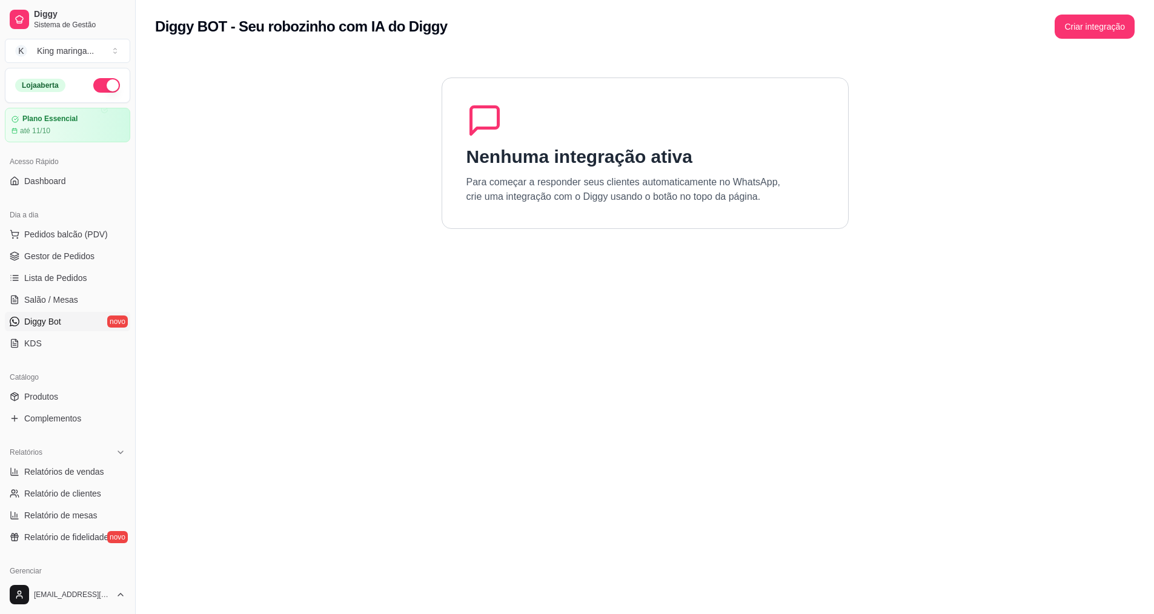
click at [1100, 38] on div "Diggy BOT - Seu robozinho com IA do Diggy Criar integração" at bounding box center [645, 23] width 1019 height 46
click at [1082, 26] on button "Criar integração" at bounding box center [1095, 27] width 80 height 24
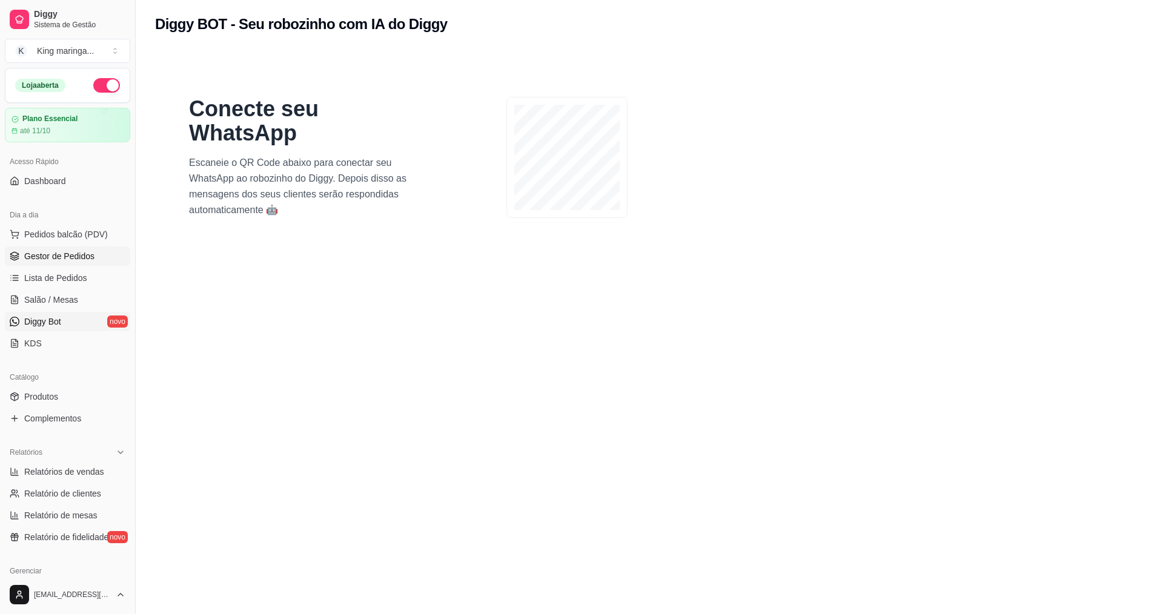
click at [75, 247] on link "Gestor de Pedidos" at bounding box center [67, 256] width 125 height 19
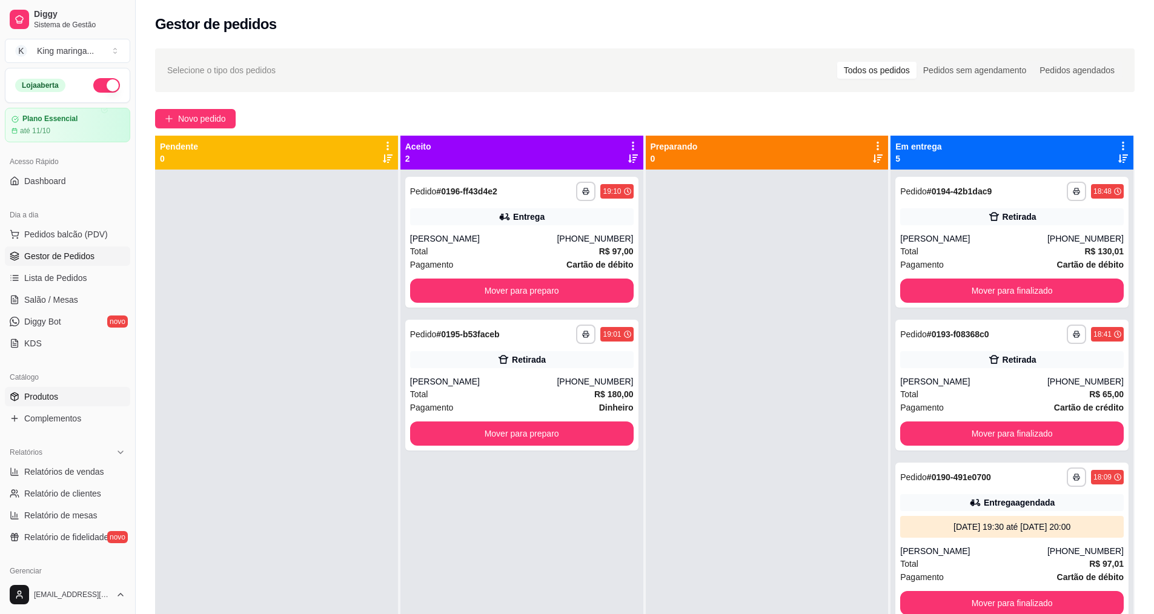
click at [62, 396] on link "Produtos" at bounding box center [67, 396] width 125 height 19
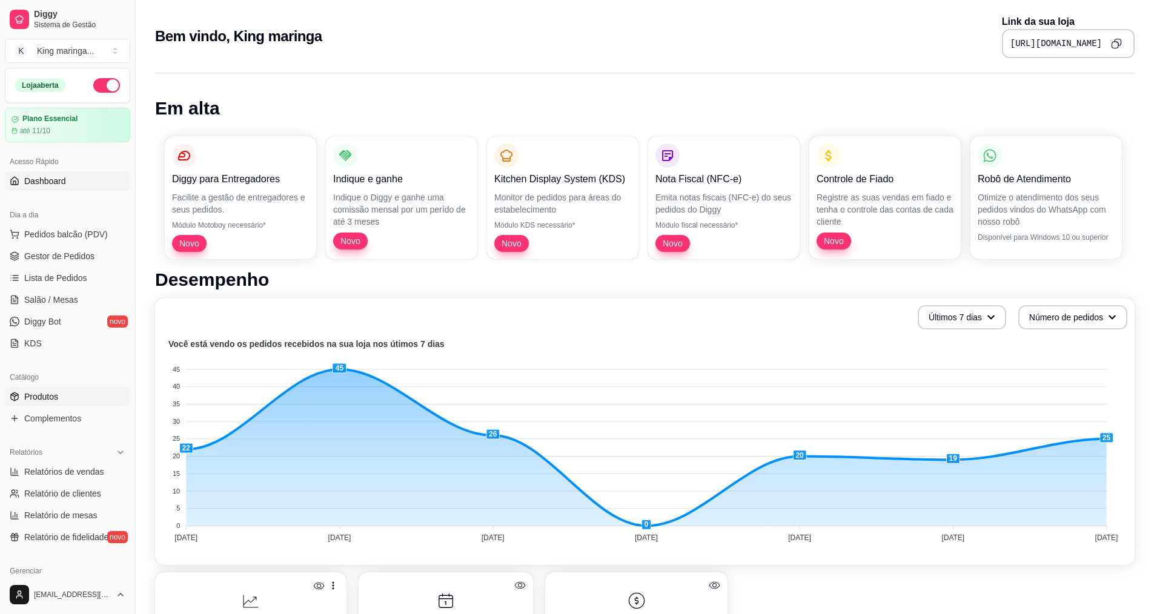
click at [56, 400] on span "Produtos" at bounding box center [41, 397] width 34 height 12
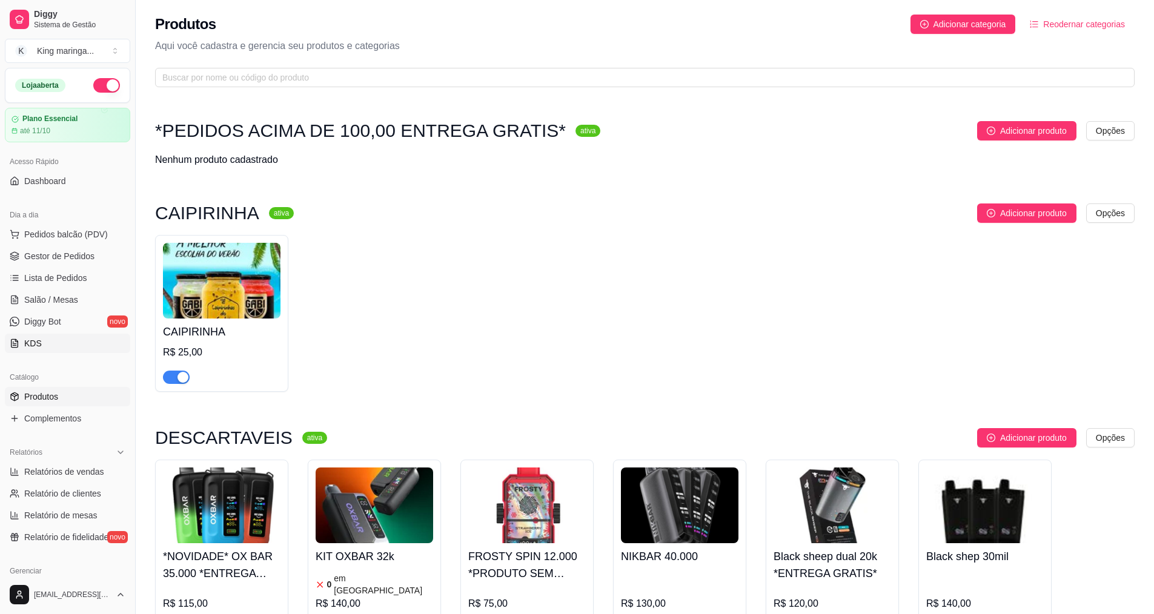
click at [76, 336] on link "KDS" at bounding box center [67, 343] width 125 height 19
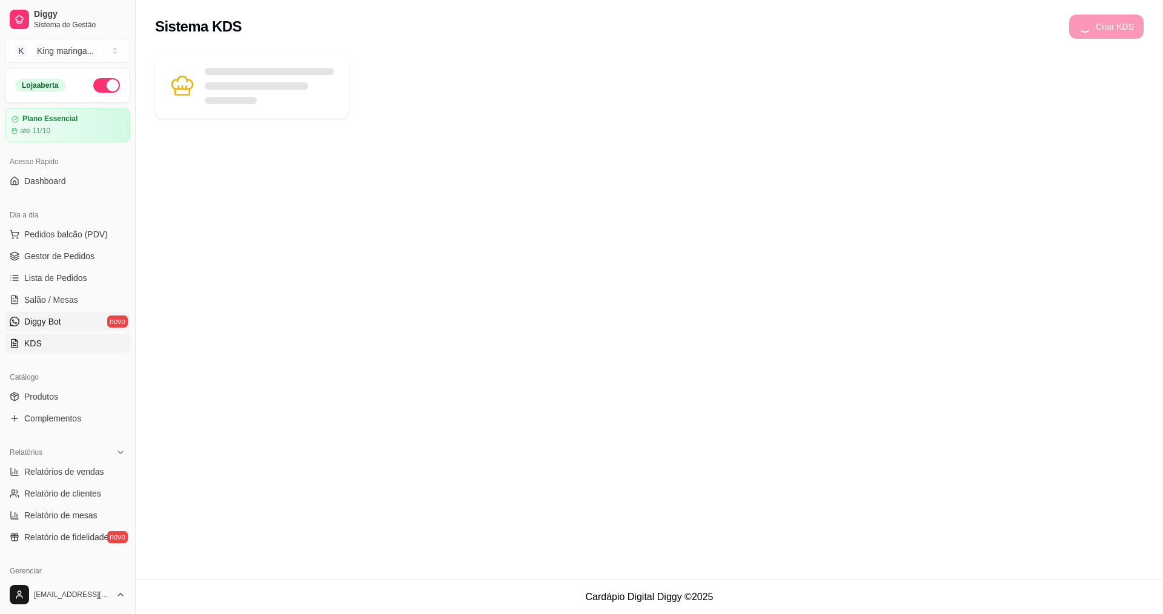
click at [85, 324] on link "Diggy Bot novo" at bounding box center [67, 321] width 125 height 19
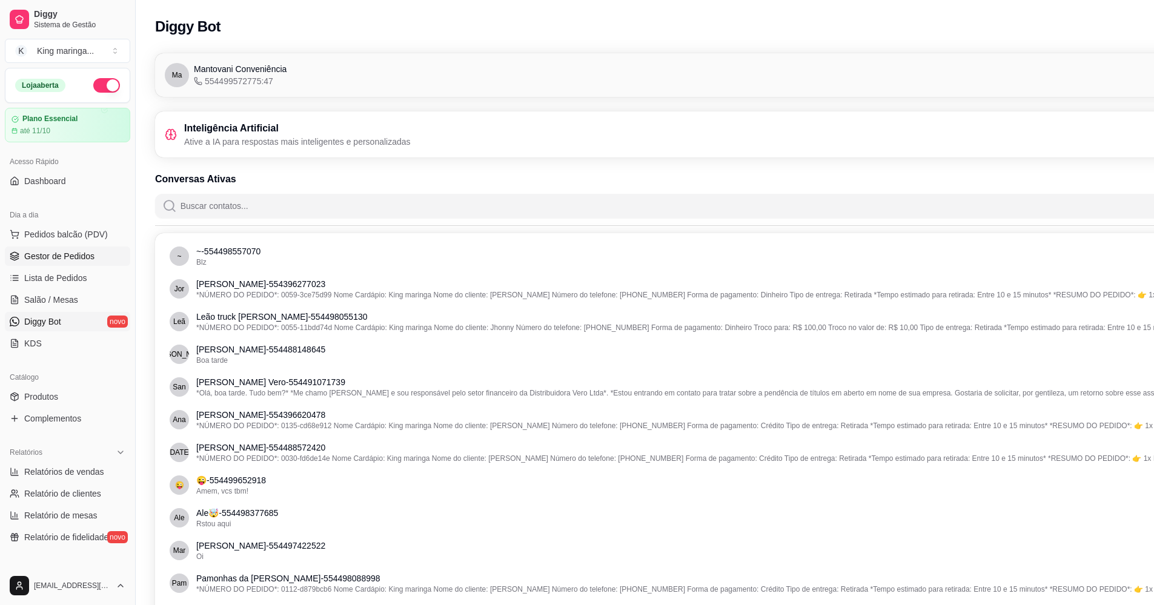
click at [76, 252] on span "Gestor de Pedidos" at bounding box center [59, 256] width 70 height 12
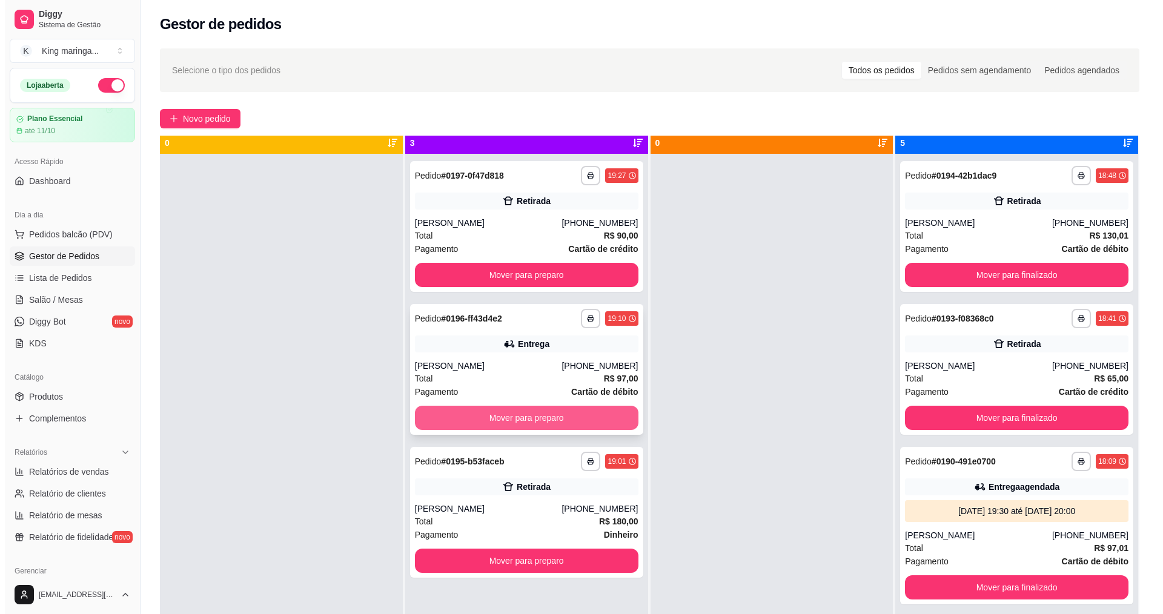
scroll to position [34, 0]
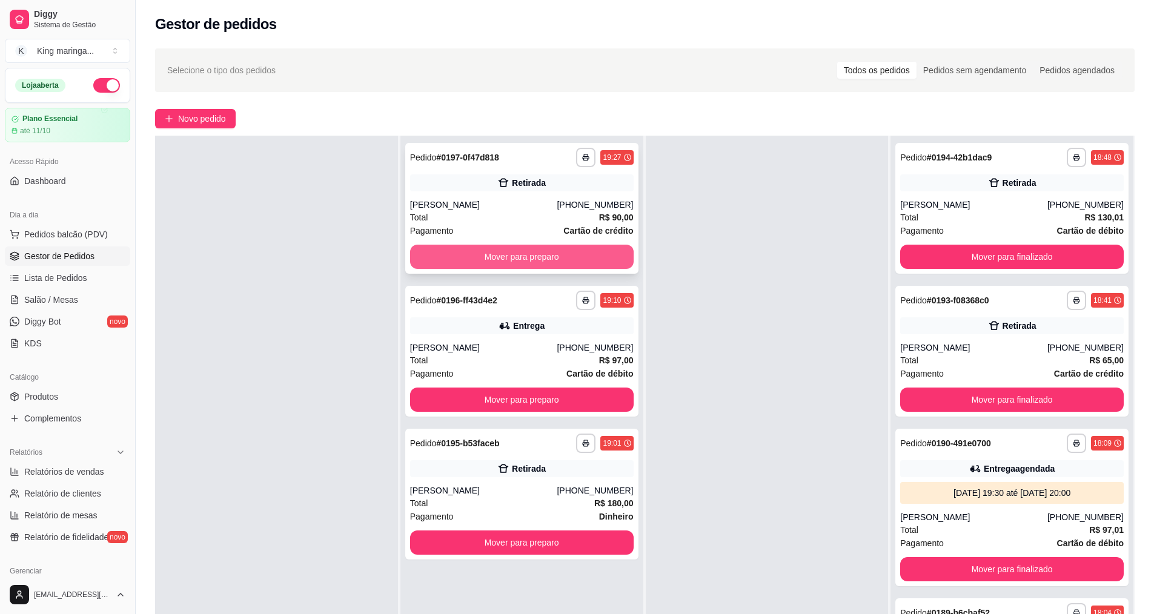
click at [505, 261] on button "Mover para preparo" at bounding box center [522, 257] width 224 height 24
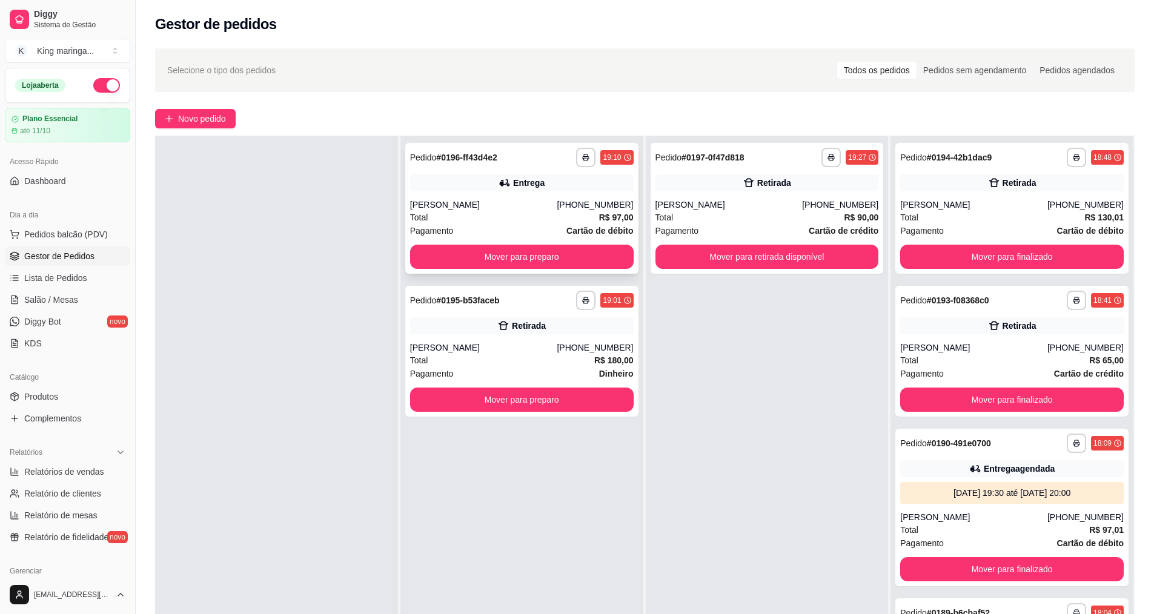
click at [522, 214] on div "Total R$ 97,00" at bounding box center [522, 217] width 224 height 13
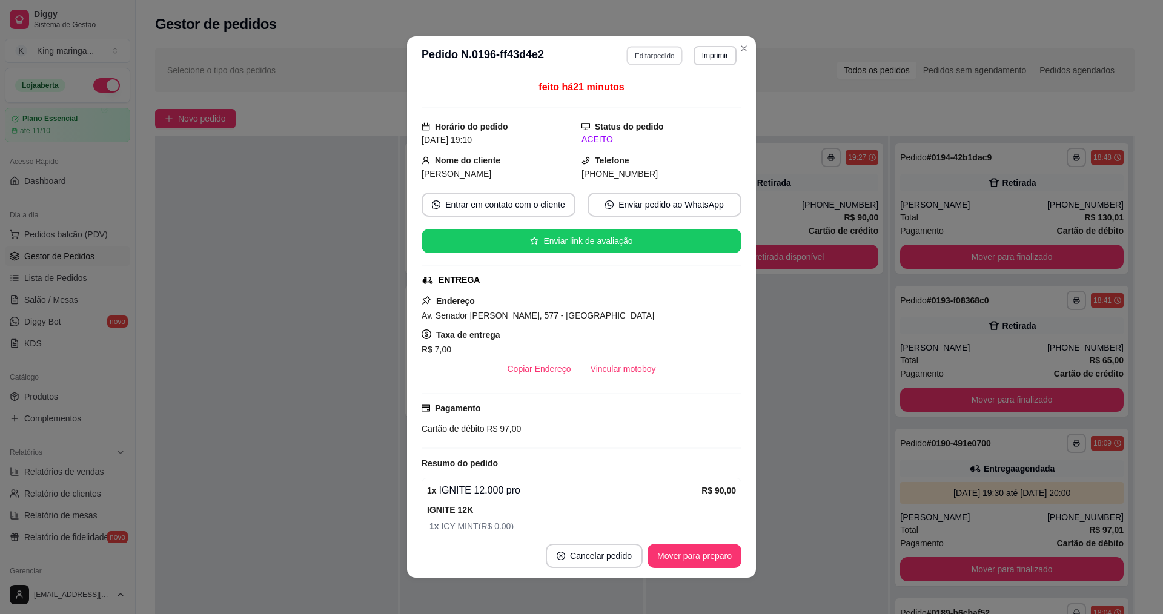
click at [632, 55] on button "Editar pedido" at bounding box center [655, 55] width 56 height 19
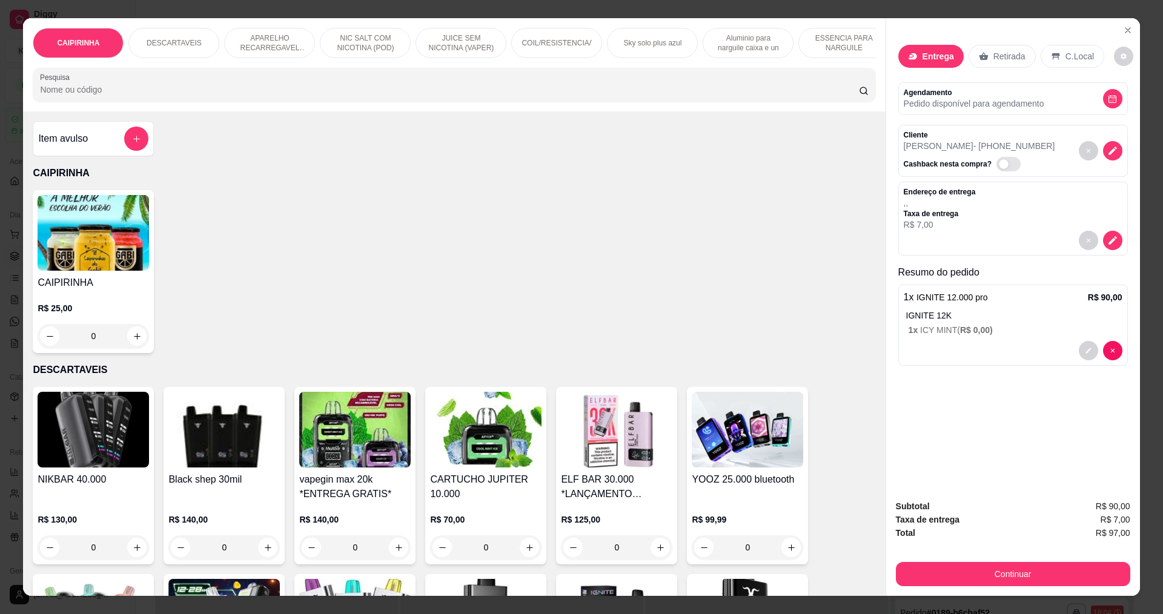
drag, startPoint x: 998, startPoint y: 54, endPoint x: 1002, endPoint y: 102, distance: 48.1
click at [998, 53] on p "Retirada" at bounding box center [1010, 56] width 32 height 12
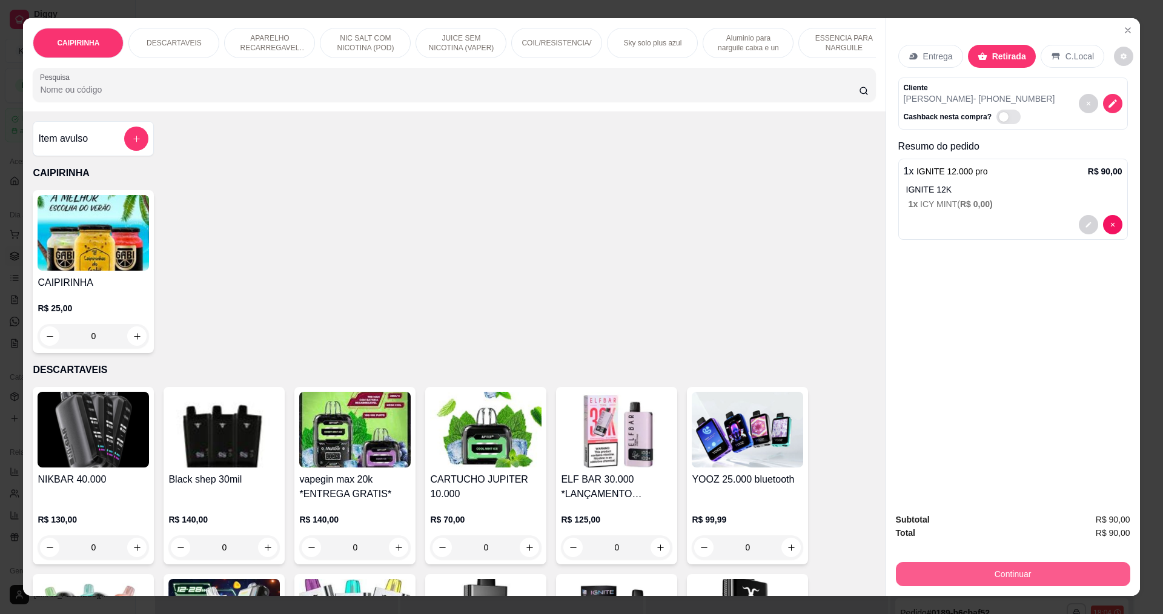
click at [1012, 579] on button "Continuar" at bounding box center [1013, 574] width 235 height 24
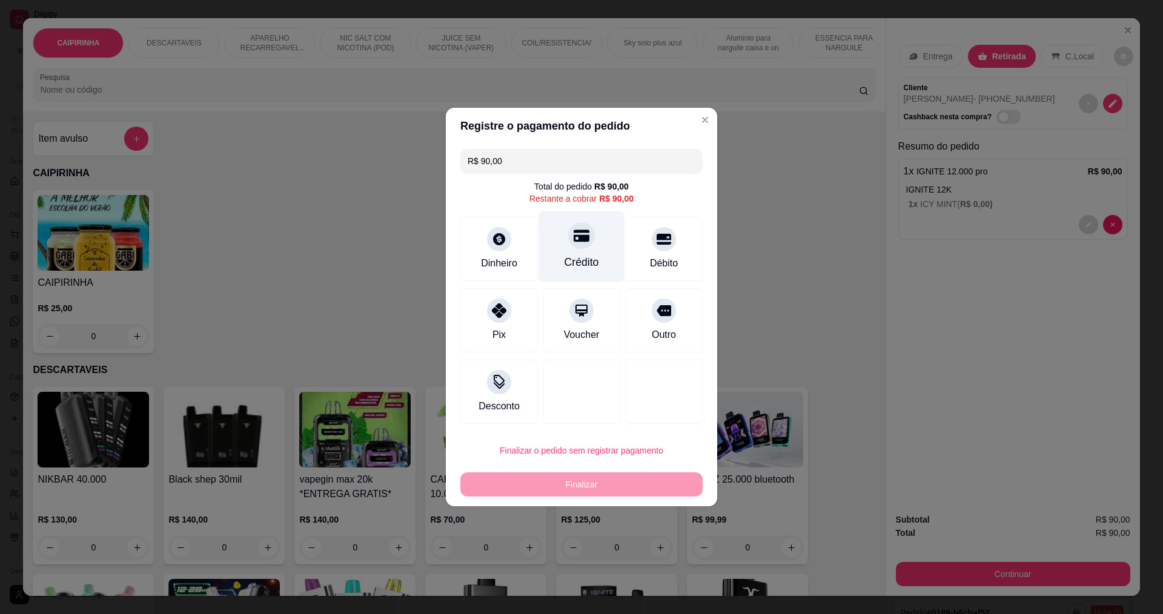
click at [579, 248] on div at bounding box center [581, 235] width 27 height 27
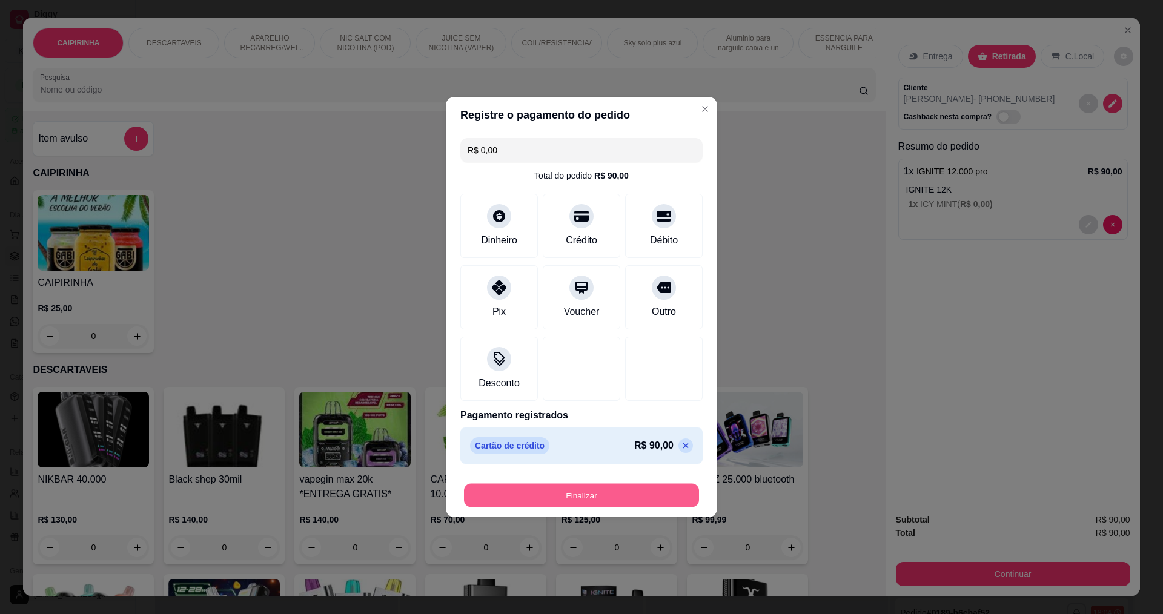
click at [585, 497] on button "Finalizar" at bounding box center [581, 496] width 235 height 24
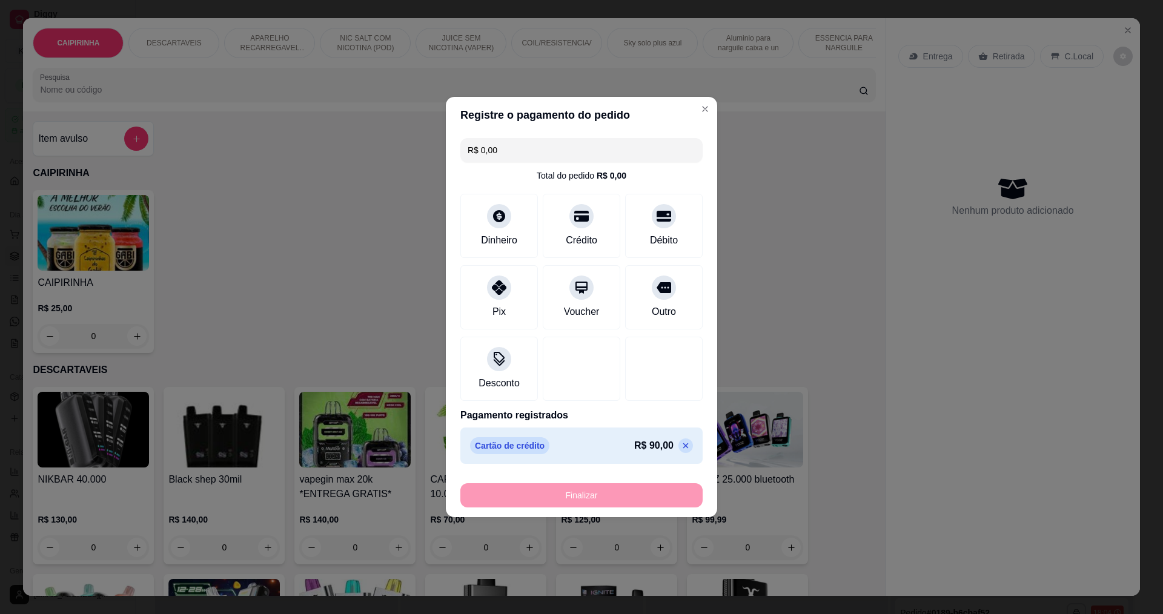
type input "-R$ 90,00"
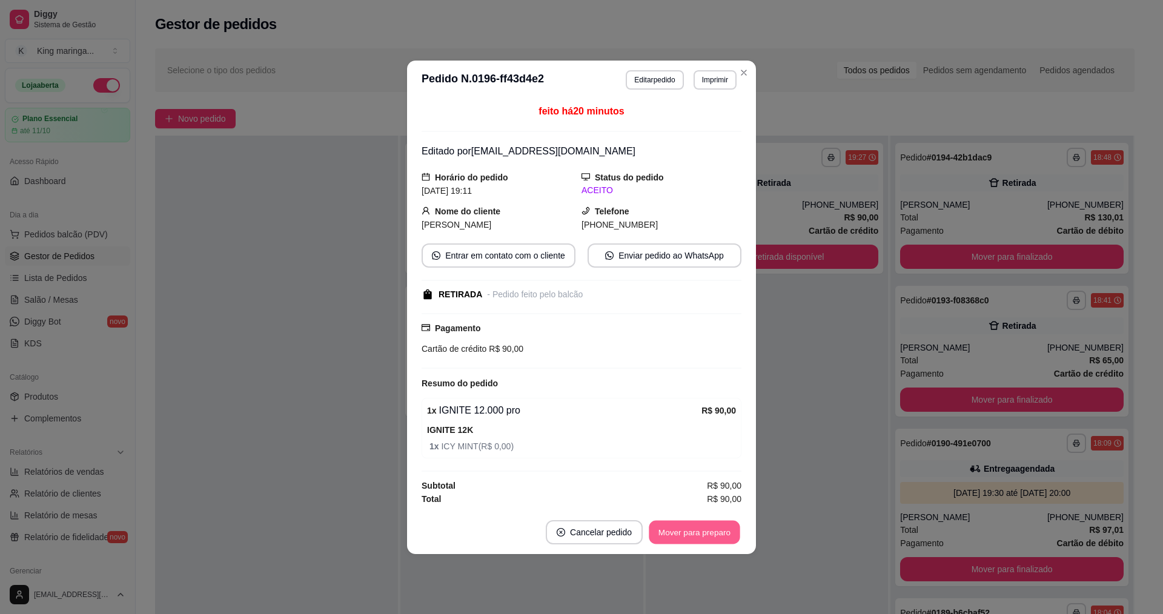
click at [717, 533] on button "Mover para preparo" at bounding box center [694, 533] width 91 height 24
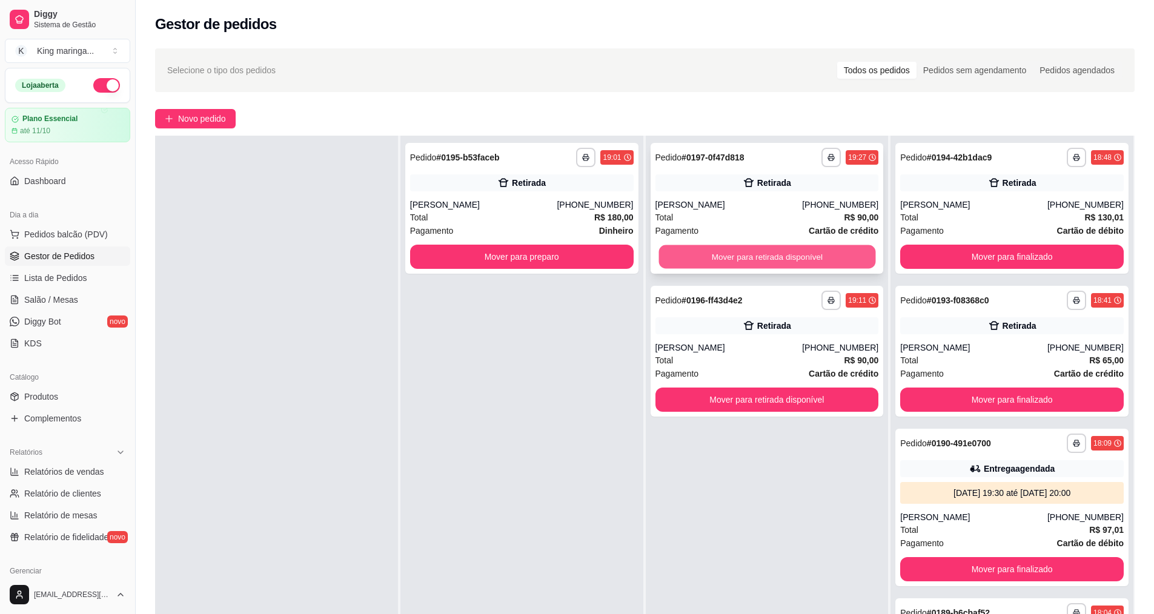
click at [723, 256] on button "Mover para retirada disponível" at bounding box center [767, 257] width 217 height 24
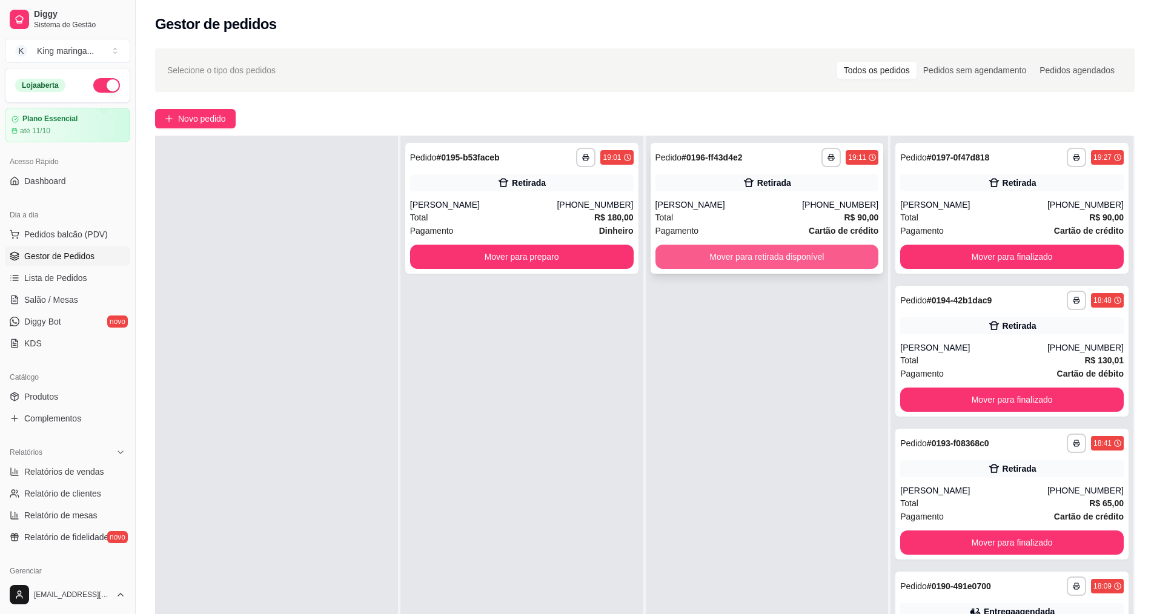
click at [723, 253] on button "Mover para retirada disponível" at bounding box center [768, 257] width 224 height 24
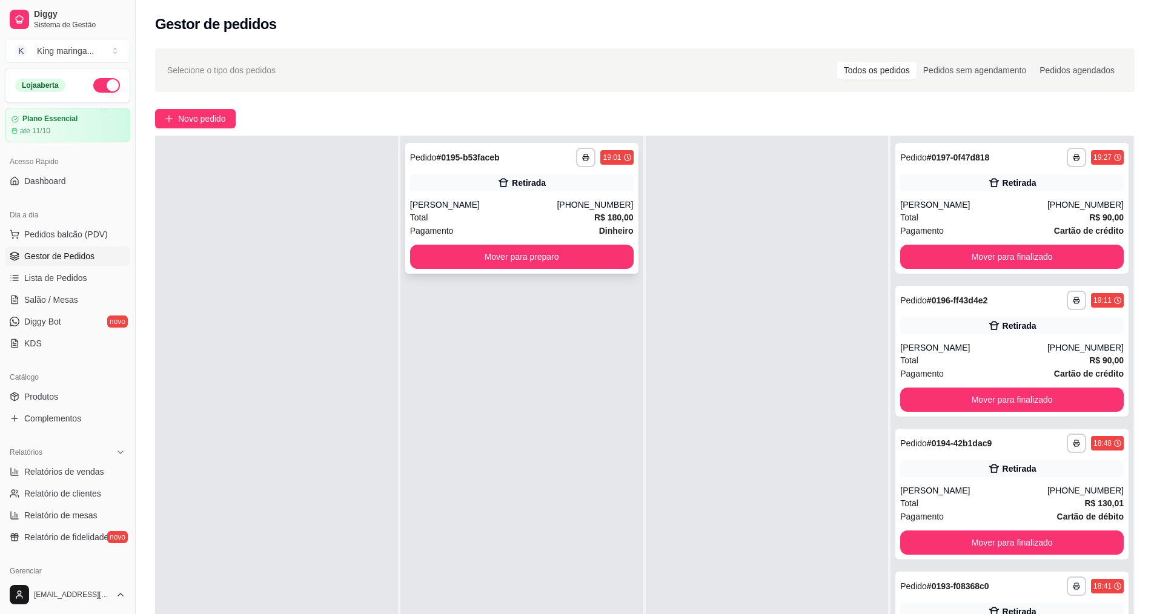
click at [551, 192] on div "**********" at bounding box center [521, 208] width 233 height 131
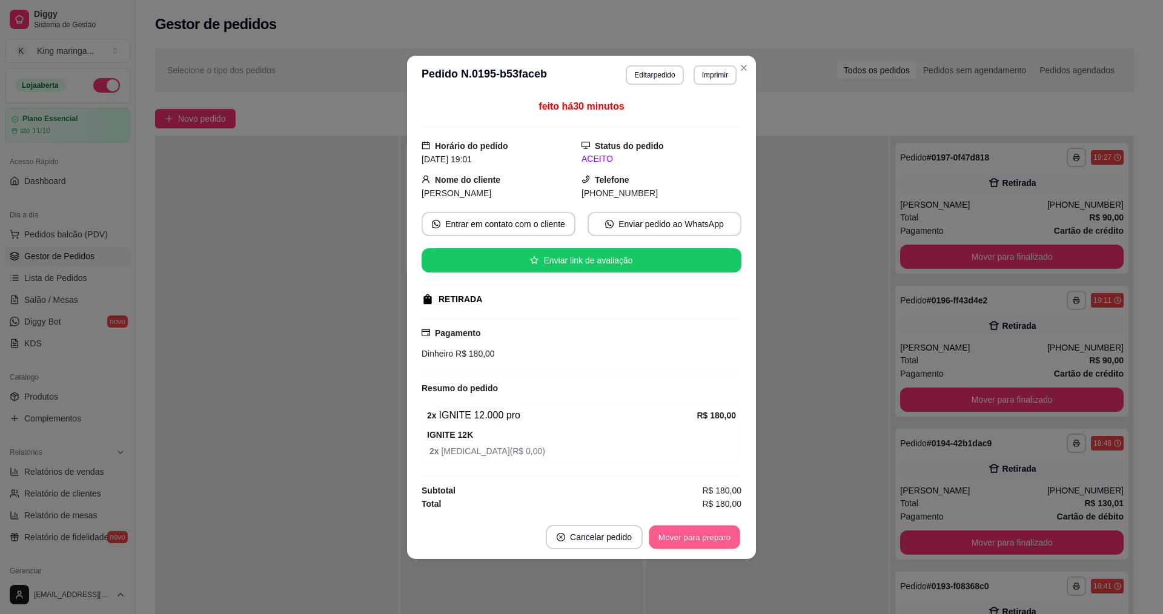
click at [685, 537] on button "Mover para preparo" at bounding box center [694, 537] width 91 height 24
